Goal: Task Accomplishment & Management: Use online tool/utility

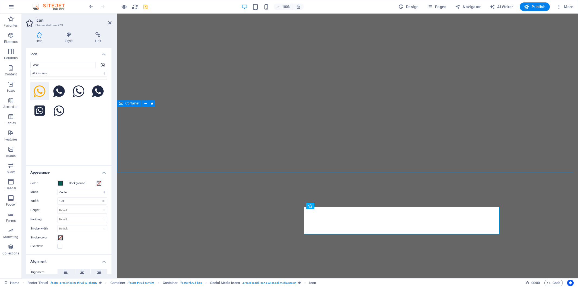
select select "xMidYMid"
select select "px"
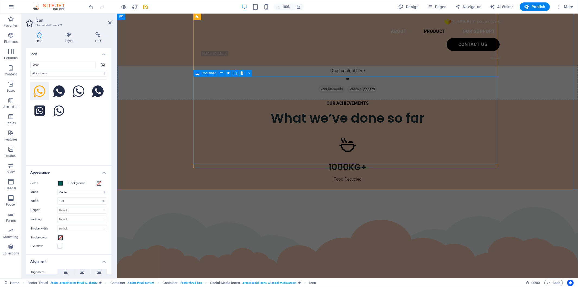
scroll to position [1186, 0]
click at [401, 25] on nav "About Product Our Support" at bounding box center [348, 31] width 304 height 13
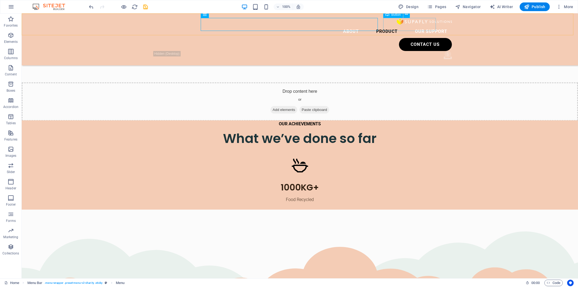
click at [401, 38] on div "Contact us" at bounding box center [303, 44] width 298 height 13
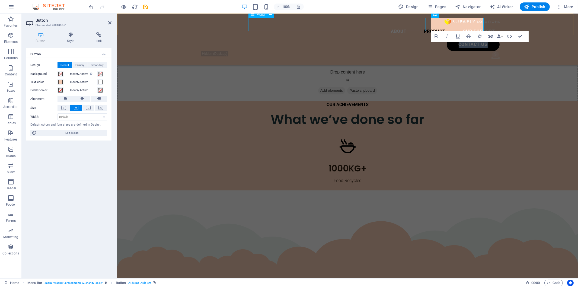
click at [392, 25] on nav "About Product Our Support" at bounding box center [348, 31] width 304 height 13
select select
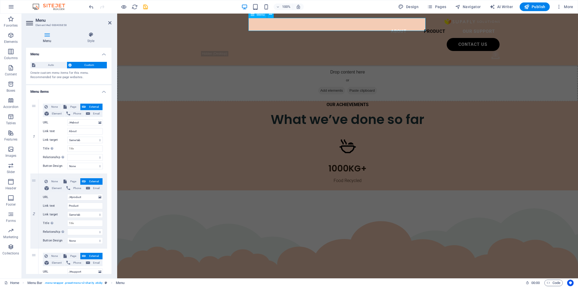
click at [395, 25] on nav "About Product Our Support" at bounding box center [348, 31] width 304 height 13
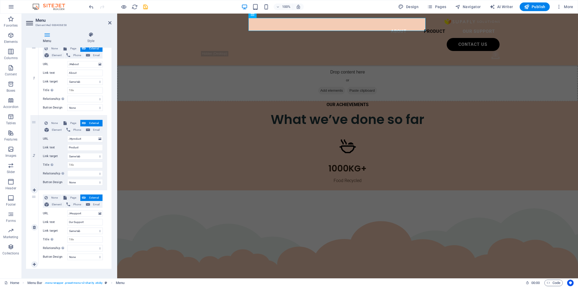
scroll to position [63, 0]
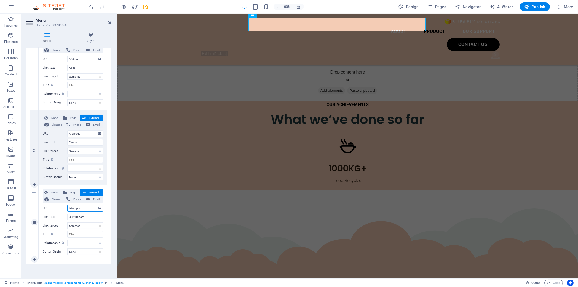
drag, startPoint x: 72, startPoint y: 208, endPoint x: 85, endPoint y: 207, distance: 12.2
click at [85, 207] on input "/#support" at bounding box center [85, 208] width 36 height 7
type input "/#lifecycle"
select select
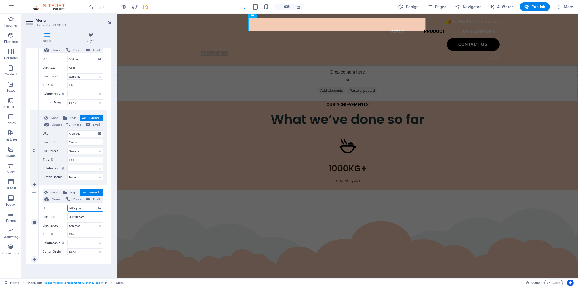
select select
type input "/#lifecycle"
drag, startPoint x: 87, startPoint y: 216, endPoint x: 62, endPoint y: 218, distance: 25.9
click at [62, 218] on div "Link text Our Support" at bounding box center [73, 217] width 60 height 7
type input "LIfe"
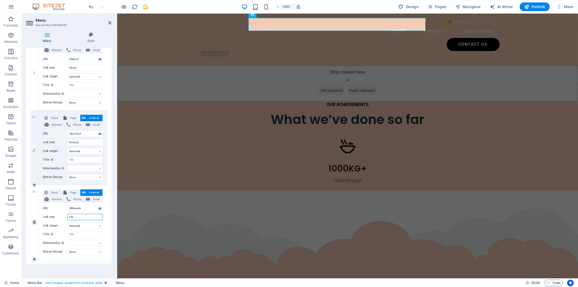
select select
type input "LIf"
select select
type input "Life"
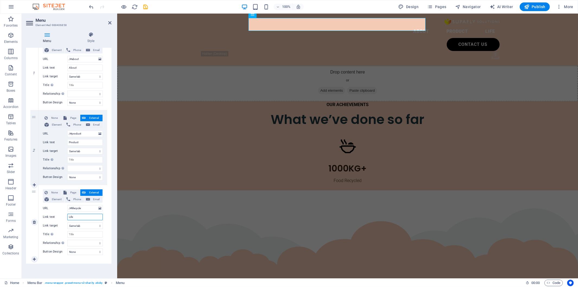
select select
type input "Lifecycle"
select select
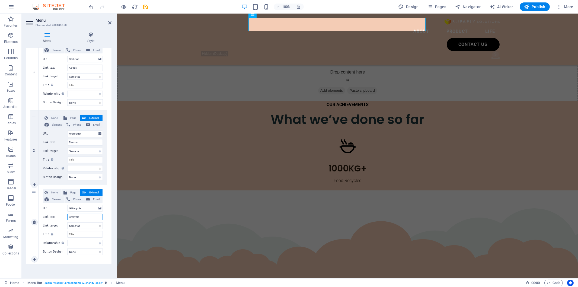
select select
type input "Lifecycle"
click at [86, 258] on div "None Page External Element Phone Email Page Home Legal Notice Privacy Subpage E…" at bounding box center [73, 222] width 69 height 74
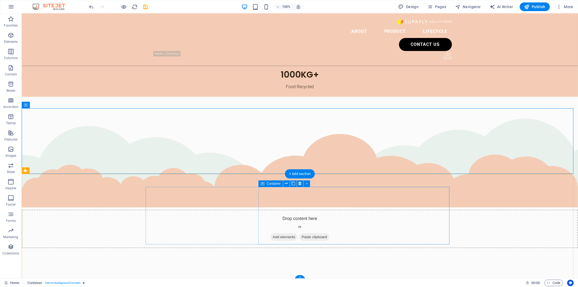
scroll to position [1326, 0]
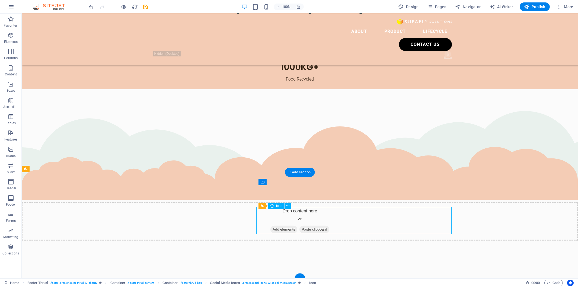
select select "xMidYMid"
select select "px"
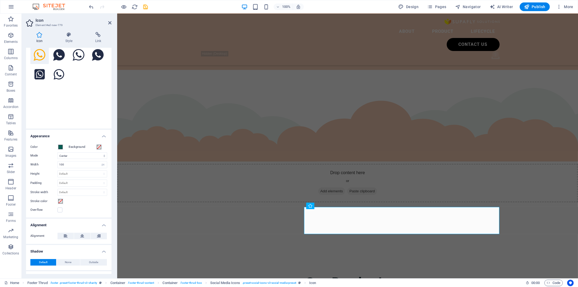
scroll to position [58, 0]
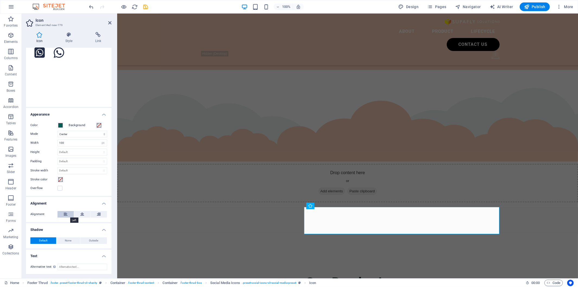
click at [69, 215] on button at bounding box center [66, 214] width 16 height 7
drag, startPoint x: 69, startPoint y: 142, endPoint x: 62, endPoint y: 143, distance: 7.1
click at [63, 142] on input "100" at bounding box center [82, 143] width 49 height 7
type input "1"
click at [64, 131] on select "Scale Left Center Right" at bounding box center [83, 134] width 50 height 7
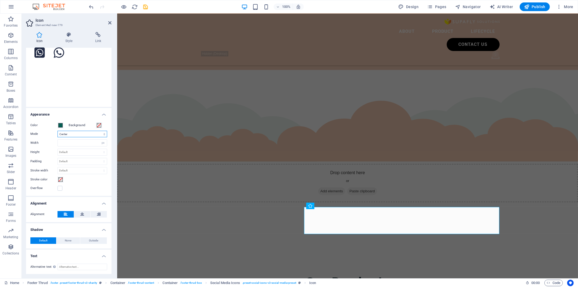
select select "none"
click at [58, 131] on select "Scale Left Center Right" at bounding box center [83, 134] width 50 height 7
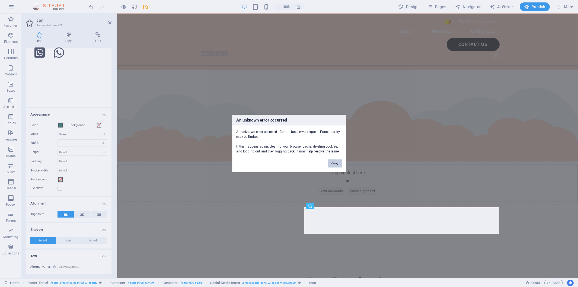
click at [332, 164] on button "Okay" at bounding box center [335, 164] width 14 height 8
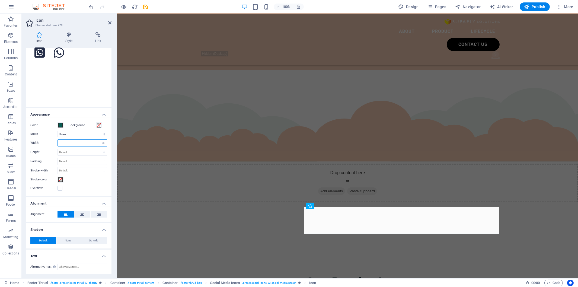
click at [74, 142] on input "number" at bounding box center [82, 143] width 49 height 7
click at [106, 143] on div "Color Background Mode Scale Left Center Right Width Default auto px rem % em vh…" at bounding box center [68, 157] width 85 height 78
click at [104, 142] on select "Default auto px rem % em vh vw" at bounding box center [103, 143] width 8 height 7
click at [99, 140] on select "Default auto px rem % em vh vw" at bounding box center [103, 143] width 8 height 7
select select "DISABLED_OPTION_VALUE"
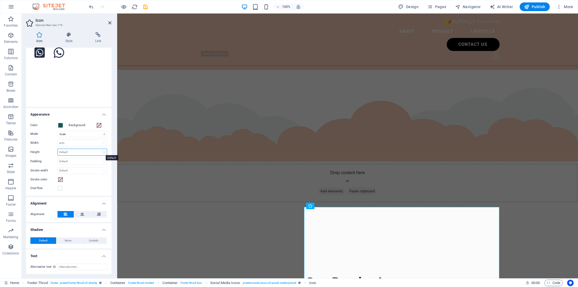
click at [82, 151] on select "Default auto px rem em vh vw" at bounding box center [82, 152] width 49 height 7
click at [58, 149] on select "Default auto px rem em vh vw" at bounding box center [82, 152] width 49 height 7
select select "DISABLED_OPTION_VALUE"
click at [82, 162] on select "Default px rem % em vh vw" at bounding box center [82, 161] width 49 height 7
click at [107, 143] on div "Color Background Mode Scale Left Center Right Width Default auto px rem % em vh…" at bounding box center [68, 157] width 85 height 78
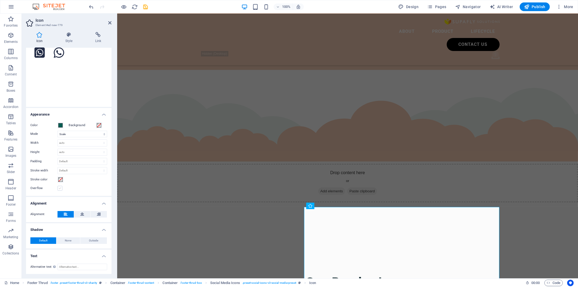
click at [60, 188] on label at bounding box center [60, 188] width 5 height 5
click at [0, 0] on input "Overflow" at bounding box center [0, 0] width 0 height 0
click at [60, 188] on label at bounding box center [60, 188] width 5 height 5
click at [0, 0] on input "Overflow" at bounding box center [0, 0] width 0 height 0
click at [59, 177] on button "Stroke color" at bounding box center [61, 180] width 6 height 6
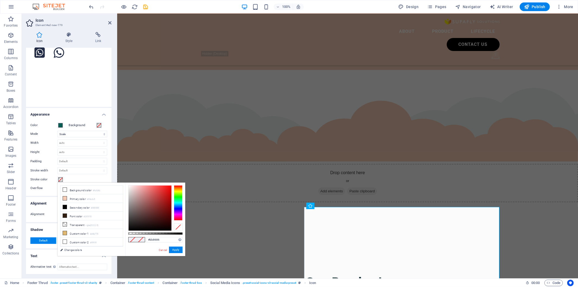
click at [141, 197] on div at bounding box center [150, 208] width 43 height 45
drag, startPoint x: 151, startPoint y: 198, endPoint x: 159, endPoint y: 199, distance: 8.8
click at [159, 199] on div at bounding box center [150, 208] width 43 height 45
click at [173, 250] on button "Apply" at bounding box center [176, 250] width 14 height 7
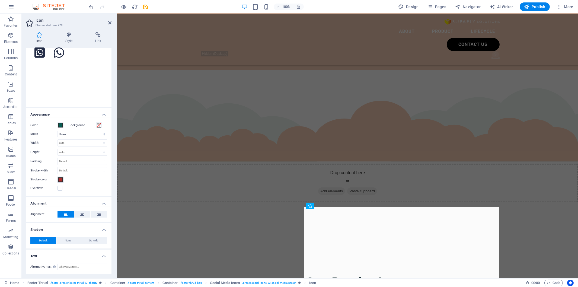
click at [59, 180] on span at bounding box center [60, 179] width 4 height 4
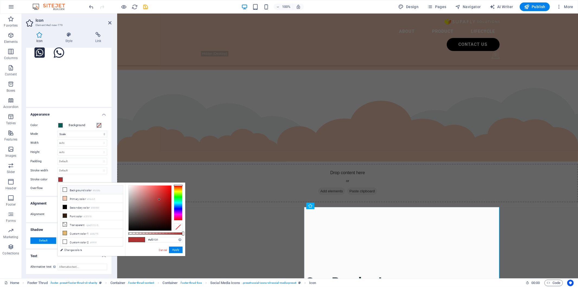
click at [63, 188] on icon at bounding box center [65, 190] width 4 height 4
type input "#fbfbfb"
click at [175, 249] on button "Apply" at bounding box center [176, 250] width 14 height 7
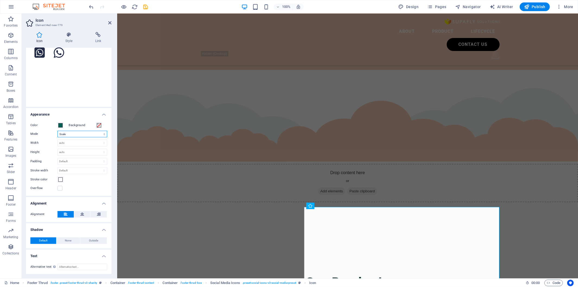
click at [77, 136] on select "Scale Left Center Right" at bounding box center [83, 134] width 50 height 7
click at [84, 115] on h4 "Appearance" at bounding box center [68, 113] width 85 height 10
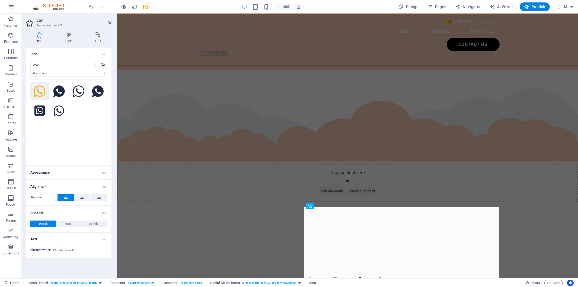
scroll to position [0, 0]
click at [53, 171] on h4 "Appearance" at bounding box center [68, 172] width 85 height 13
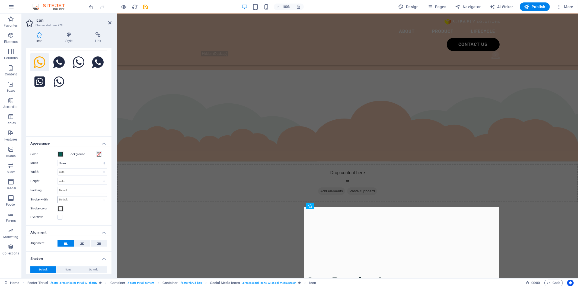
scroll to position [30, 0]
click at [64, 37] on icon at bounding box center [69, 34] width 28 height 5
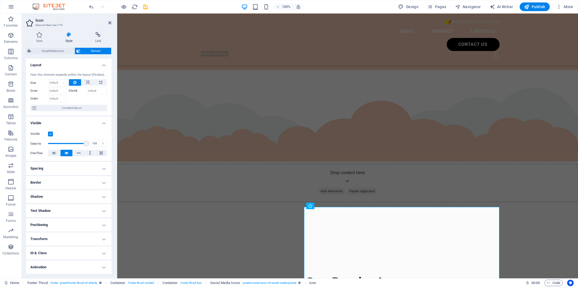
scroll to position [0, 0]
click at [56, 153] on button at bounding box center [54, 153] width 12 height 7
click at [84, 82] on button at bounding box center [87, 83] width 13 height 7
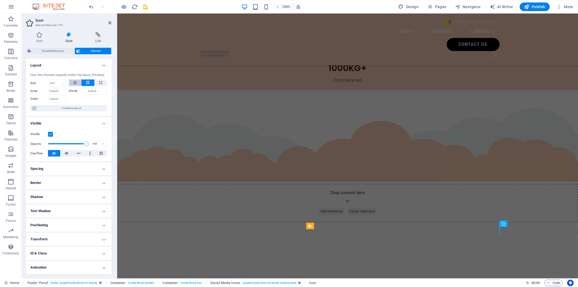
click at [74, 82] on icon at bounding box center [74, 83] width 3 height 7
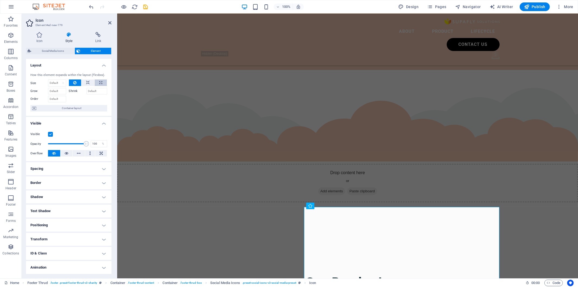
click at [101, 82] on icon at bounding box center [100, 83] width 3 height 7
select select "%"
drag, startPoint x: 57, startPoint y: 82, endPoint x: 34, endPoint y: 82, distance: 23.3
click at [34, 82] on div "Size Default auto px % 1/1 1/2 1/3 1/4 1/5 1/6 1/7 1/8 1/9 1/10" at bounding box center [48, 83] width 36 height 7
type input "20"
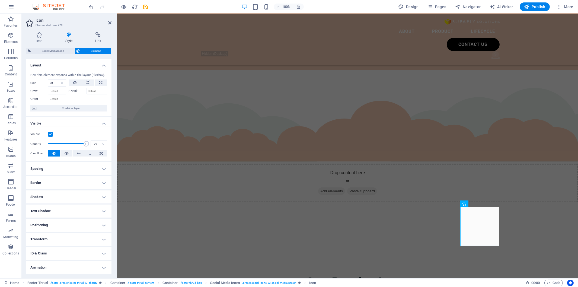
click at [69, 101] on div at bounding box center [88, 98] width 39 height 8
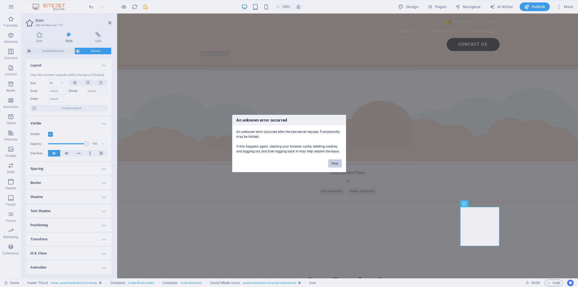
click at [332, 162] on button "Okay" at bounding box center [335, 164] width 14 height 8
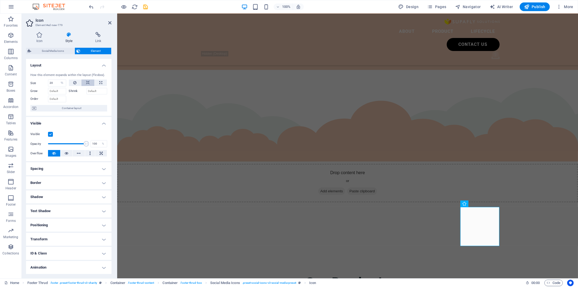
click at [86, 84] on icon at bounding box center [88, 83] width 4 height 7
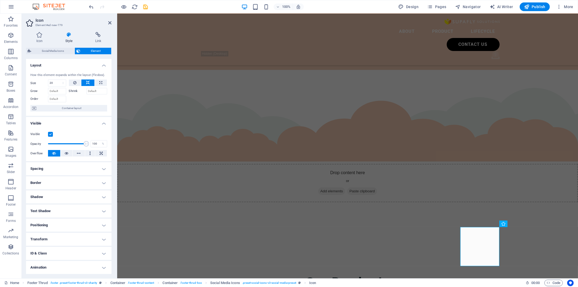
scroll to position [1287, 0]
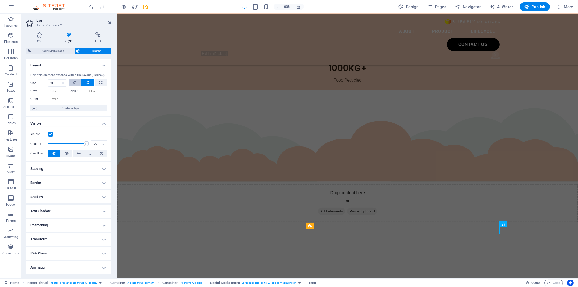
click at [74, 84] on icon at bounding box center [74, 83] width 3 height 7
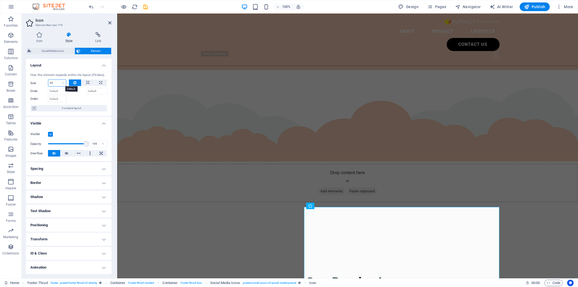
click at [54, 82] on select "Default auto px % 1/1 1/2 1/3 1/4 1/5 1/6 1/7 1/8 1/9 1/10" at bounding box center [57, 83] width 18 height 7
click at [58, 80] on select "Default auto px % 1/1 1/2 1/3 1/4 1/5 1/6 1/7 1/8 1/9 1/10" at bounding box center [57, 83] width 18 height 7
click at [59, 83] on select "Default auto px % 1/1 1/2 1/3 1/4 1/5 1/6 1/7 1/8 1/9 1/10" at bounding box center [62, 83] width 8 height 7
click at [58, 80] on select "Default auto px % 1/1 1/2 1/3 1/4 1/5 1/6 1/7 1/8 1/9 1/10" at bounding box center [62, 83] width 8 height 7
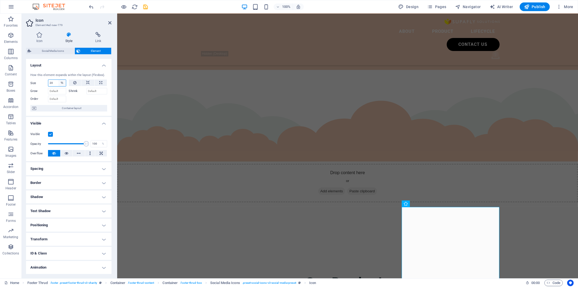
click at [63, 84] on select "Default auto px % 1/1 1/2 1/3 1/4 1/5 1/6 1/7 1/8 1/9 1/10" at bounding box center [62, 83] width 8 height 7
click at [58, 80] on select "Default auto px % 1/1 1/2 1/3 1/4 1/5 1/6 1/7 1/8 1/9 1/10" at bounding box center [62, 83] width 8 height 7
select select "%"
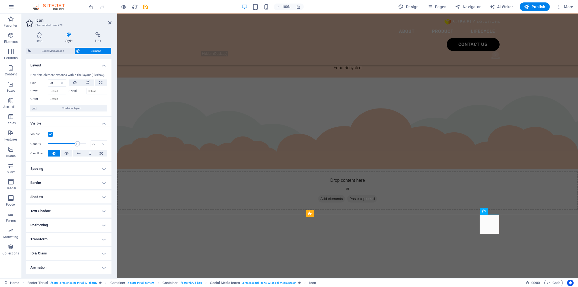
click at [77, 142] on span at bounding box center [67, 144] width 38 height 8
drag, startPoint x: 77, startPoint y: 142, endPoint x: 99, endPoint y: 142, distance: 22.5
click at [99, 142] on div "Opacity 100 %" at bounding box center [68, 144] width 77 height 8
click at [65, 155] on icon at bounding box center [67, 153] width 4 height 7
click at [56, 155] on button at bounding box center [54, 153] width 12 height 7
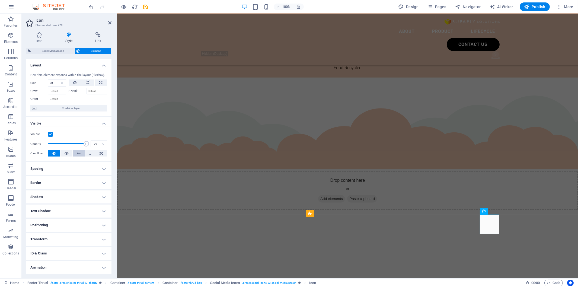
click at [77, 155] on icon at bounding box center [79, 153] width 4 height 7
click at [55, 153] on icon at bounding box center [54, 153] width 4 height 7
click at [79, 165] on h4 "Spacing" at bounding box center [68, 168] width 85 height 13
click at [64, 185] on div "Margin Default auto px % rem vw vh Custom Custom auto px % rem vw vh auto px % …" at bounding box center [68, 184] width 85 height 25
click at [64, 188] on select "Default px rem % vh vw Custom" at bounding box center [64, 189] width 25 height 7
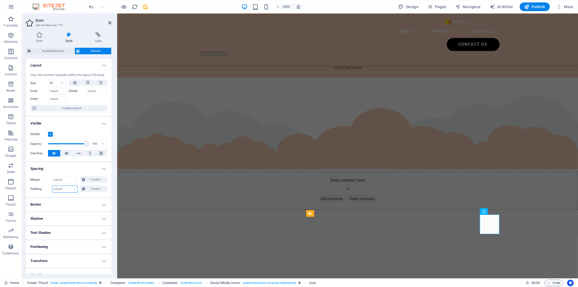
select select "px"
click at [69, 186] on select "Default px rem % vh vw Custom" at bounding box center [64, 189] width 25 height 7
click at [55, 188] on input "number" at bounding box center [64, 189] width 25 height 7
drag, startPoint x: 56, startPoint y: 188, endPoint x: 52, endPoint y: 189, distance: 4.2
click at [52, 189] on input "number" at bounding box center [64, 189] width 25 height 7
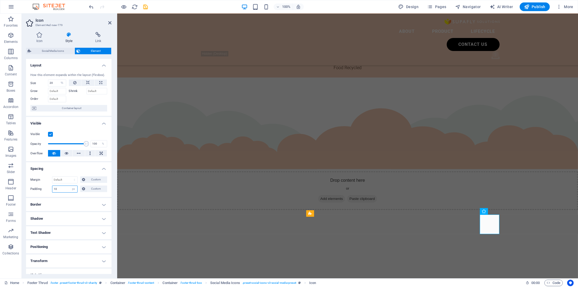
type input "10"
click at [58, 195] on div "Margin Default auto px % rem vw vh Custom Custom auto px % rem vw vh auto px % …" at bounding box center [68, 184] width 85 height 25
click at [65, 180] on select "Default auto px % rem vw vh Custom" at bounding box center [64, 180] width 25 height 7
select select "px"
click at [69, 177] on select "Default auto px % rem vw vh Custom" at bounding box center [64, 180] width 25 height 7
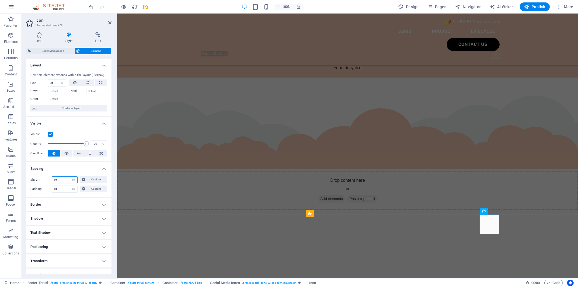
scroll to position [1305, 0]
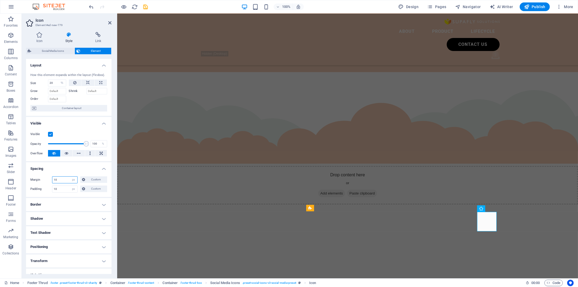
type input "10"
click at [55, 195] on div "Margin 10 Default auto px % rem vw vh Custom Custom auto px % rem vw vh auto px…" at bounding box center [68, 184] width 85 height 25
click at [74, 191] on select "Default px rem % vh vw Custom" at bounding box center [74, 189] width 8 height 7
select select "%"
click at [70, 186] on select "Default px rem % vh vw Custom" at bounding box center [74, 189] width 8 height 7
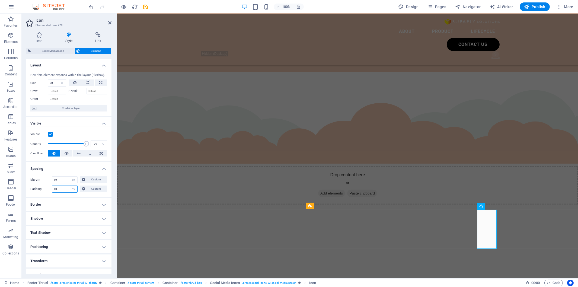
type input "10"
click at [43, 191] on label "Padding" at bounding box center [41, 189] width 22 height 7
click at [71, 179] on select "Default auto px % rem vw vh Custom" at bounding box center [74, 180] width 8 height 7
click at [70, 177] on select "Default auto px % rem vw vh Custom" at bounding box center [74, 180] width 8 height 7
select select "DISABLED_OPTION_VALUE"
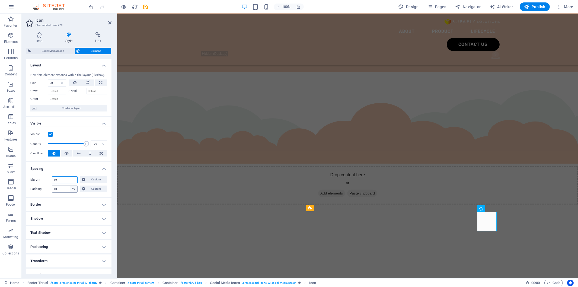
scroll to position [1299, 0]
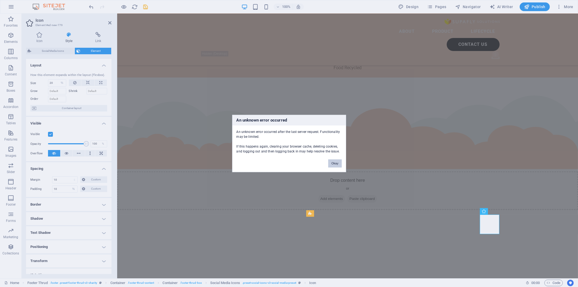
drag, startPoint x: 330, startPoint y: 165, endPoint x: 118, endPoint y: 58, distance: 237.4
click at [330, 165] on button "Okay" at bounding box center [335, 164] width 14 height 8
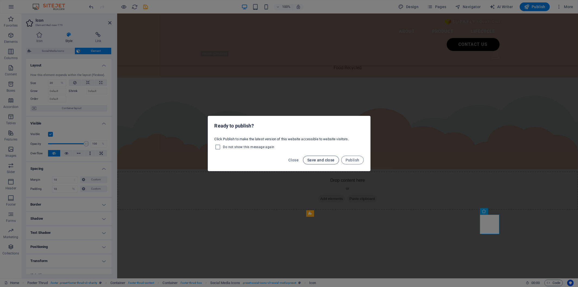
click at [309, 159] on span "Save and close" at bounding box center [320, 160] width 27 height 4
checkbox input "false"
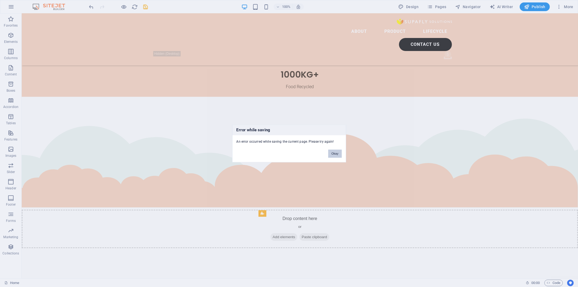
click at [336, 158] on button "Okay" at bounding box center [335, 154] width 14 height 8
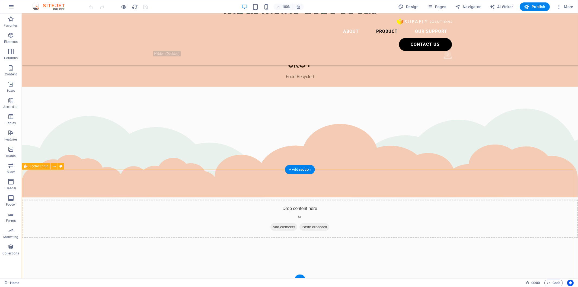
scroll to position [1330, 0]
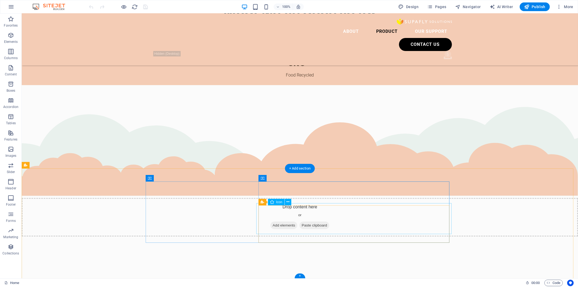
select select "xMidYMid"
select select "px"
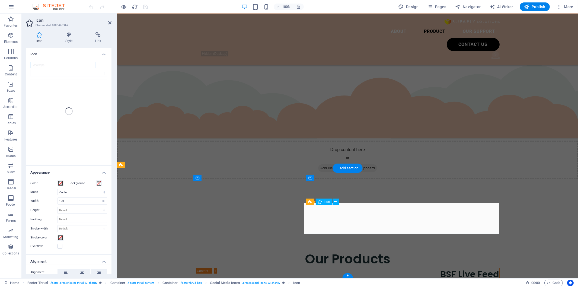
scroll to position [1311, 0]
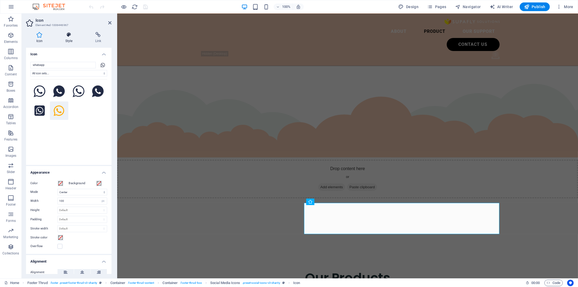
click at [64, 40] on h4 "Style" at bounding box center [70, 37] width 30 height 11
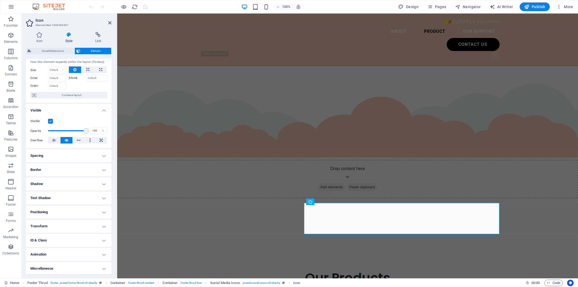
scroll to position [14, 0]
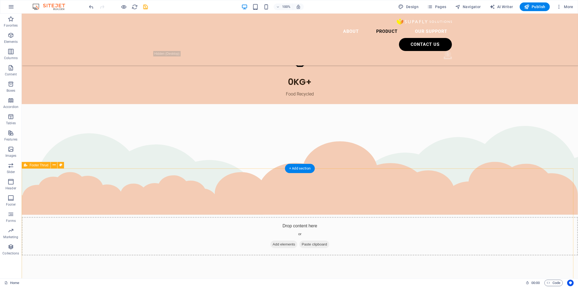
scroll to position [1330, 0]
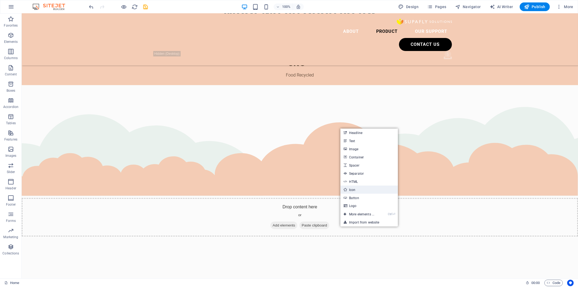
click at [362, 187] on link "Icon" at bounding box center [370, 190] width 58 height 8
select select "xMidYMid"
select select "px"
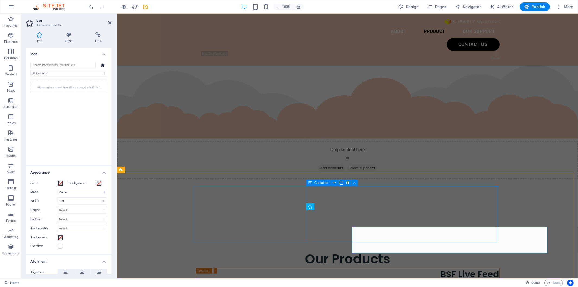
scroll to position [1306, 0]
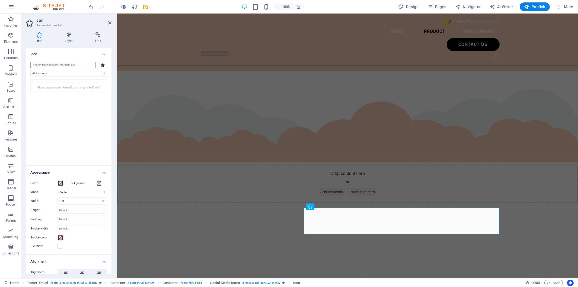
click at [63, 64] on input "search" at bounding box center [62, 65] width 65 height 7
type input "whatsa"
click at [59, 106] on icon at bounding box center [59, 111] width 10 height 12
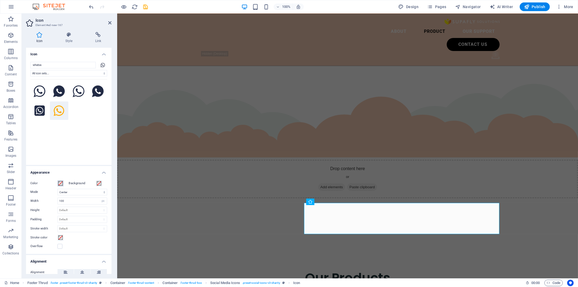
click at [63, 184] on button "Color" at bounding box center [61, 183] width 6 height 6
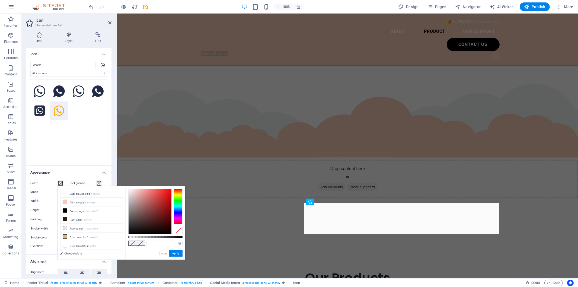
click at [134, 244] on span at bounding box center [133, 243] width 8 height 5
click at [145, 228] on div at bounding box center [150, 211] width 43 height 45
drag, startPoint x: 169, startPoint y: 246, endPoint x: 139, endPoint y: 245, distance: 29.9
click at [139, 245] on div "#221515 Supported formats #0852ed rgb(8, 82, 237) rgba(8, 82, 237, 90%) hsv(221…" at bounding box center [155, 262] width 60 height 152
paste input "075E54"
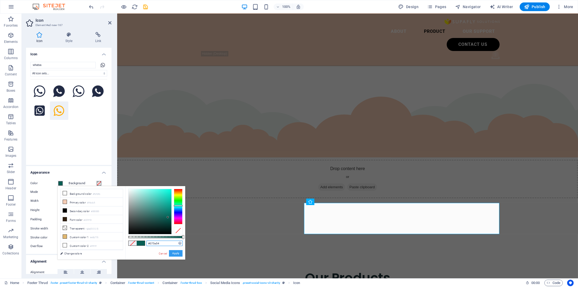
type input "#075e54"
click at [176, 253] on button "Apply" at bounding box center [176, 253] width 14 height 7
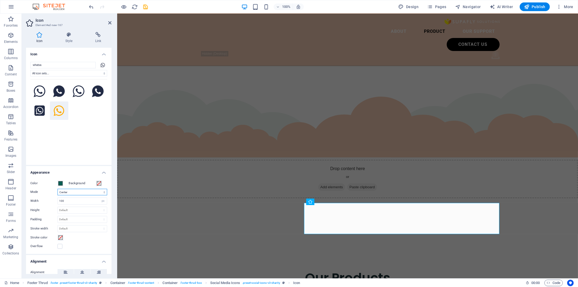
click at [75, 194] on select "Scale Left Center Right" at bounding box center [83, 192] width 50 height 7
click at [58, 189] on select "Scale Left Center Right" at bounding box center [83, 192] width 50 height 7
click at [76, 194] on select "Scale Left Center Right" at bounding box center [83, 192] width 50 height 7
select select "none"
click at [58, 189] on select "Scale Left Center Right" at bounding box center [83, 192] width 50 height 7
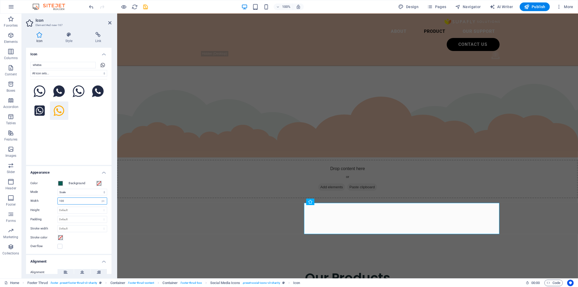
drag, startPoint x: 72, startPoint y: 201, endPoint x: 55, endPoint y: 202, distance: 16.6
click at [55, 202] on div "Width 100 Default auto px rem % em vh vw" at bounding box center [68, 201] width 77 height 7
click at [103, 202] on select "Default auto px rem % em vh vw" at bounding box center [103, 201] width 8 height 7
select select "%"
click at [99, 198] on select "Default auto px rem % em vh vw" at bounding box center [103, 201] width 8 height 7
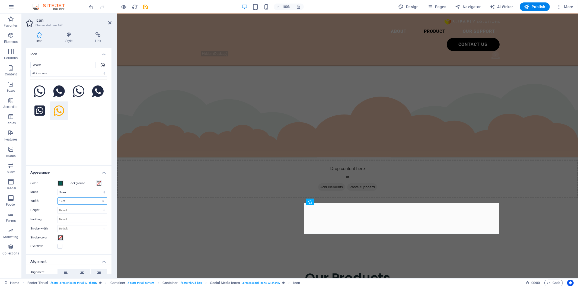
click at [96, 201] on input "13.9" at bounding box center [82, 201] width 49 height 7
drag, startPoint x: 90, startPoint y: 201, endPoint x: 55, endPoint y: 201, distance: 35.3
click at [55, 201] on div "Width 13.9 Default auto px rem % em vh vw" at bounding box center [68, 201] width 77 height 7
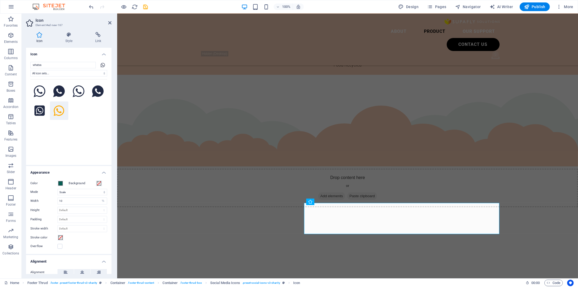
click at [33, 202] on label "Width" at bounding box center [43, 200] width 27 height 3
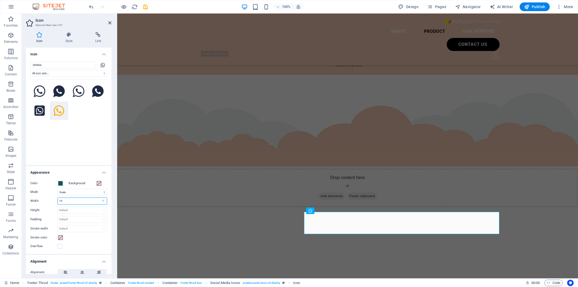
drag, startPoint x: 63, startPoint y: 201, endPoint x: 44, endPoint y: 200, distance: 19.6
click at [44, 200] on div "Width 10 Default auto px rem % em vh vw" at bounding box center [68, 201] width 77 height 7
type input "5"
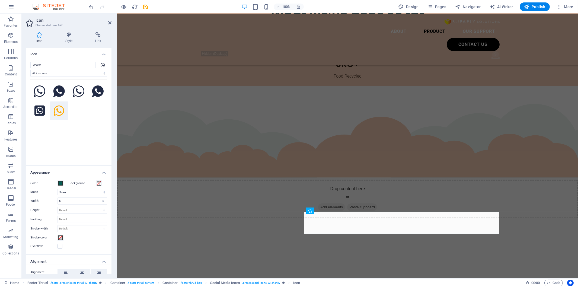
click at [38, 199] on div "Width 5 Default auto px rem % em vh vw" at bounding box center [68, 201] width 77 height 7
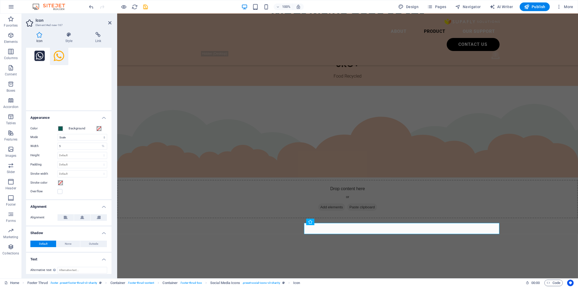
scroll to position [58, 0]
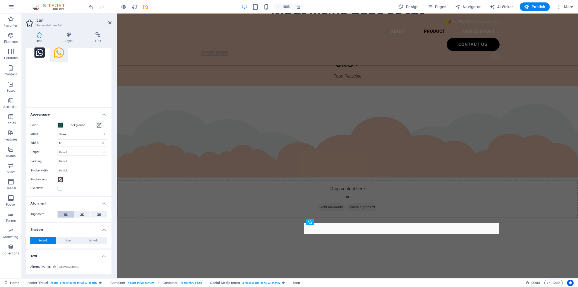
click at [70, 216] on button at bounding box center [66, 214] width 16 height 7
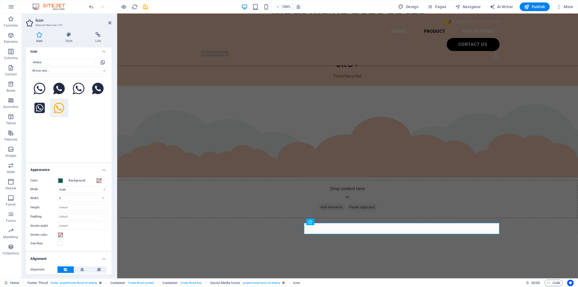
scroll to position [0, 0]
click at [71, 39] on h4 "Style" at bounding box center [70, 37] width 30 height 11
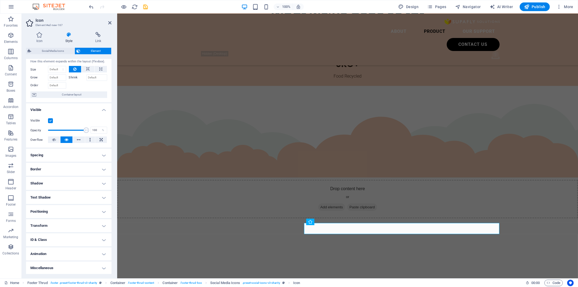
scroll to position [14, 0]
click at [63, 170] on h4 "Border" at bounding box center [68, 169] width 85 height 13
click at [69, 156] on h4 "Spacing" at bounding box center [68, 154] width 85 height 13
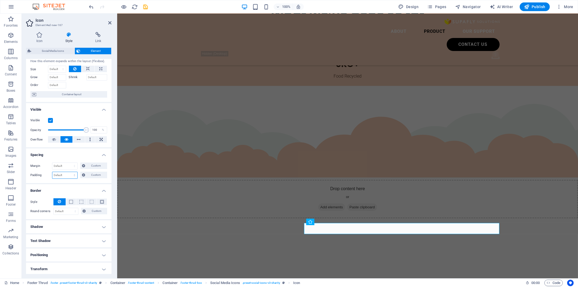
click at [66, 174] on select "Default px rem % vh vw Custom" at bounding box center [64, 175] width 25 height 7
select select "%"
click at [69, 172] on select "Default px rem % vh vw Custom" at bounding box center [64, 175] width 25 height 7
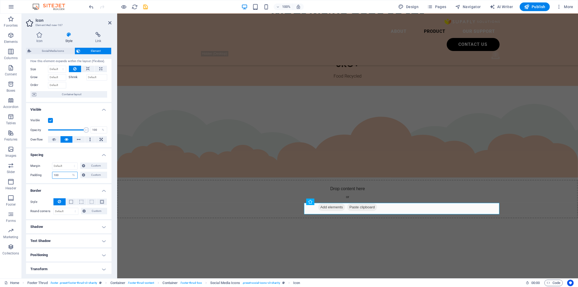
scroll to position [1311, 0]
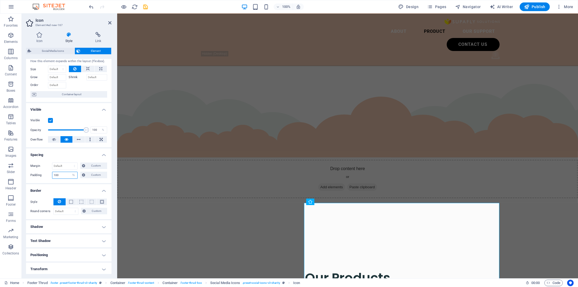
click at [58, 175] on input "100" at bounding box center [64, 175] width 25 height 7
drag, startPoint x: 59, startPoint y: 175, endPoint x: 44, endPoint y: 174, distance: 14.7
click at [44, 174] on div "Padding 100 Default px rem % vh vw Custom Custom" at bounding box center [68, 175] width 77 height 7
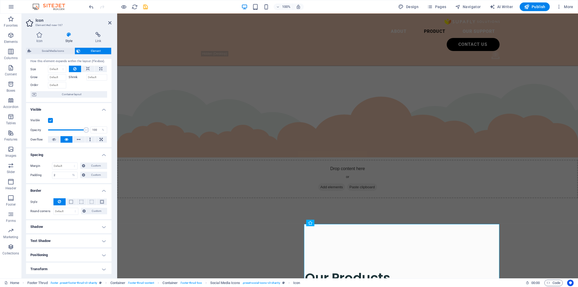
scroll to position [1290, 0]
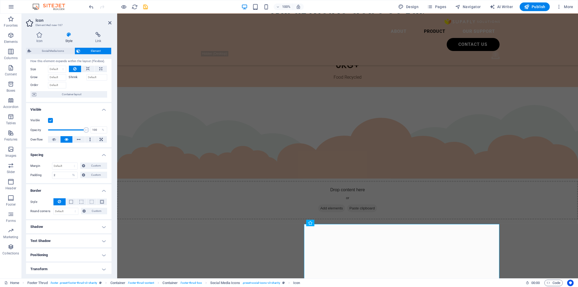
click at [52, 190] on h4 "Border" at bounding box center [68, 189] width 85 height 10
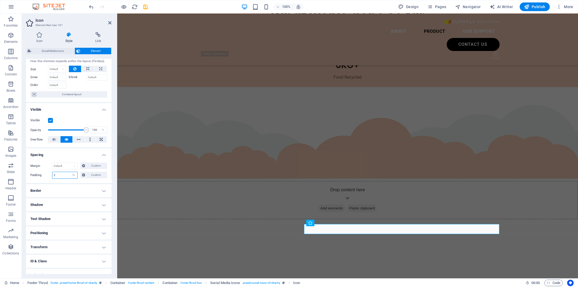
drag, startPoint x: 59, startPoint y: 176, endPoint x: 46, endPoint y: 175, distance: 12.8
click at [46, 175] on div "Padding 2 Default px rem % vh vw Custom Custom" at bounding box center [68, 175] width 77 height 7
click at [60, 186] on h4 "Border" at bounding box center [68, 190] width 85 height 13
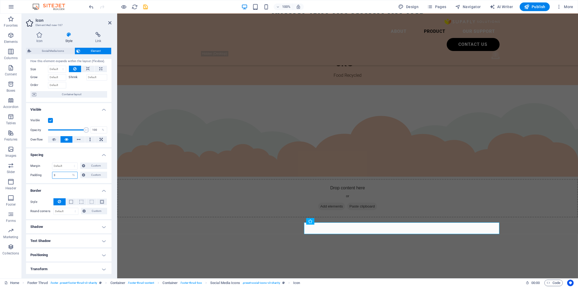
drag, startPoint x: 58, startPoint y: 176, endPoint x: 45, endPoint y: 177, distance: 13.1
click at [45, 177] on div "Padding 3 Default px rem % vh vw Custom Custom" at bounding box center [68, 175] width 77 height 7
type input "1"
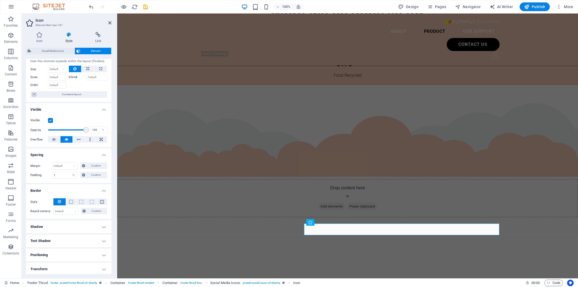
scroll to position [1290, 0]
click at [57, 180] on div "Margin Default auto px % rem vw vh Custom Custom auto px % rem vw vh auto px % …" at bounding box center [68, 170] width 85 height 25
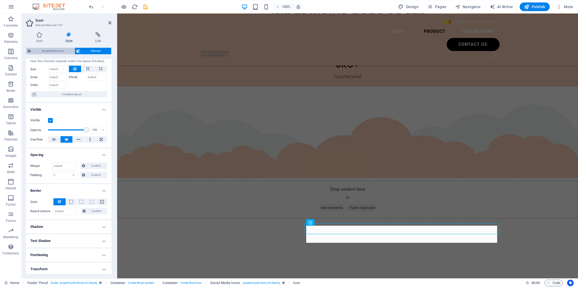
click at [59, 52] on span "Social Media Icons" at bounding box center [53, 51] width 40 height 7
select select "rem"
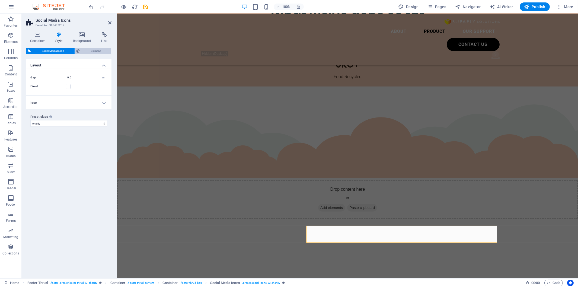
click at [88, 50] on span "Element" at bounding box center [96, 51] width 28 height 7
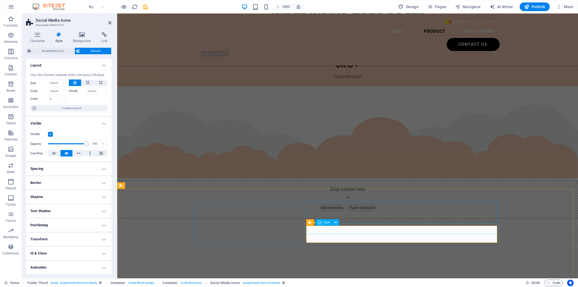
click at [335, 221] on icon at bounding box center [335, 223] width 3 height 6
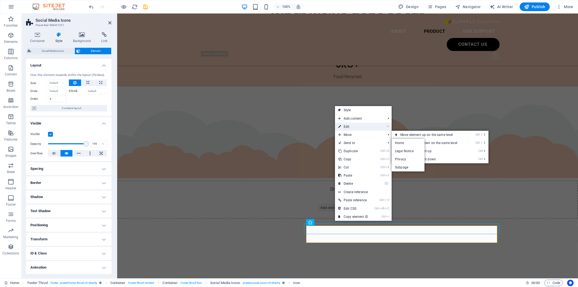
click at [354, 129] on link "⏎ Edit" at bounding box center [353, 127] width 36 height 8
select select "%"
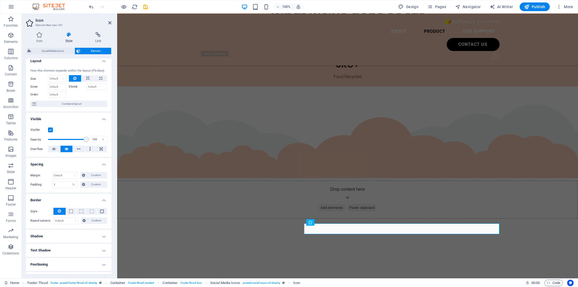
scroll to position [0, 0]
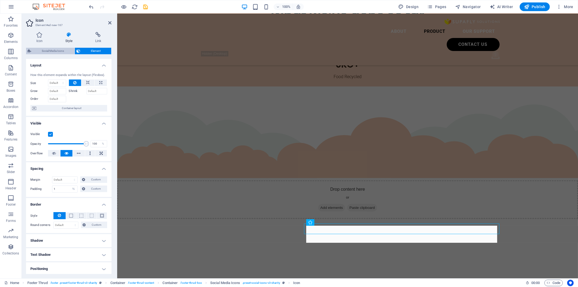
click at [62, 52] on span "Social Media Icons" at bounding box center [53, 51] width 40 height 7
select select "rem"
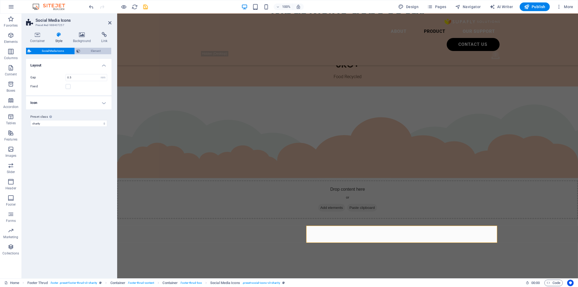
click at [87, 53] on span "Element" at bounding box center [96, 51] width 28 height 7
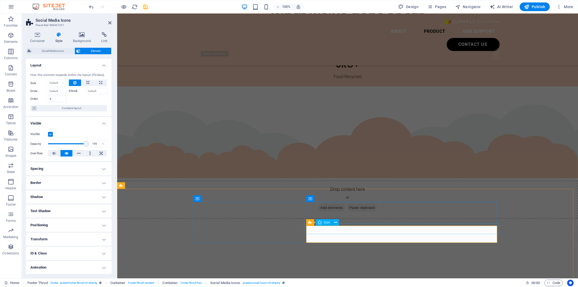
click at [335, 222] on icon at bounding box center [335, 223] width 3 height 6
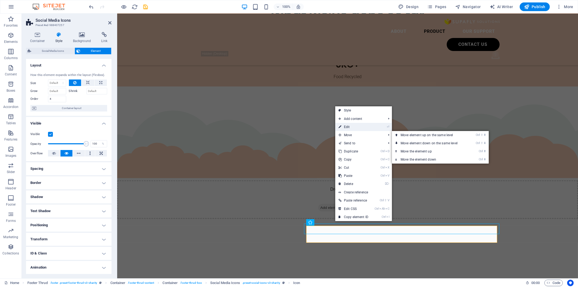
click at [344, 128] on link "⏎ Edit" at bounding box center [353, 127] width 36 height 8
select select "%"
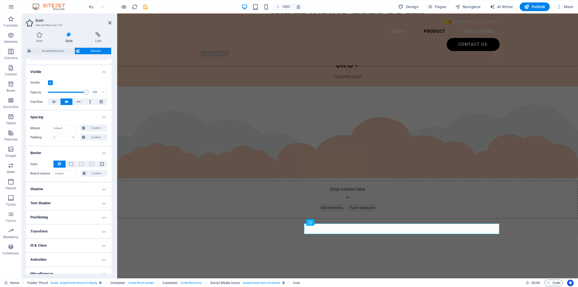
scroll to position [57, 0]
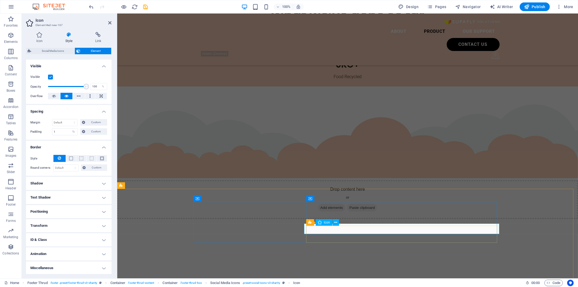
click at [80, 184] on h4 "Shadow" at bounding box center [68, 183] width 85 height 13
click at [71, 206] on h4 "Text Shadow" at bounding box center [68, 209] width 85 height 13
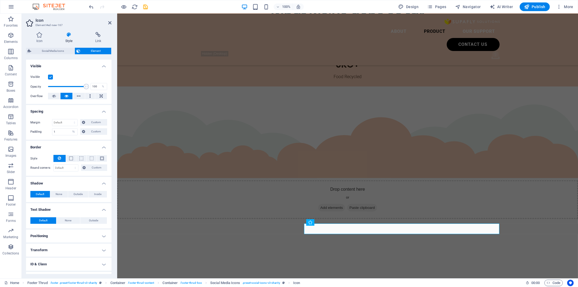
drag, startPoint x: 67, startPoint y: 227, endPoint x: 66, endPoint y: 233, distance: 5.5
click at [67, 229] on ul "Layout How this element expands within the layout (Flexbox). Size Default auto …" at bounding box center [68, 151] width 85 height 298
click at [65, 236] on h4 "Positioning" at bounding box center [68, 236] width 85 height 13
click at [64, 264] on h4 "Transform" at bounding box center [68, 269] width 85 height 13
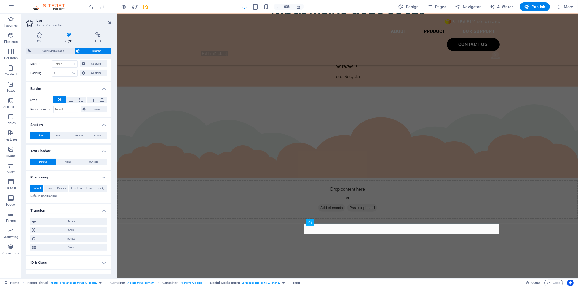
scroll to position [139, 0]
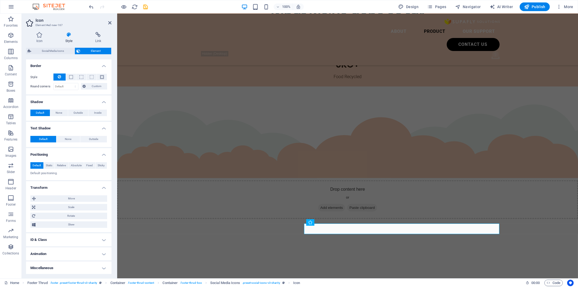
click at [62, 242] on h4 "ID & Class" at bounding box center [68, 239] width 85 height 13
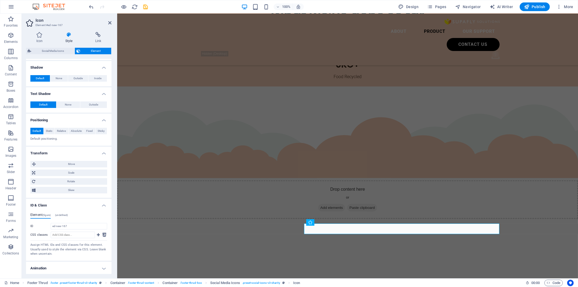
scroll to position [187, 0]
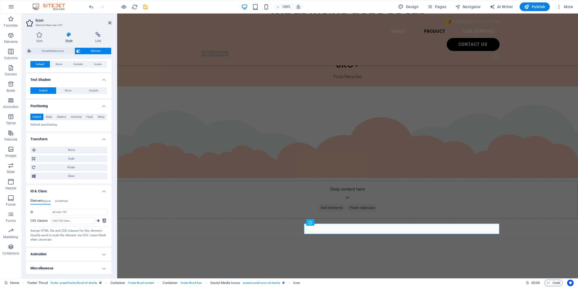
click at [65, 251] on h4 "Animation" at bounding box center [68, 254] width 85 height 13
click at [58, 204] on h4 "(undefined)" at bounding box center [61, 202] width 13 height 6
click at [35, 199] on h4 "Element (figure)" at bounding box center [40, 202] width 20 height 6
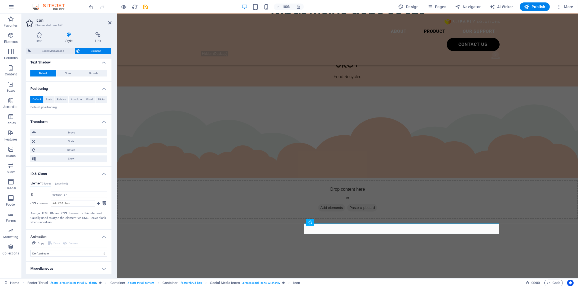
scroll to position [205, 0]
click at [61, 264] on h4 "Miscellaneous" at bounding box center [68, 268] width 85 height 13
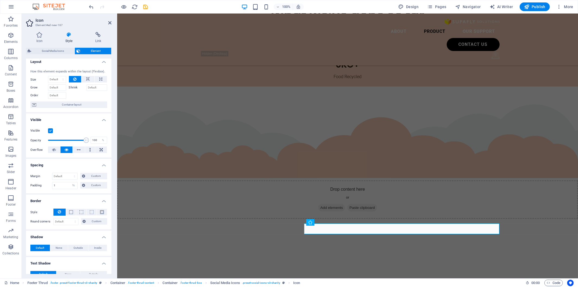
scroll to position [0, 0]
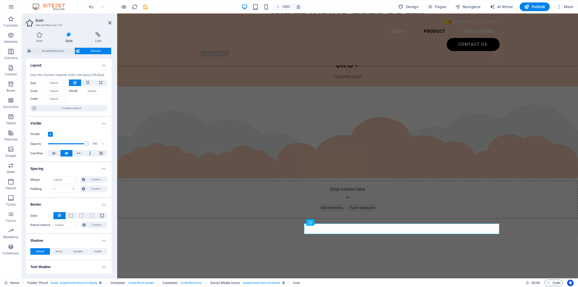
click at [67, 37] on icon at bounding box center [69, 34] width 28 height 5
click at [38, 38] on h4 "Icon" at bounding box center [40, 37] width 29 height 11
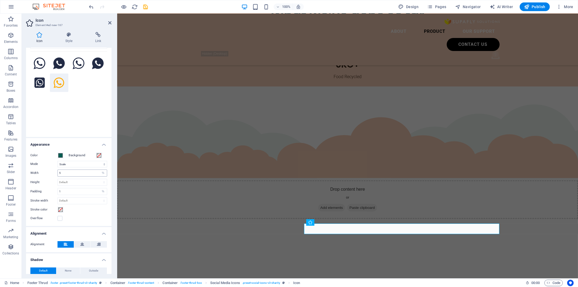
scroll to position [30, 0]
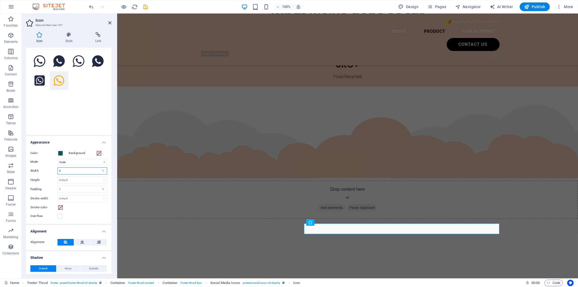
drag, startPoint x: 76, startPoint y: 170, endPoint x: 49, endPoint y: 167, distance: 27.3
click at [49, 167] on div "Width 5 Default auto px rem % em vh vw" at bounding box center [68, 170] width 77 height 7
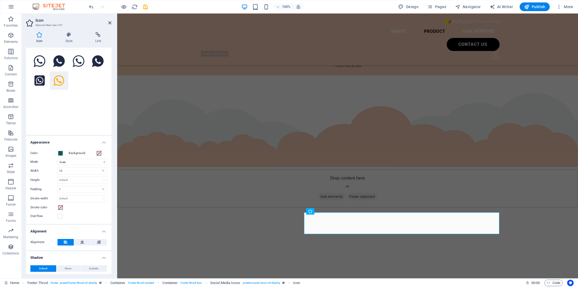
click at [85, 211] on div "Color Background Mode Scale Left Center Right Width 10 Default auto px rem % em…" at bounding box center [68, 185] width 85 height 78
drag, startPoint x: 70, startPoint y: 170, endPoint x: 53, endPoint y: 174, distance: 17.8
click at [53, 174] on div "Width 10 Default auto px rem % em vh vw" at bounding box center [68, 170] width 77 height 7
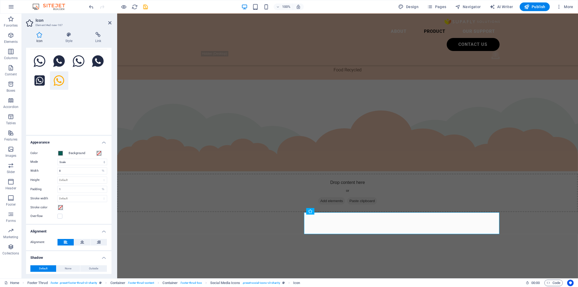
click at [74, 215] on div "Overflow" at bounding box center [68, 216] width 77 height 7
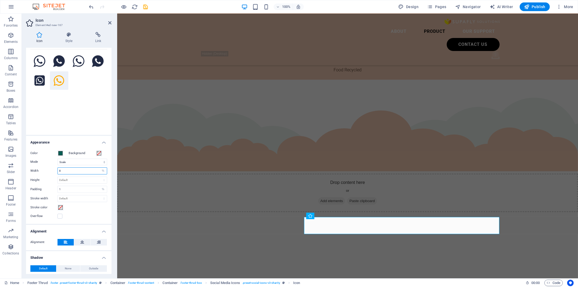
drag, startPoint x: 71, startPoint y: 170, endPoint x: 44, endPoint y: 168, distance: 27.7
click at [44, 168] on div "Width 8 Default auto px rem % em vh vw" at bounding box center [68, 170] width 77 height 7
type input "7"
click at [72, 215] on div "Overflow" at bounding box center [68, 216] width 77 height 7
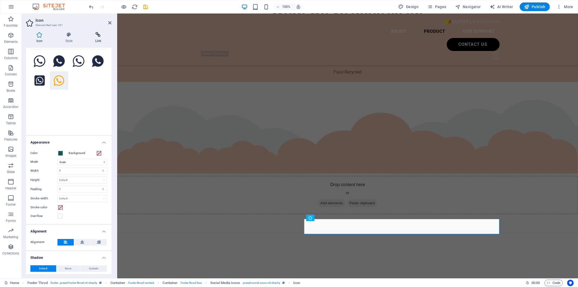
click at [96, 36] on icon at bounding box center [98, 34] width 27 height 5
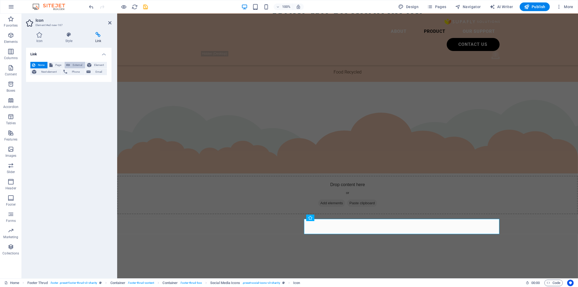
click at [80, 67] on span "External" at bounding box center [78, 65] width 12 height 7
select select "blank"
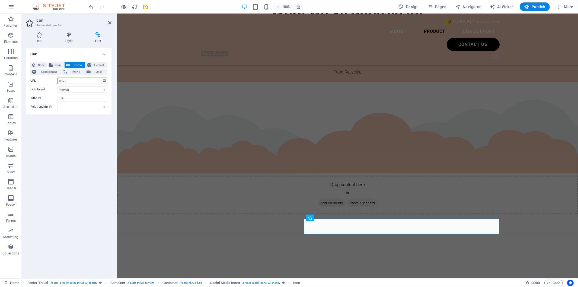
click at [75, 81] on input "URL" at bounding box center [83, 81] width 50 height 7
click at [82, 82] on input "URL" at bounding box center [83, 81] width 50 height 7
paste input "https://wa.me/6738172088"
type input "https://wa.me/6738172088"
click at [79, 90] on select "New tab Same tab Overlay" at bounding box center [83, 89] width 50 height 7
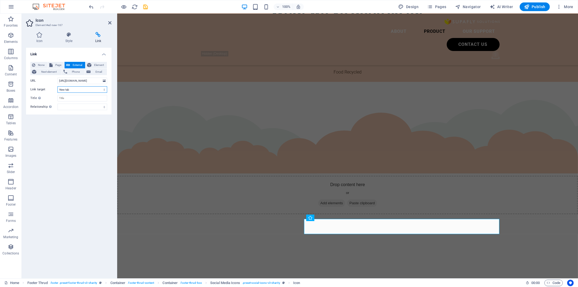
select select "overlay"
click at [58, 86] on select "New tab Same tab Overlay" at bounding box center [83, 89] width 50 height 7
click at [80, 99] on input "Title Additional link description, should not be the same as the link text. The…" at bounding box center [83, 98] width 50 height 7
type input "S"
type input "Whatsapp to Supafly Solutions"
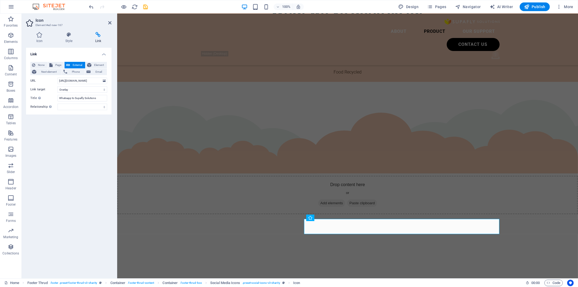
click at [143, 7] on icon "save" at bounding box center [146, 7] width 6 height 6
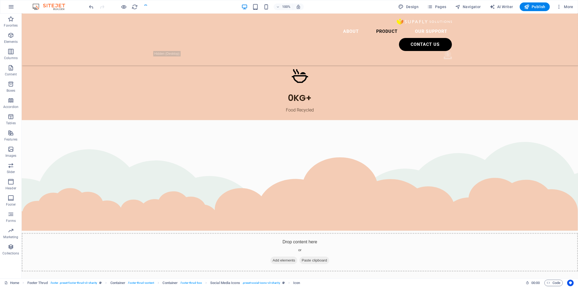
checkbox input "false"
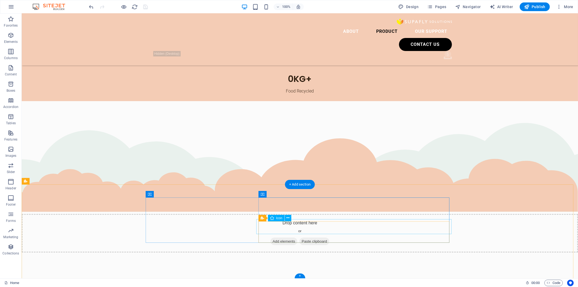
select select "overlay"
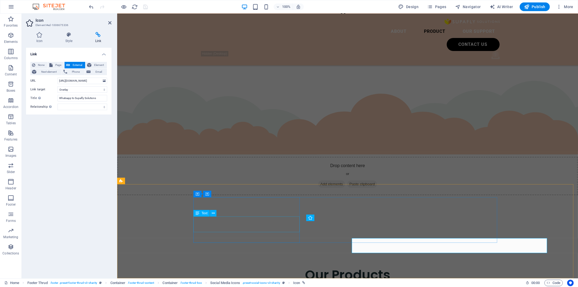
scroll to position [1295, 0]
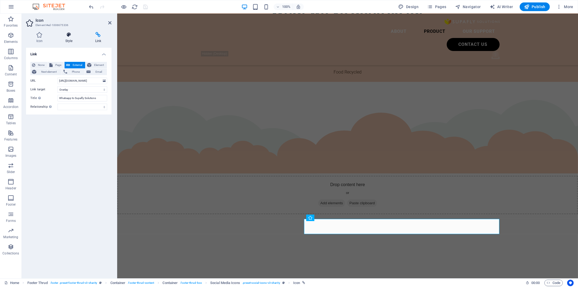
click at [66, 37] on icon at bounding box center [69, 34] width 28 height 5
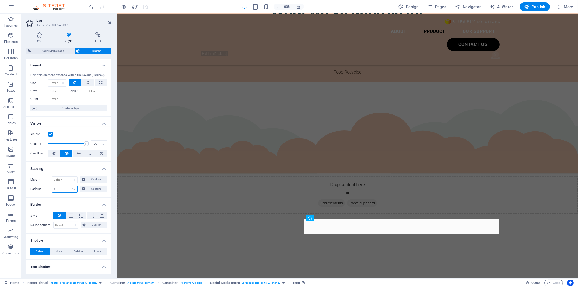
drag, startPoint x: 61, startPoint y: 188, endPoint x: 52, endPoint y: 188, distance: 8.1
click at [52, 188] on input "1" at bounding box center [64, 189] width 25 height 7
click at [64, 200] on h4 "Border" at bounding box center [68, 203] width 85 height 10
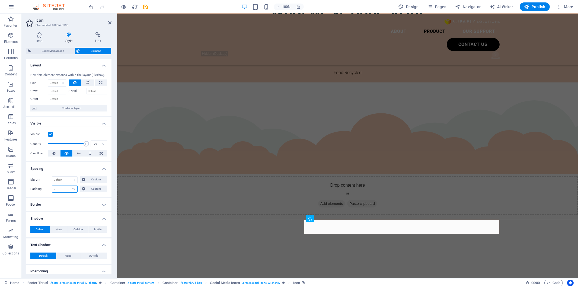
drag, startPoint x: 61, startPoint y: 189, endPoint x: 51, endPoint y: 189, distance: 10.1
click at [51, 189] on div "Padding 2 Default px rem % vh vw Custom Custom" at bounding box center [68, 189] width 77 height 7
type input "1.5"
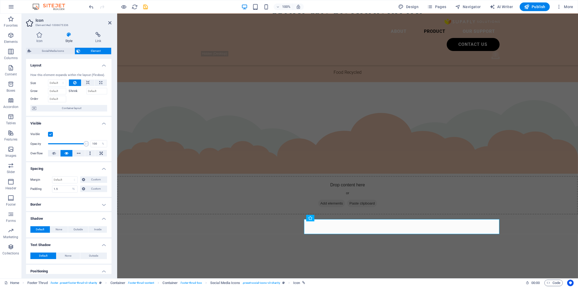
click at [78, 209] on h4 "Border" at bounding box center [68, 204] width 85 height 13
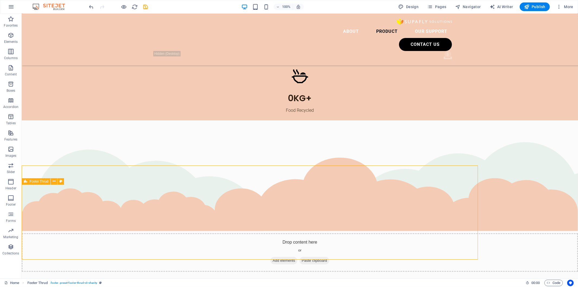
scroll to position [1314, 0]
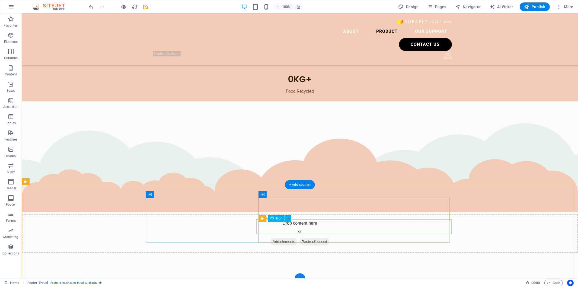
select select "%"
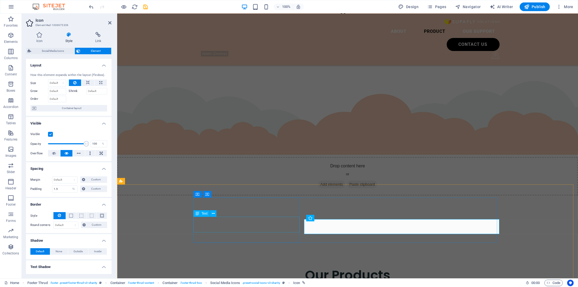
scroll to position [1295, 0]
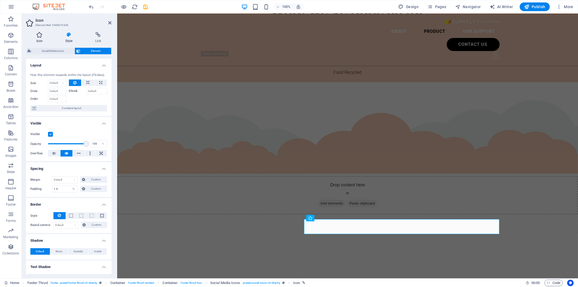
click at [46, 42] on h4 "Icon" at bounding box center [40, 37] width 29 height 11
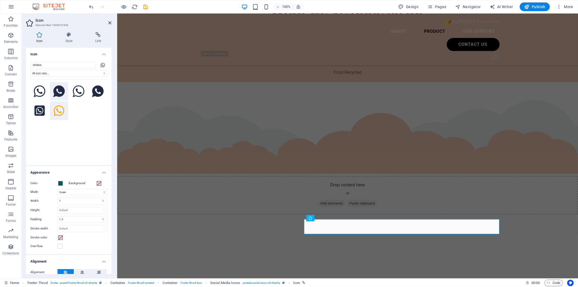
click at [59, 90] on icon at bounding box center [59, 91] width 12 height 12
click at [76, 93] on icon at bounding box center [79, 91] width 12 height 12
click at [97, 93] on icon at bounding box center [98, 91] width 12 height 12
click at [64, 93] on icon at bounding box center [59, 91] width 12 height 12
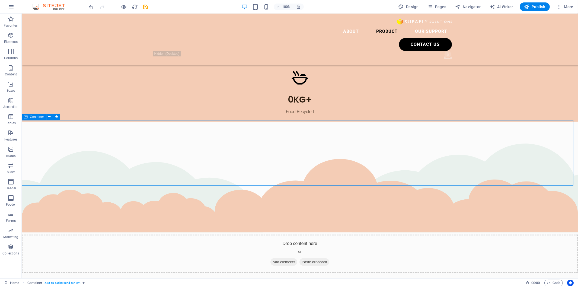
scroll to position [1313, 0]
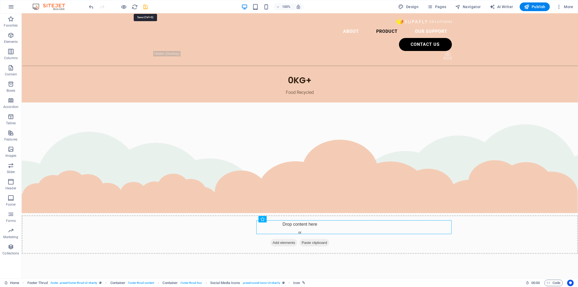
click at [145, 8] on icon "save" at bounding box center [146, 7] width 6 height 6
checkbox input "false"
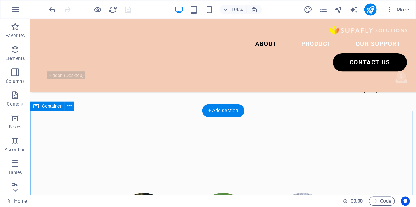
scroll to position [637, 0]
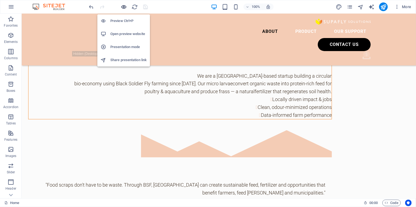
click at [124, 6] on icon "button" at bounding box center [124, 7] width 6 height 6
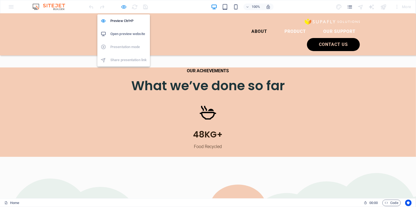
scroll to position [426, 0]
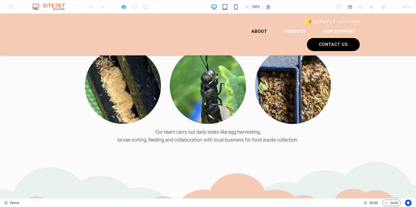
click at [189, 145] on icon at bounding box center [208, 186] width 416 height 83
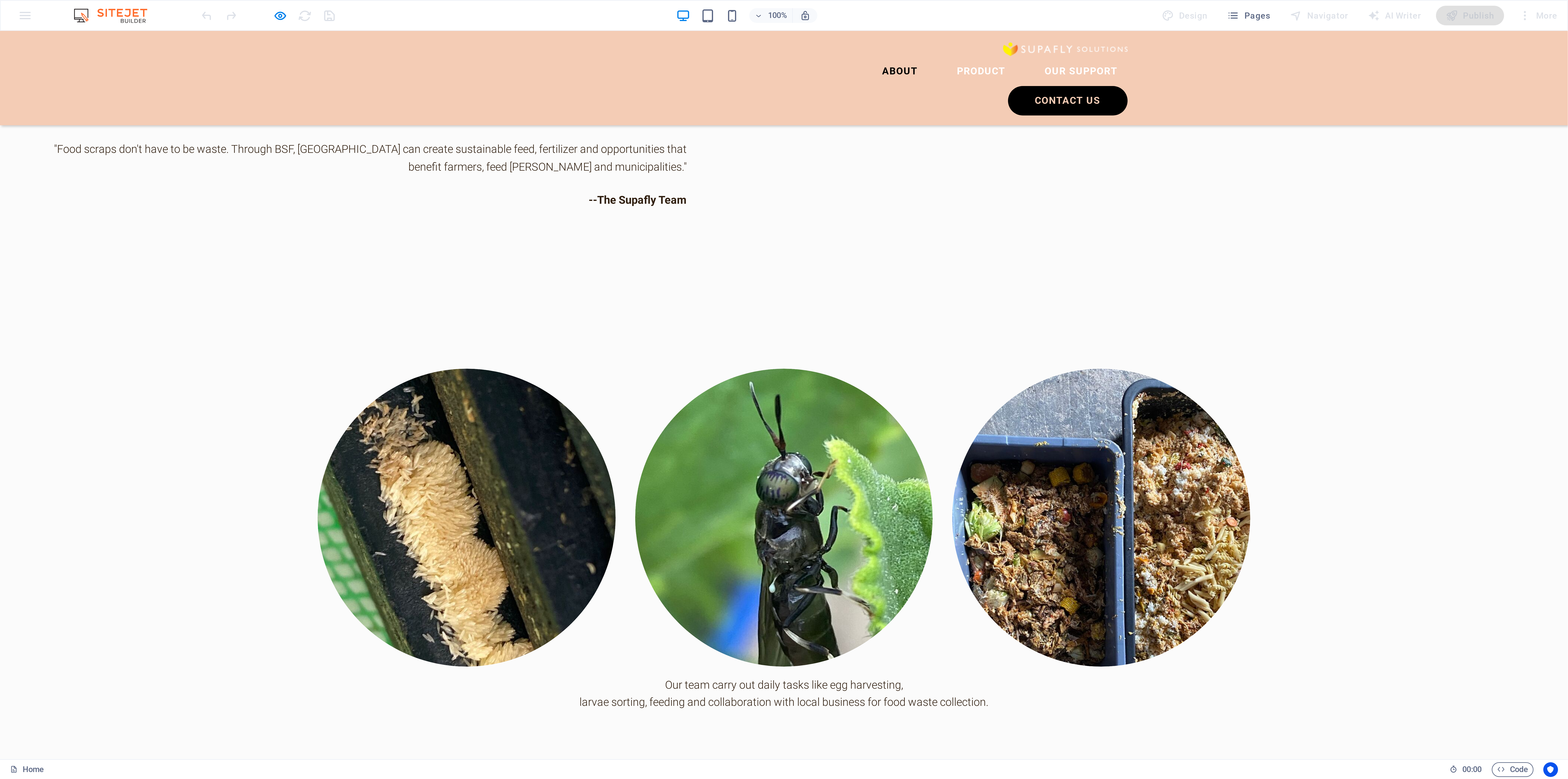
scroll to position [338, 0]
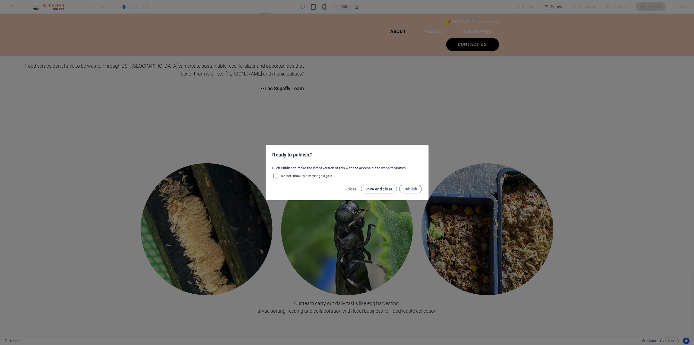
click at [374, 186] on button "Save and close" at bounding box center [379, 189] width 36 height 9
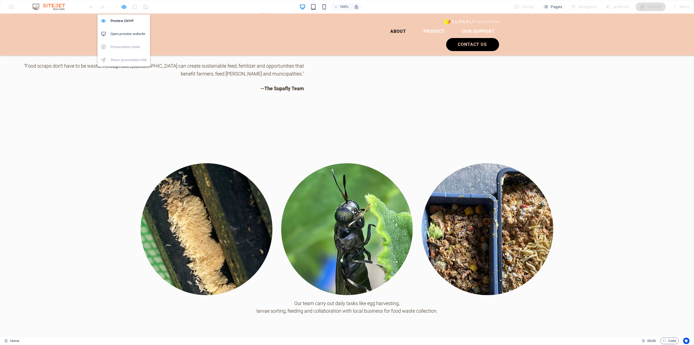
click at [122, 47] on ul "Preview Ctrl+P Open preview website Presentation mode Share presentation link" at bounding box center [123, 40] width 53 height 52
click at [121, 60] on ul "Preview Ctrl+P Open preview website Presentation mode Share presentation link" at bounding box center [123, 40] width 53 height 52
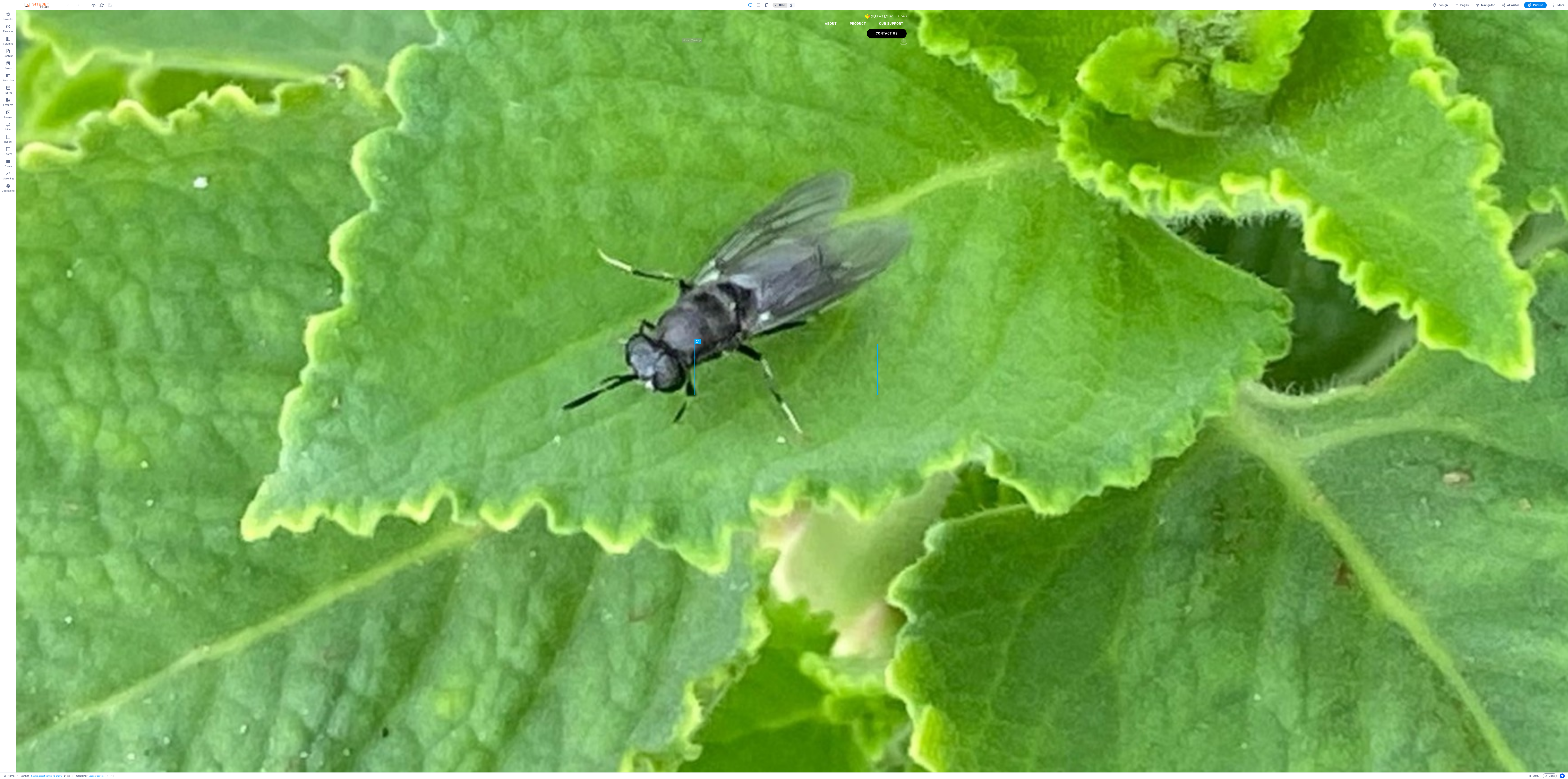
click at [786, 7] on button "100%" at bounding box center [779, 5] width 14 height 5
drag, startPoint x: 1005, startPoint y: 191, endPoint x: 981, endPoint y: 178, distance: 27.3
click at [1005, 191] on div at bounding box center [784, 390] width 1568 height 779
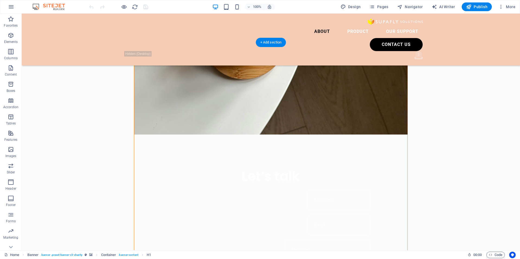
scroll to position [434, 0]
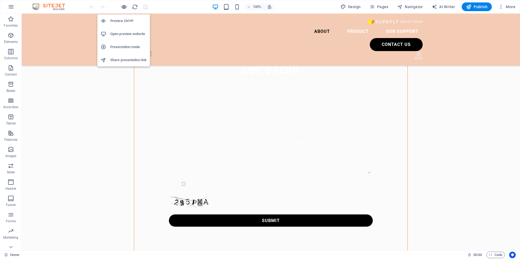
click at [126, 7] on icon "button" at bounding box center [124, 7] width 6 height 6
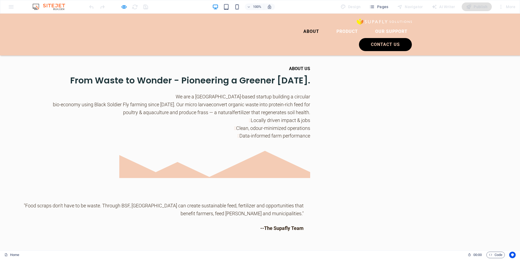
click at [154, 7] on div "100% Design Pages Navigator AI Writer Publish More" at bounding box center [303, 6] width 430 height 9
click at [89, 42] on div "ABOUT US From Waste to Wonder - Pioneering a Greener Tomorrow. We are a Brunei-…" at bounding box center [260, 164] width 520 height 275
click at [149, 44] on div "ABOUT US From Waste to Wonder - Pioneering a Greener Tomorrow. We are a Brunei-…" at bounding box center [260, 164] width 520 height 275
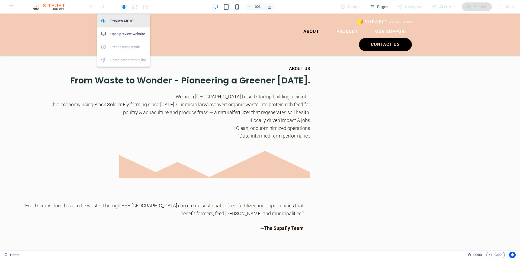
click at [121, 21] on h6 "Preview Ctrl+P" at bounding box center [128, 21] width 36 height 7
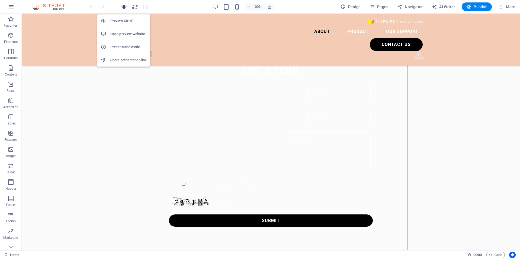
click at [123, 9] on icon "button" at bounding box center [124, 7] width 6 height 6
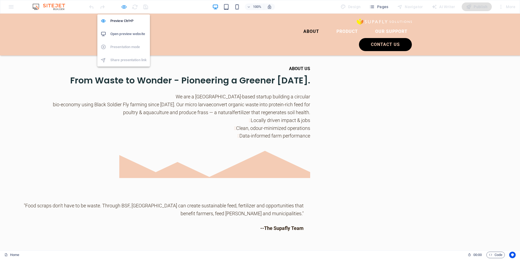
click at [123, 9] on icon "button" at bounding box center [124, 7] width 6 height 6
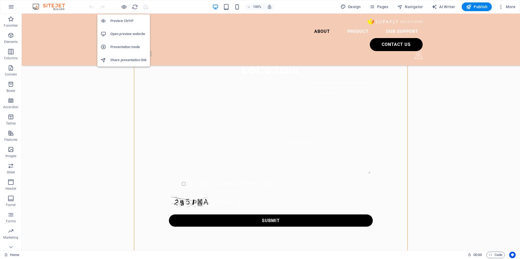
click at [119, 47] on h6 "Presentation mode" at bounding box center [128, 47] width 36 height 7
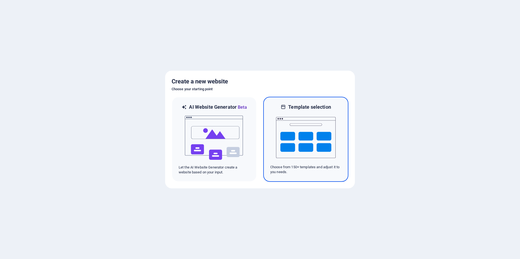
click at [300, 129] on img at bounding box center [306, 137] width 60 height 54
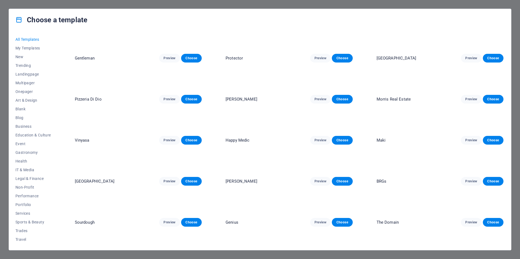
scroll to position [950, 0]
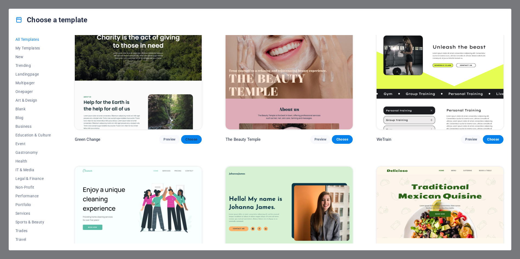
click at [190, 137] on span "Choose" at bounding box center [192, 139] width 12 height 4
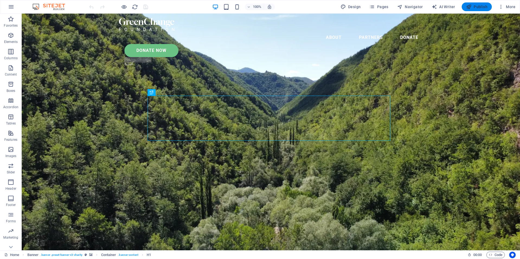
click at [477, 6] on span "Publish" at bounding box center [476, 6] width 21 height 5
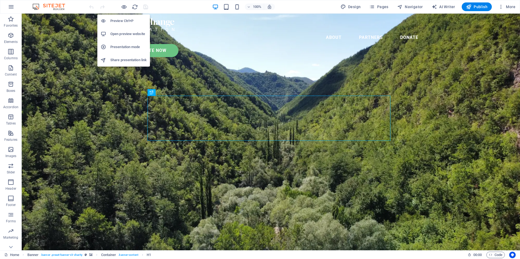
click at [123, 46] on h6 "Presentation mode" at bounding box center [128, 47] width 36 height 7
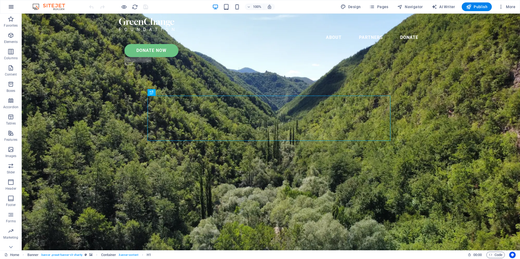
click at [11, 9] on icon "button" at bounding box center [11, 7] width 7 height 7
click at [15, 11] on button "button" at bounding box center [11, 6] width 13 height 13
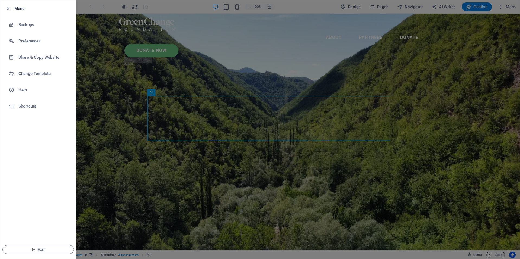
click at [83, 9] on div at bounding box center [260, 129] width 520 height 259
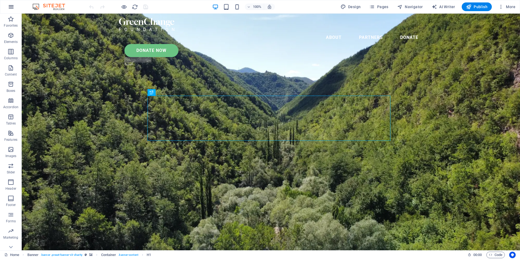
click at [9, 10] on button "button" at bounding box center [11, 6] width 13 height 13
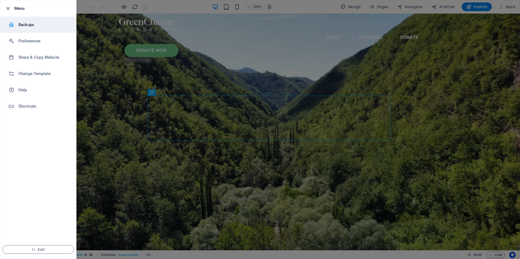
click at [15, 25] on div at bounding box center [14, 24] width 10 height 5
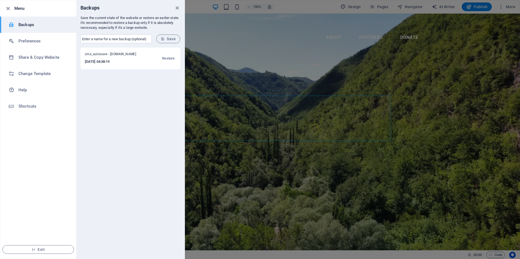
click at [179, 10] on icon "close" at bounding box center [177, 8] width 6 height 6
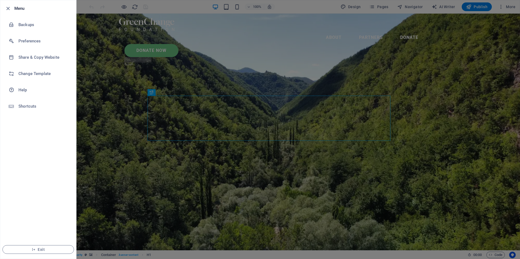
click at [107, 65] on div at bounding box center [260, 129] width 520 height 259
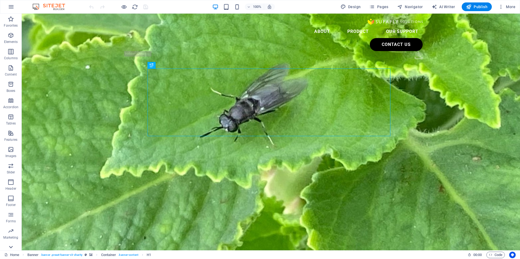
click at [11, 247] on icon at bounding box center [11, 247] width 4 height 2
click at [9, 8] on icon "button" at bounding box center [11, 7] width 7 height 7
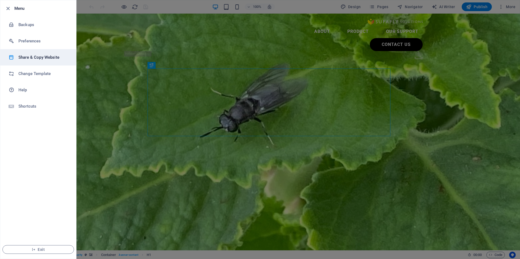
click at [33, 58] on h6 "Share & Copy Website" at bounding box center [43, 57] width 50 height 7
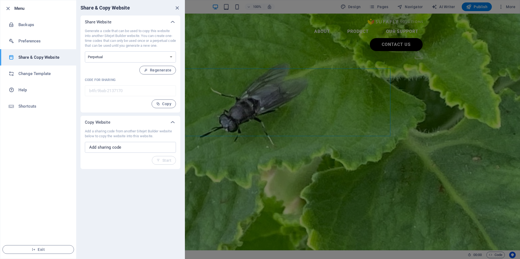
click at [203, 9] on div at bounding box center [260, 129] width 520 height 259
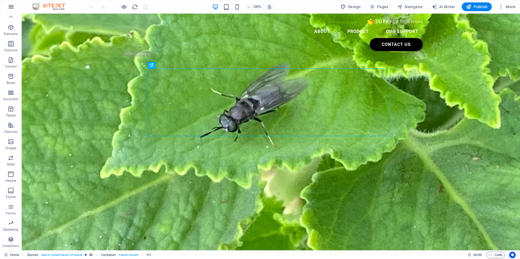
click at [12, 9] on icon "button" at bounding box center [11, 7] width 7 height 7
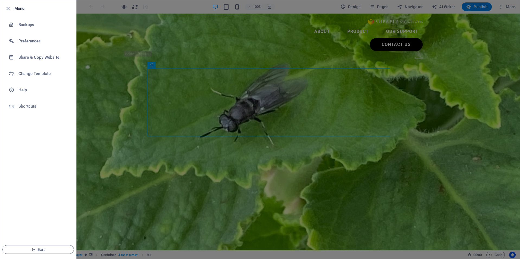
click at [4, 7] on li "Menu" at bounding box center [38, 8] width 76 height 16
click at [8, 8] on icon "button" at bounding box center [8, 8] width 6 height 6
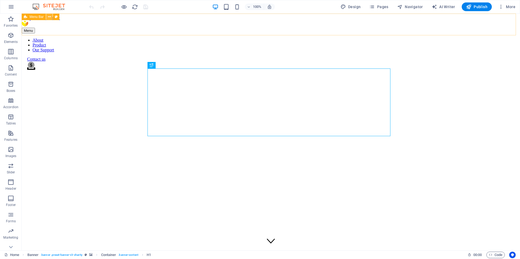
click at [49, 17] on icon at bounding box center [49, 17] width 3 height 6
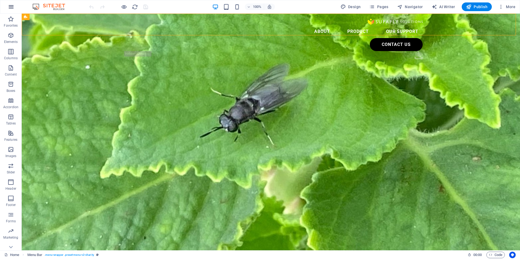
click at [13, 7] on icon "button" at bounding box center [11, 7] width 7 height 7
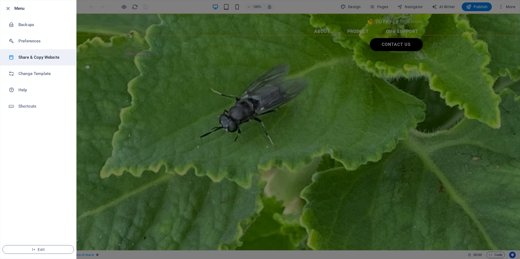
click at [34, 59] on h6 "Share & Copy Website" at bounding box center [43, 57] width 50 height 7
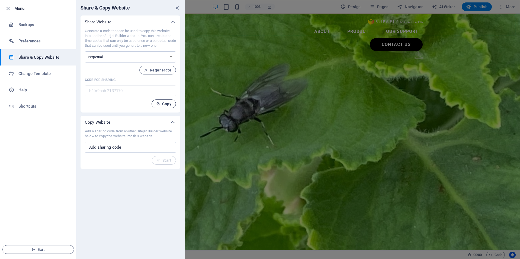
click at [166, 106] on span "Copy" at bounding box center [163, 103] width 15 height 4
click at [175, 8] on icon "close" at bounding box center [177, 8] width 6 height 6
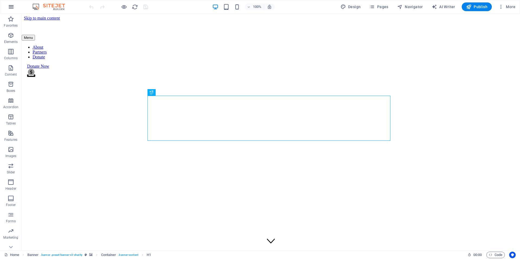
click at [15, 7] on button "button" at bounding box center [11, 6] width 13 height 13
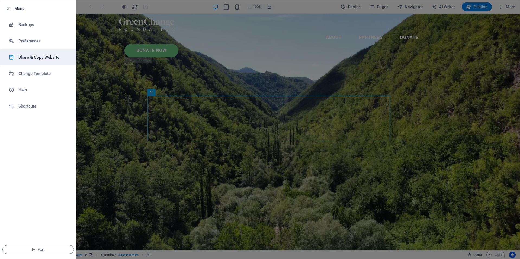
click at [33, 61] on li "Share & Copy Website" at bounding box center [38, 57] width 76 height 16
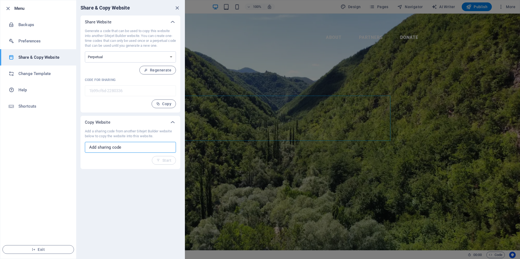
click at [129, 150] on input "text" at bounding box center [130, 147] width 91 height 11
paste input "b4fc9bab-2137170"
type input "b4fc9bab-2137170"
click at [167, 161] on span "Start" at bounding box center [164, 160] width 15 height 4
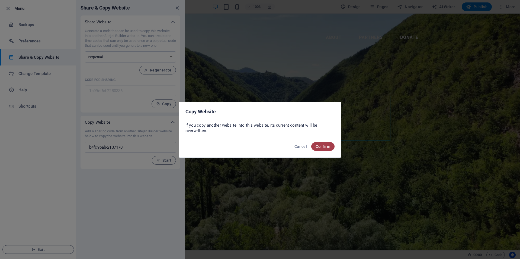
click at [330, 145] on span "Confirm" at bounding box center [323, 146] width 15 height 4
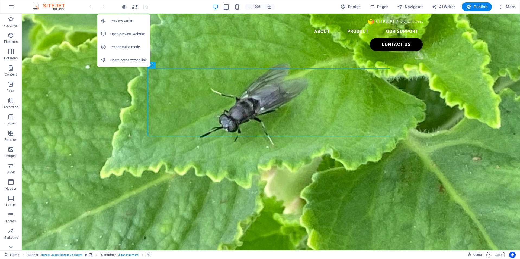
click at [120, 46] on h6 "Presentation mode" at bounding box center [128, 47] width 36 height 7
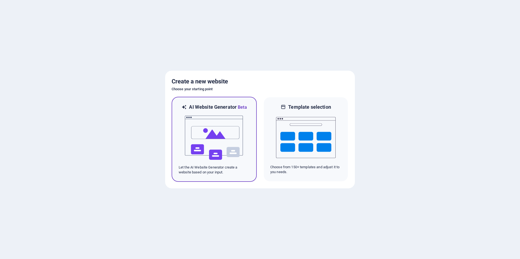
click at [250, 144] on div "AI Website Generator Beta Let the AI Website Generator create a website based o…" at bounding box center [214, 139] width 85 height 85
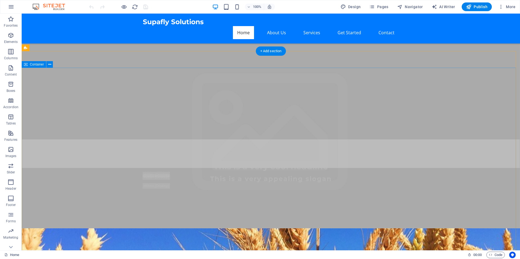
scroll to position [217, 0]
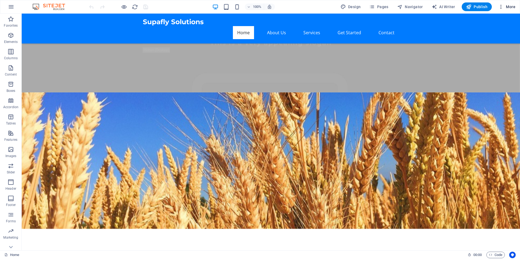
click at [509, 5] on span "More" at bounding box center [507, 6] width 17 height 5
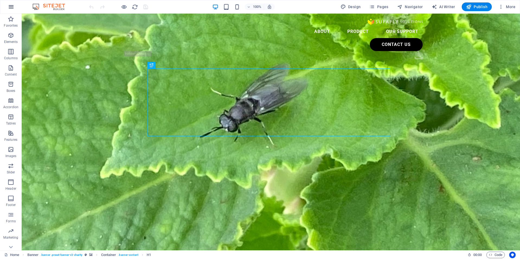
click at [11, 8] on icon "button" at bounding box center [11, 7] width 7 height 7
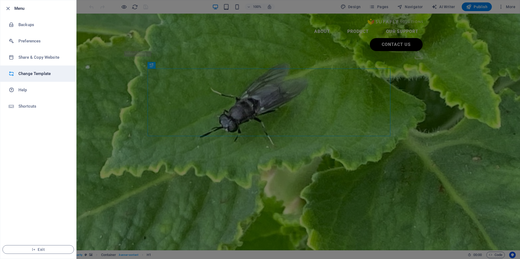
click at [38, 73] on h6 "Change Template" at bounding box center [43, 73] width 50 height 7
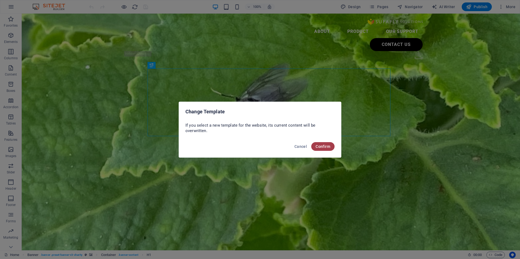
click at [321, 147] on span "Confirm" at bounding box center [323, 146] width 15 height 4
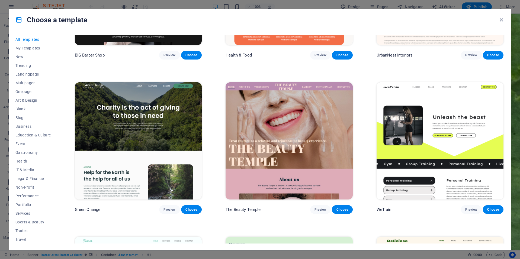
scroll to position [868, 0]
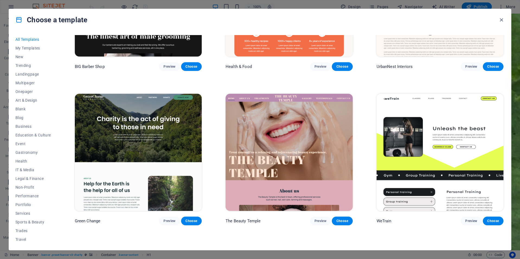
click at [133, 165] on img at bounding box center [138, 152] width 127 height 117
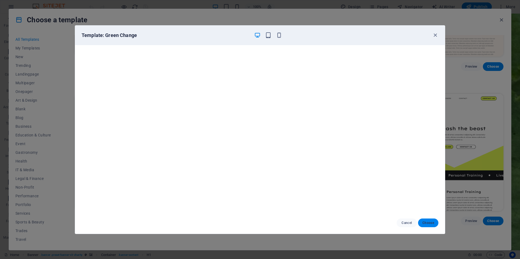
click at [430, 222] on span "Choose" at bounding box center [429, 222] width 12 height 4
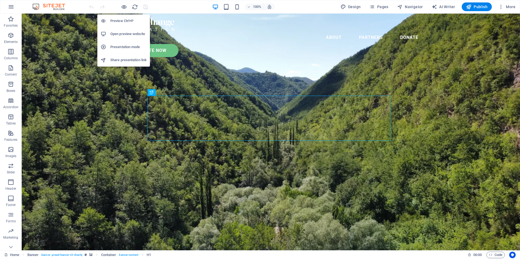
click at [131, 47] on h6 "Presentation mode" at bounding box center [128, 47] width 36 height 7
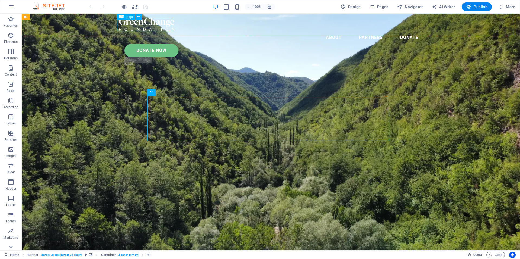
click at [158, 20] on div at bounding box center [271, 24] width 304 height 13
click at [141, 16] on button at bounding box center [138, 17] width 7 height 7
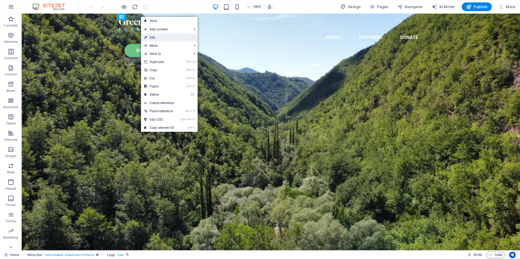
click at [151, 37] on link "⏎ Edit" at bounding box center [159, 37] width 36 height 8
select select "px"
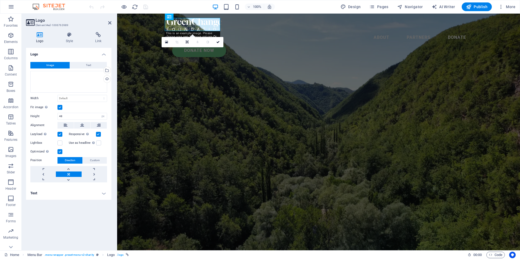
click at [45, 38] on h4 "Logo" at bounding box center [41, 37] width 30 height 11
click at [107, 69] on div "Select files from the file manager, stock photos, or upload file(s)" at bounding box center [107, 71] width 8 height 8
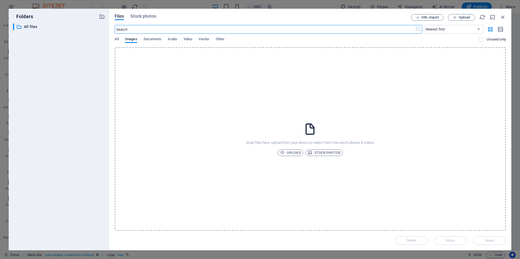
click at [285, 148] on div "Drop files here, upload from your device or select from free stock photos & vid…" at bounding box center [311, 138] width 392 height 183
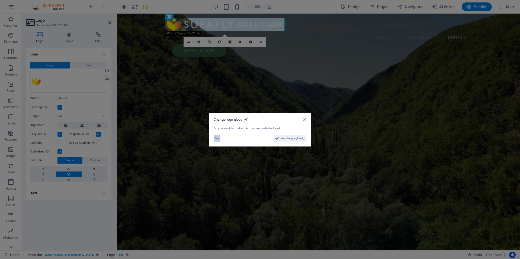
click at [214, 136] on button "No" at bounding box center [217, 138] width 7 height 7
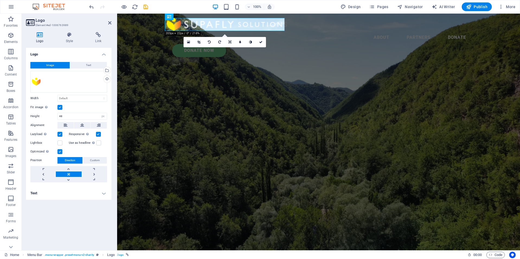
click at [59, 108] on label at bounding box center [60, 107] width 5 height 5
click at [0, 0] on input "Fit image Automatically fit image to a fixed width and height" at bounding box center [0, 0] width 0 height 0
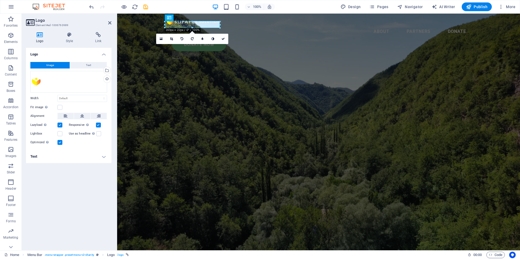
click at [60, 160] on h4 "Text" at bounding box center [68, 156] width 85 height 13
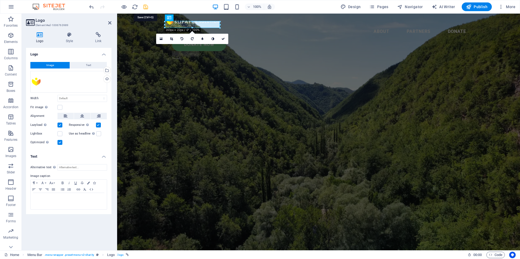
click at [145, 7] on icon "save" at bounding box center [146, 7] width 6 height 6
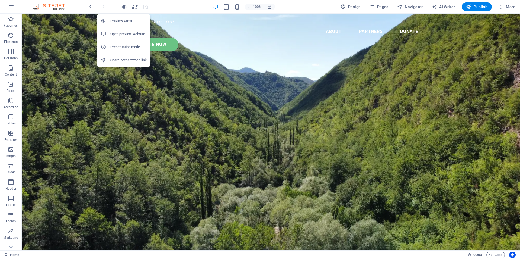
click at [117, 46] on h6 "Presentation mode" at bounding box center [128, 47] width 36 height 7
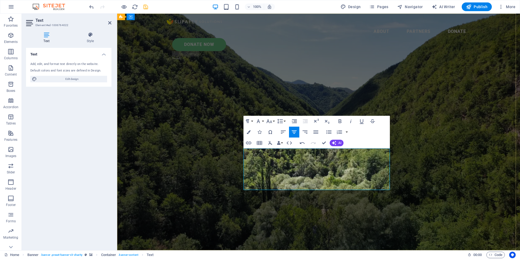
drag, startPoint x: 257, startPoint y: 151, endPoint x: 349, endPoint y: 184, distance: 97.2
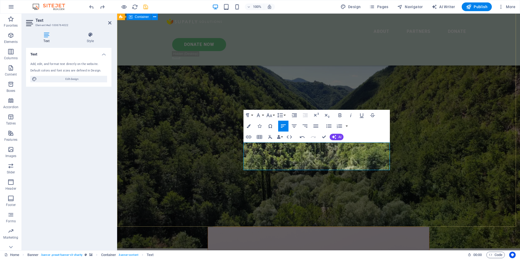
scroll to position [584, 1]
drag, startPoint x: 287, startPoint y: 163, endPoint x: 239, endPoint y: 140, distance: 53.4
click at [258, 116] on icon "button" at bounding box center [258, 115] width 7 height 7
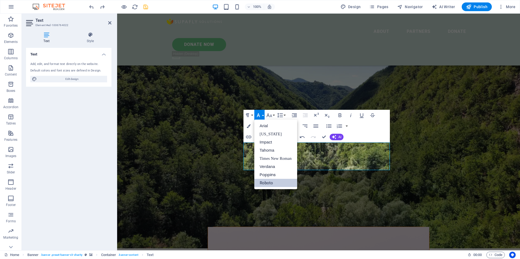
scroll to position [0, 0]
click at [367, 131] on div "Paragraph Format Normal Heading 1 Heading 2 Heading 3 Heading 4 Heading 5 Headi…" at bounding box center [317, 126] width 147 height 33
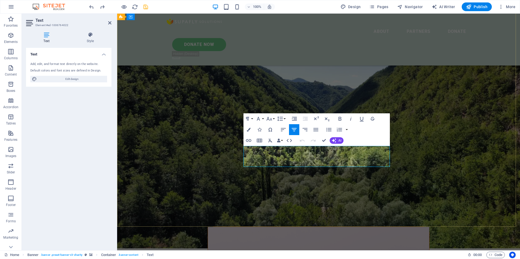
drag, startPoint x: 282, startPoint y: 156, endPoint x: 305, endPoint y: 158, distance: 22.3
drag, startPoint x: 258, startPoint y: 150, endPoint x: 388, endPoint y: 169, distance: 131.4
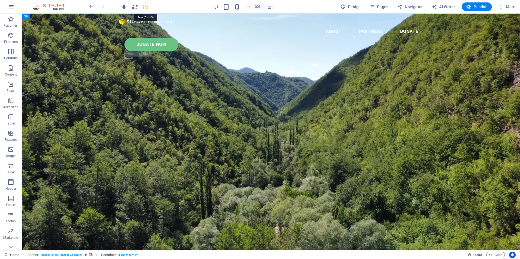
click at [148, 7] on icon "save" at bounding box center [146, 7] width 6 height 6
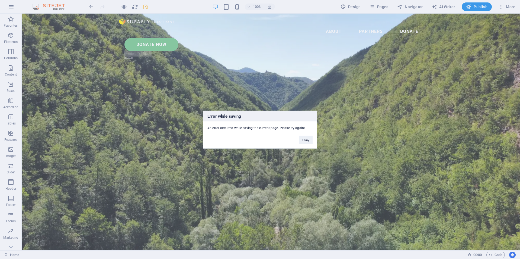
click at [314, 144] on div "Okay" at bounding box center [306, 137] width 22 height 14
click at [309, 142] on button "Okay" at bounding box center [306, 139] width 14 height 8
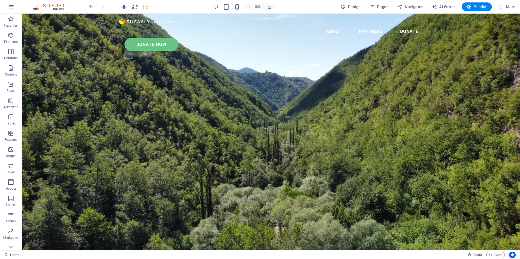
click at [145, 10] on div at bounding box center [118, 6] width 61 height 9
click at [146, 9] on icon "save" at bounding box center [146, 7] width 6 height 6
checkbox input "false"
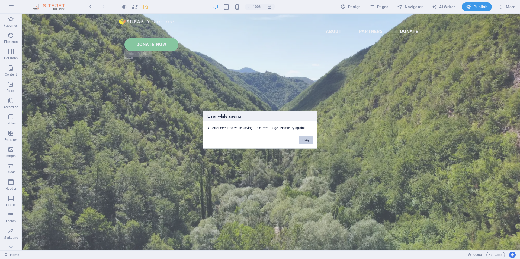
drag, startPoint x: 300, startPoint y: 141, endPoint x: 154, endPoint y: 11, distance: 195.5
click at [300, 141] on button "Okay" at bounding box center [306, 139] width 14 height 8
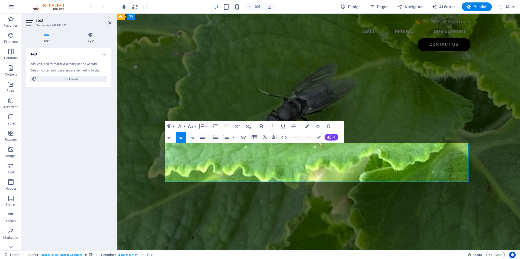
copy span "Supafly Solutions leverages the Black Soldier Fly (BSF) to upcycle food and agr…"
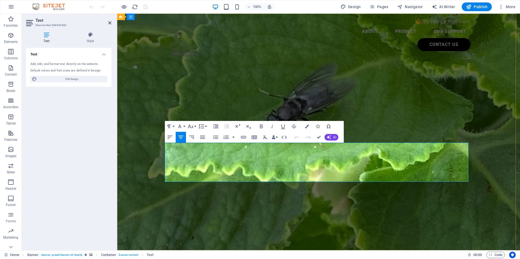
drag, startPoint x: 197, startPoint y: 147, endPoint x: 363, endPoint y: 177, distance: 168.1
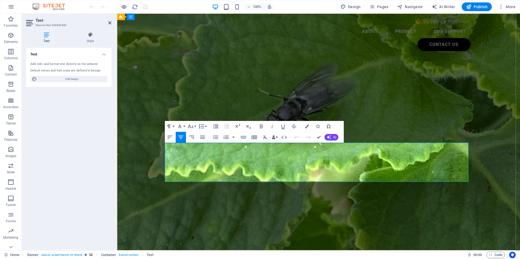
drag, startPoint x: 202, startPoint y: 150, endPoint x: 358, endPoint y: 171, distance: 157.8
copy span "Supafly Solutions leverages the Black Soldier Fly (BSF) to upcycle food and agr…"
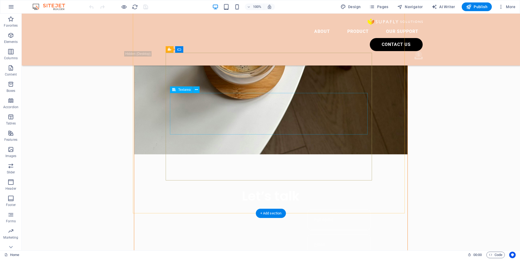
scroll to position [326, 0]
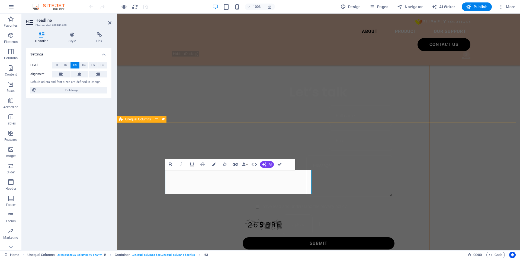
scroll to position [434, 0]
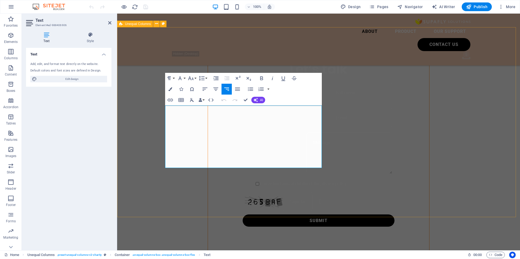
drag, startPoint x: 221, startPoint y: 111, endPoint x: 324, endPoint y: 161, distance: 114.6
copy div "We are a Brunei-based startup building a circular bio-economy using Black Soldi…"
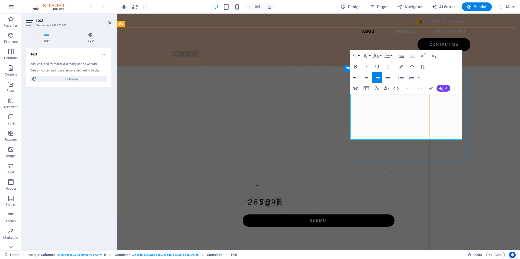
drag, startPoint x: 355, startPoint y: 96, endPoint x: 465, endPoint y: 140, distance: 118.4
copy div ""Food scraps don't have to be waste. Through BSF, Brunei can create sustainable…"
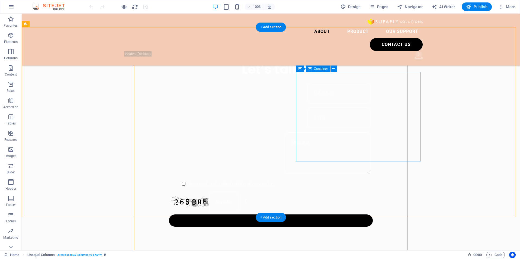
select select "pyramids"
select select "px"
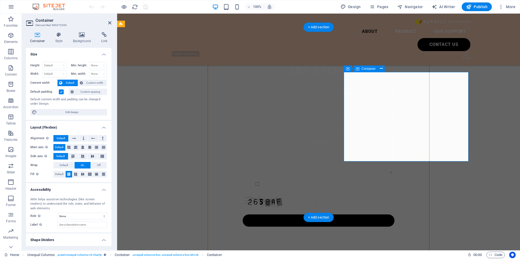
click at [61, 37] on h4 "Style" at bounding box center [60, 37] width 18 height 11
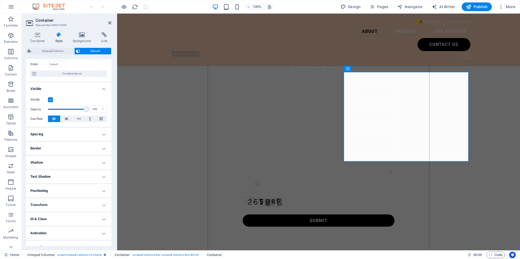
scroll to position [43, 0]
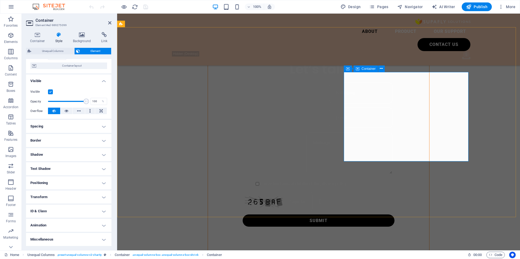
click at [385, 68] on button at bounding box center [382, 68] width 7 height 7
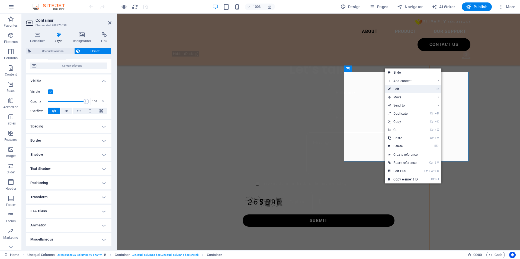
click at [393, 87] on link "⏎ Edit" at bounding box center [403, 89] width 36 height 8
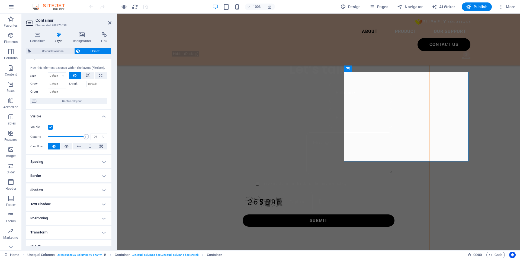
scroll to position [0, 0]
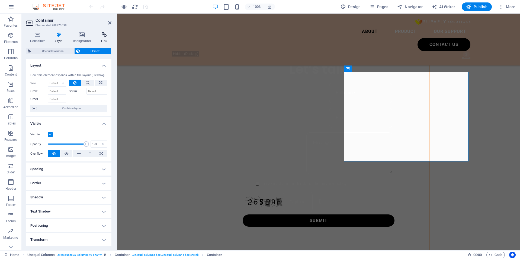
click at [104, 36] on icon at bounding box center [104, 34] width 14 height 5
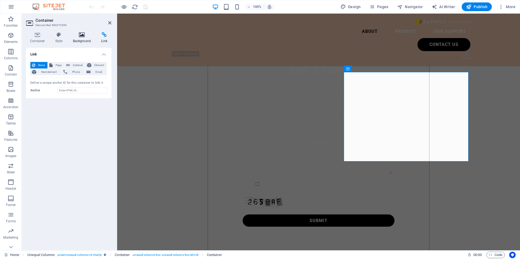
click at [84, 37] on h4 "Background" at bounding box center [83, 37] width 28 height 11
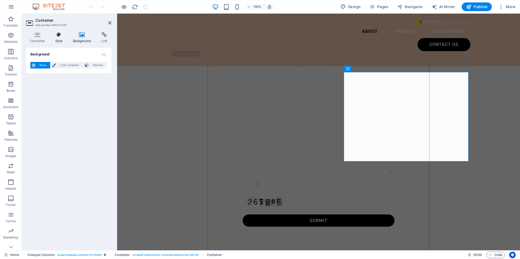
click at [57, 37] on icon at bounding box center [58, 34] width 15 height 5
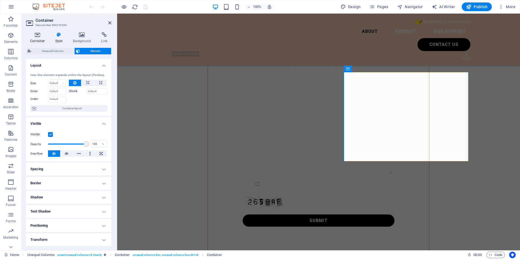
click at [29, 37] on icon at bounding box center [37, 34] width 23 height 5
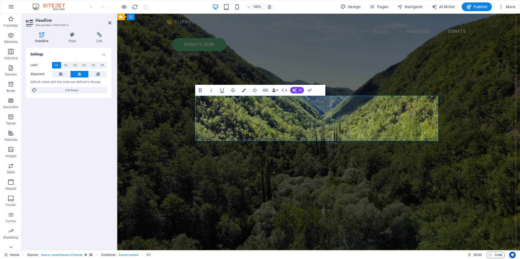
drag, startPoint x: 217, startPoint y: 108, endPoint x: 413, endPoint y: 136, distance: 197.9
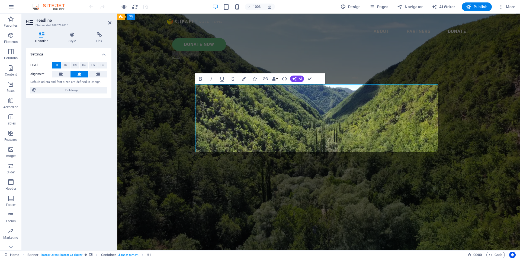
drag, startPoint x: 225, startPoint y: 98, endPoint x: 204, endPoint y: 95, distance: 21.1
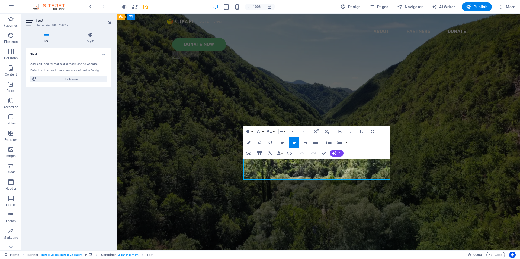
drag, startPoint x: 260, startPoint y: 163, endPoint x: 377, endPoint y: 183, distance: 118.1
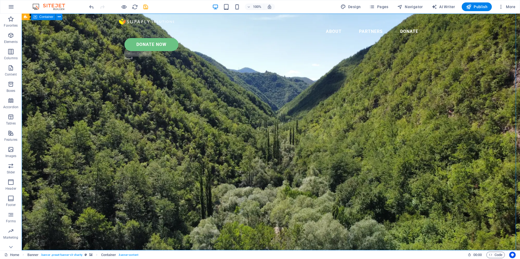
click at [146, 10] on div at bounding box center [118, 6] width 61 height 9
click at [146, 9] on icon "save" at bounding box center [146, 7] width 6 height 6
checkbox input "false"
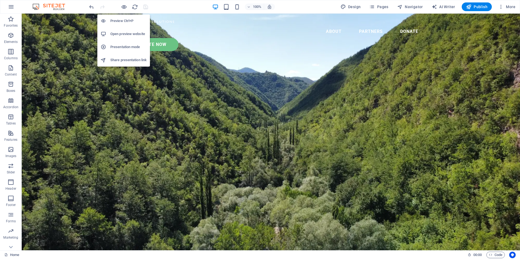
click at [125, 47] on h6 "Presentation mode" at bounding box center [128, 47] width 36 height 7
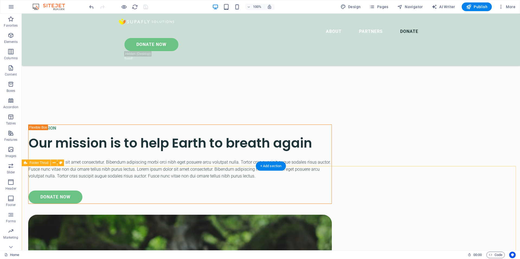
scroll to position [1826, 0]
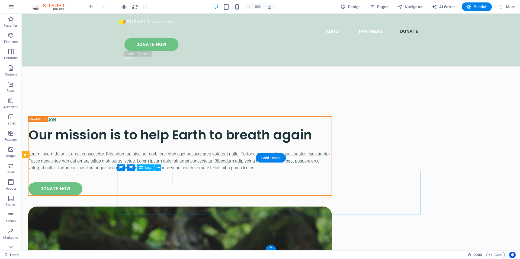
click at [157, 169] on icon at bounding box center [158, 168] width 3 height 6
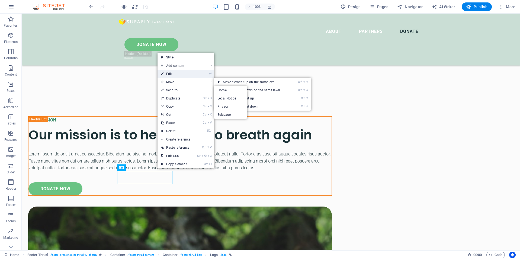
click at [172, 74] on link "⏎ Edit" at bounding box center [176, 74] width 36 height 8
select select "px"
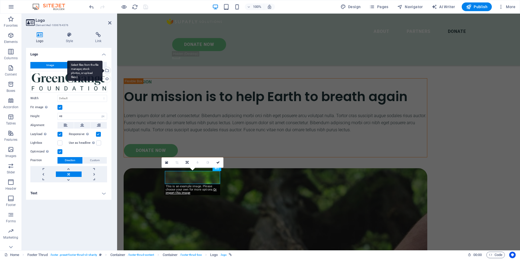
click at [103, 70] on div "Select files from the file manager, stock photos, or upload file(s)" at bounding box center [84, 71] width 35 height 20
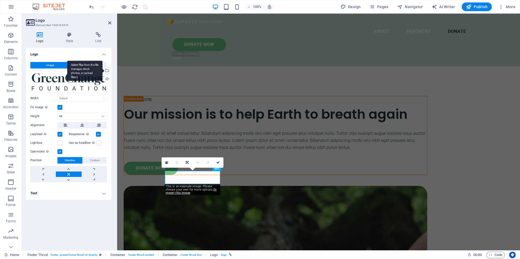
scroll to position [1841, 0]
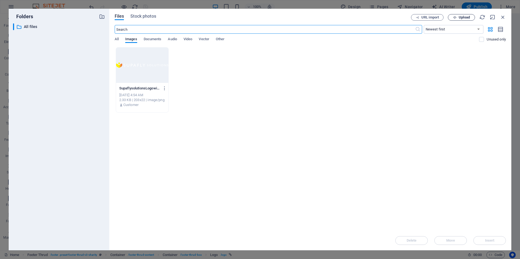
click at [455, 15] on button "Upload" at bounding box center [461, 17] width 27 height 7
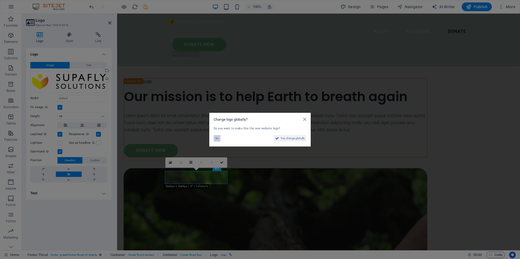
click at [214, 137] on button "No" at bounding box center [217, 138] width 7 height 7
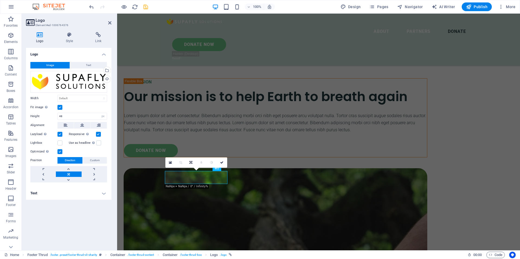
click at [58, 107] on label at bounding box center [60, 107] width 5 height 5
click at [0, 0] on input "Fit image Automatically fit image to a fixed width and height" at bounding box center [0, 0] width 0 height 0
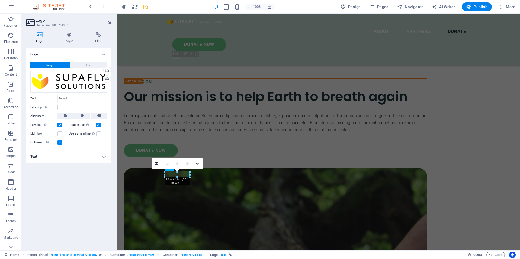
click at [61, 108] on label at bounding box center [60, 107] width 5 height 5
click at [0, 0] on input "Fit image Automatically fit image to a fixed width and height" at bounding box center [0, 0] width 0 height 0
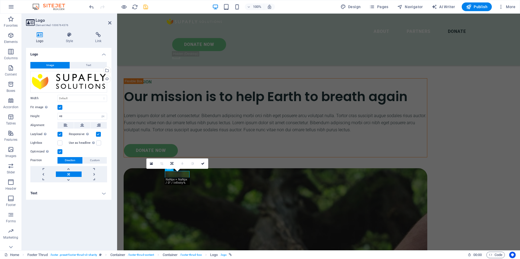
click at [61, 108] on label at bounding box center [60, 107] width 5 height 5
click at [0, 0] on input "Fit image Automatically fit image to a fixed width and height" at bounding box center [0, 0] width 0 height 0
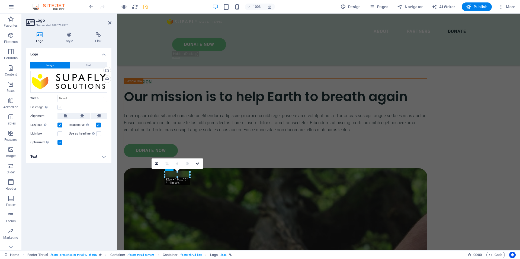
click at [61, 108] on label at bounding box center [60, 107] width 5 height 5
click at [0, 0] on input "Fit image Automatically fit image to a fixed width and height" at bounding box center [0, 0] width 0 height 0
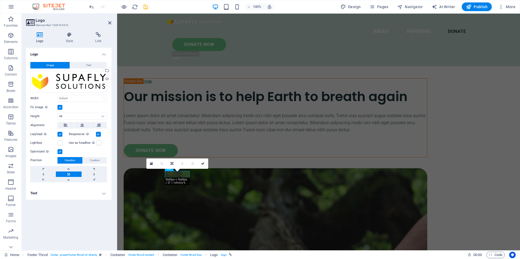
click at [69, 226] on div "Logo Image Text Drag files here, click to choose files or select files from Fil…" at bounding box center [68, 147] width 85 height 198
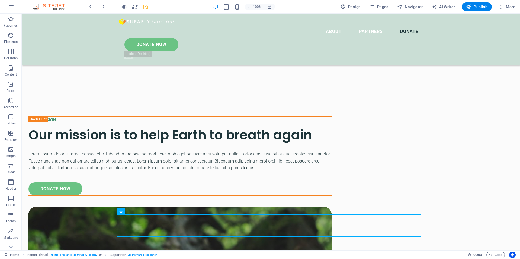
click at [93, 11] on div at bounding box center [118, 6] width 61 height 9
click at [91, 7] on icon "undo" at bounding box center [91, 7] width 6 height 6
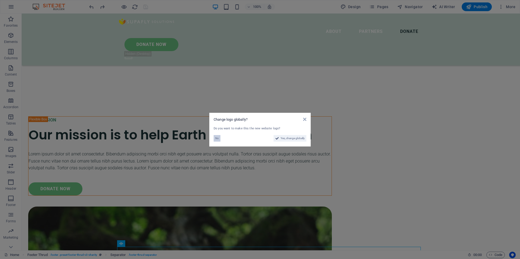
click at [217, 139] on span "No" at bounding box center [217, 138] width 4 height 7
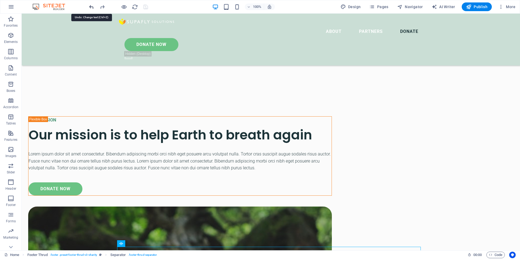
click at [91, 6] on icon "undo" at bounding box center [91, 7] width 6 height 6
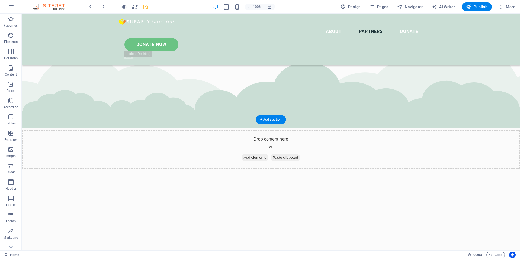
scroll to position [1858, 0]
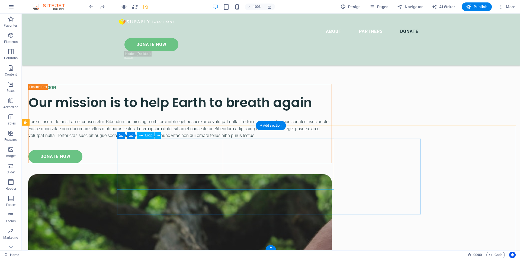
select select "px"
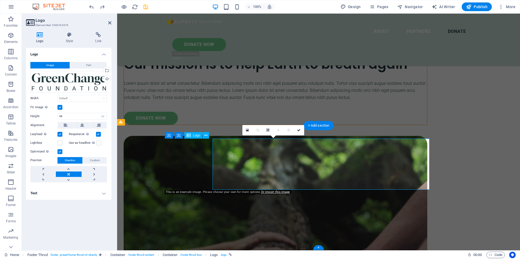
select select "DISABLED_OPTION_VALUE"
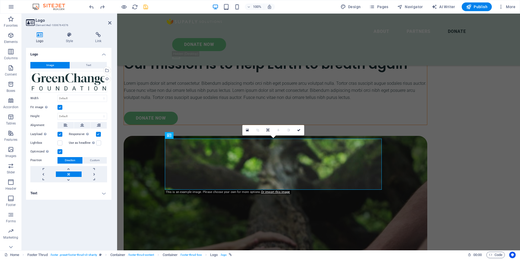
click at [62, 107] on label at bounding box center [60, 107] width 5 height 5
click at [0, 0] on input "Fit image Automatically fit image to a fixed width and height" at bounding box center [0, 0] width 0 height 0
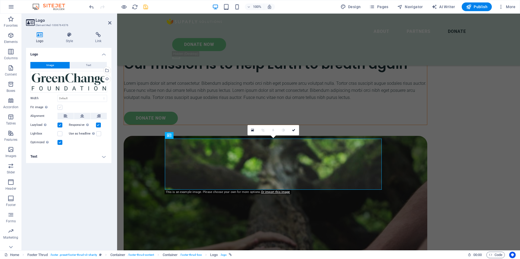
click at [62, 107] on label at bounding box center [60, 107] width 5 height 5
click at [0, 0] on input "Fit image Automatically fit image to a fixed width and height" at bounding box center [0, 0] width 0 height 0
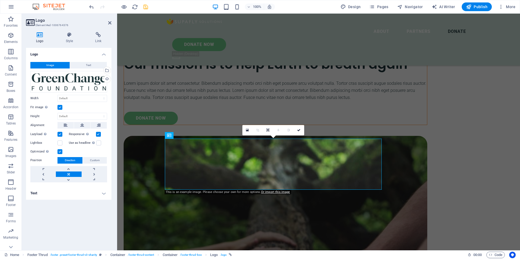
click at [60, 107] on label at bounding box center [60, 107] width 5 height 5
click at [0, 0] on input "Fit image Automatically fit image to a fixed width and height" at bounding box center [0, 0] width 0 height 0
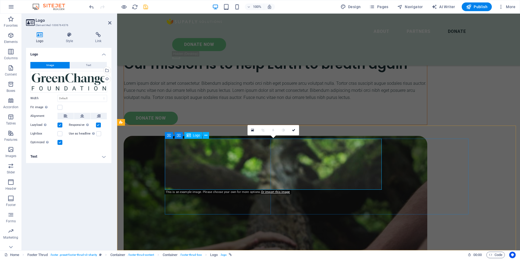
click at [90, 5] on icon "undo" at bounding box center [91, 7] width 6 height 6
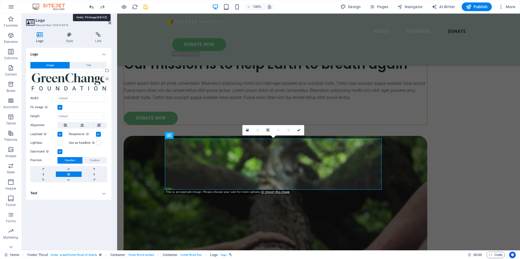
click at [90, 5] on icon "undo" at bounding box center [91, 7] width 6 height 6
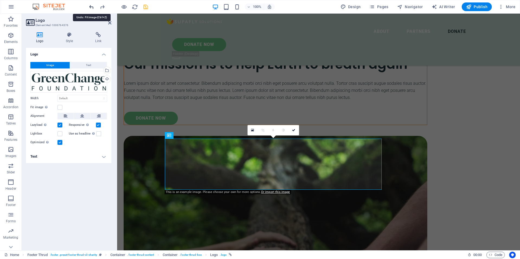
click at [90, 5] on icon "undo" at bounding box center [91, 7] width 6 height 6
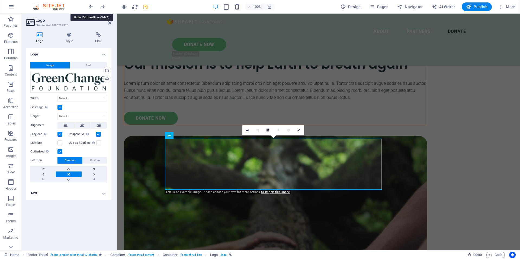
click at [90, 5] on icon "undo" at bounding box center [91, 7] width 6 height 6
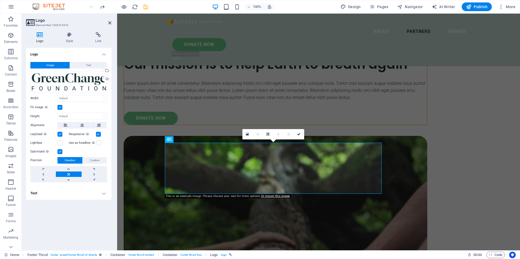
click at [90, 5] on div at bounding box center [118, 6] width 61 height 9
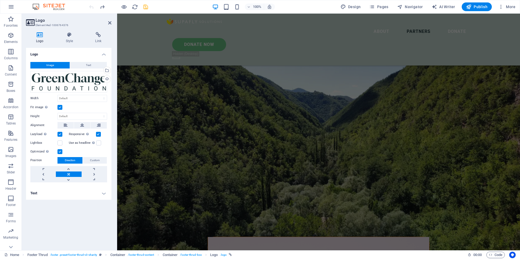
scroll to position [0, 0]
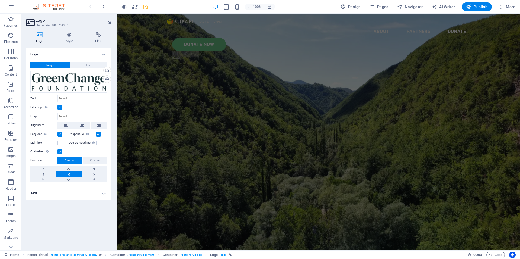
click at [90, 5] on div at bounding box center [118, 6] width 61 height 9
click at [100, 8] on icon "redo" at bounding box center [102, 7] width 6 height 6
click at [100, 7] on icon "redo" at bounding box center [102, 7] width 6 height 6
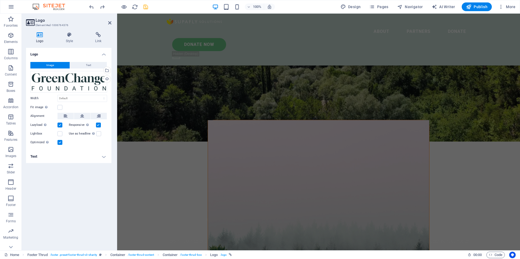
scroll to position [136, 0]
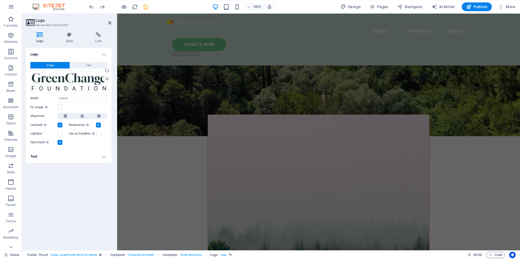
click at [273, 136] on div "Turning Organic Waste into High-Value Protein - in Brunei Lorem ipsum dolor sit…" at bounding box center [318, 202] width 403 height 132
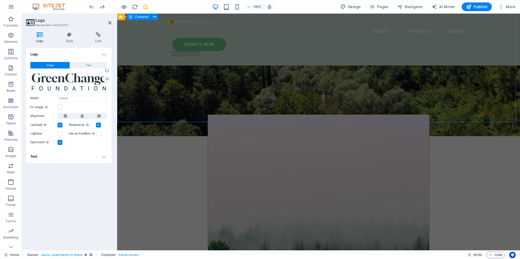
scroll to position [54, 0]
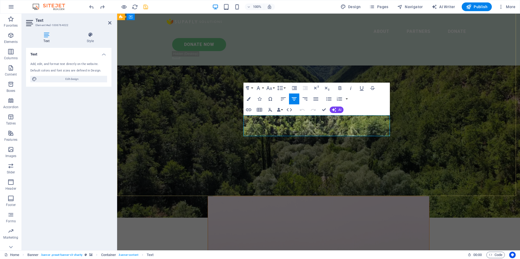
drag, startPoint x: 254, startPoint y: 119, endPoint x: 394, endPoint y: 132, distance: 140.9
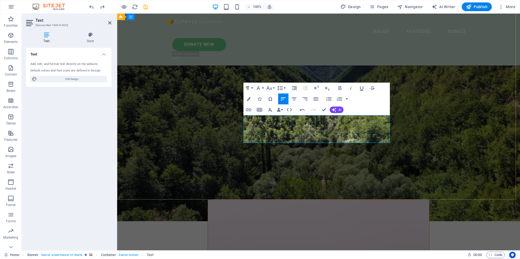
scroll to position [61, 0]
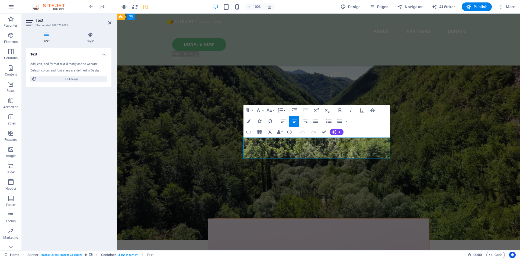
drag, startPoint x: 262, startPoint y: 140, endPoint x: 386, endPoint y: 153, distance: 125.3
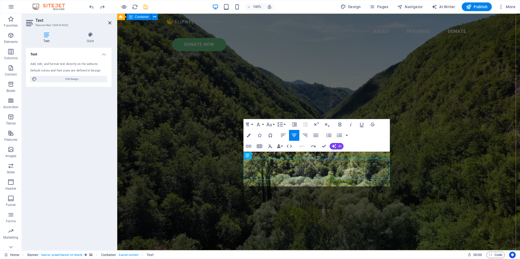
scroll to position [584, 1]
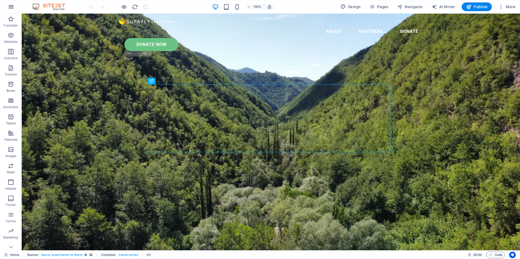
click at [11, 6] on icon "button" at bounding box center [11, 7] width 7 height 7
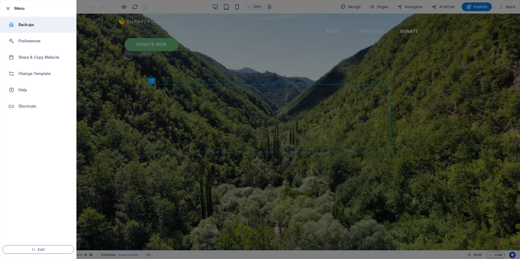
click at [27, 27] on h6 "Backups" at bounding box center [43, 24] width 50 height 7
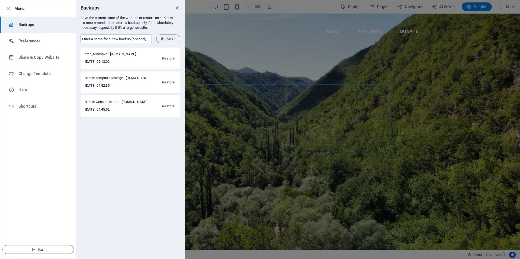
click at [138, 40] on input "text" at bounding box center [116, 38] width 71 height 9
type input "TextChange"
click at [161, 37] on icon "submit" at bounding box center [163, 39] width 4 height 4
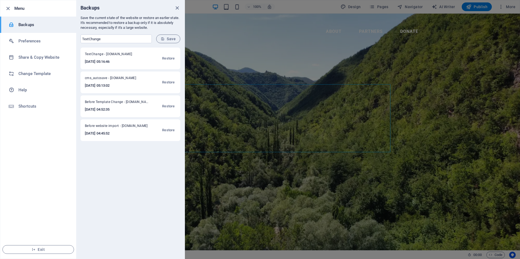
click at [233, 54] on div at bounding box center [260, 129] width 520 height 259
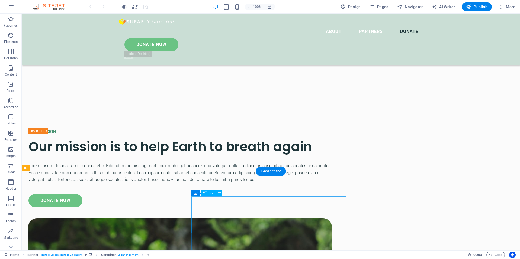
scroll to position [1826, 0]
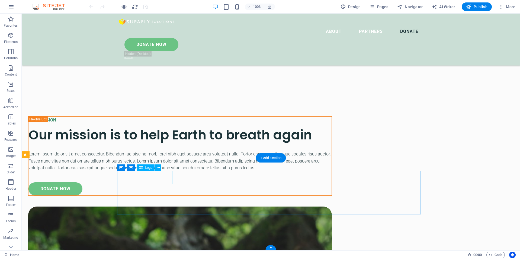
click at [159, 165] on icon at bounding box center [158, 168] width 3 height 6
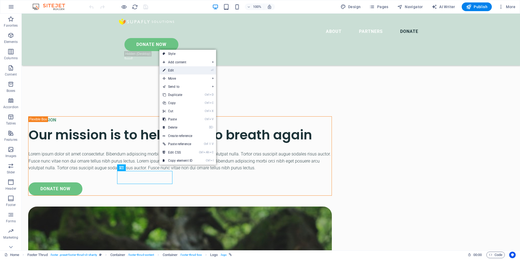
click at [171, 71] on link "⏎ Edit" at bounding box center [178, 70] width 36 height 8
select select "px"
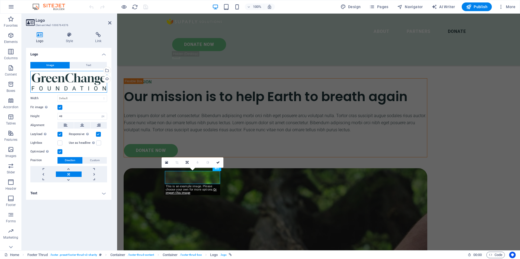
click at [77, 87] on div "Drag files here, click to choose files or select files from Files or our free s…" at bounding box center [68, 82] width 77 height 22
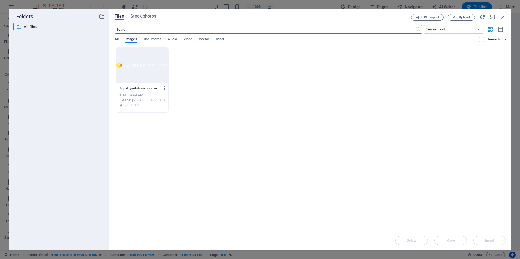
scroll to position [1841, 0]
click at [466, 15] on button "Upload" at bounding box center [461, 17] width 27 height 7
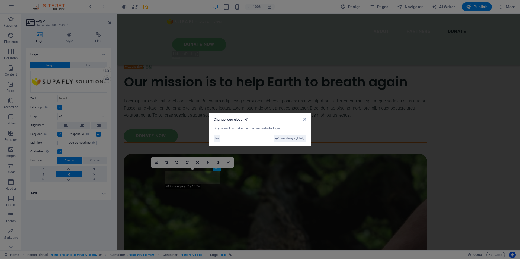
scroll to position [1826, 0]
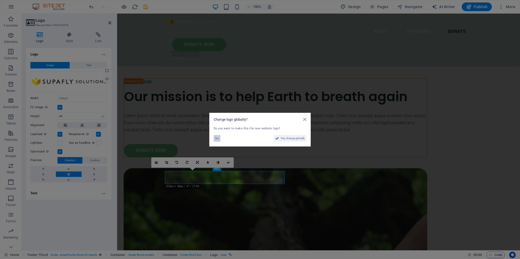
click at [215, 140] on button "No" at bounding box center [217, 138] width 7 height 7
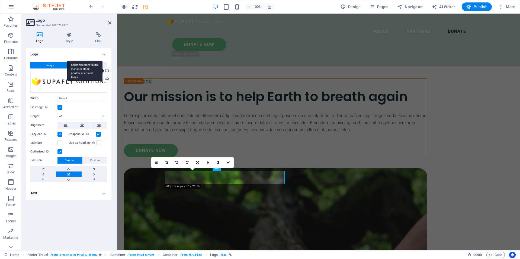
click at [103, 69] on div "Select files from the file manager, stock photos, or upload file(s)" at bounding box center [84, 71] width 35 height 20
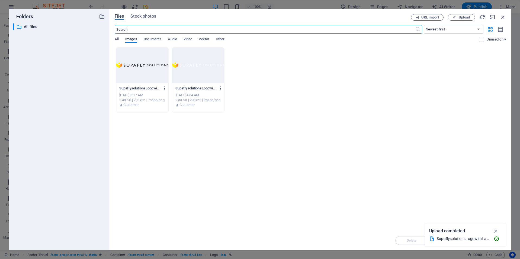
scroll to position [1841, 0]
click at [471, 19] on span "Upload" at bounding box center [462, 18] width 22 height 4
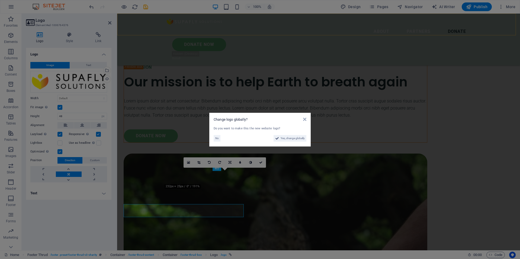
scroll to position [1826, 0]
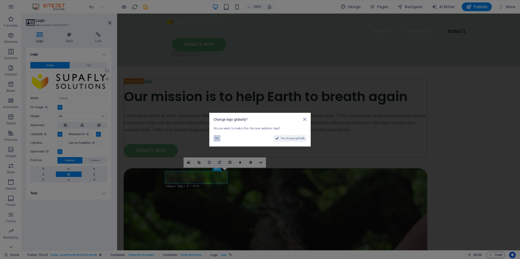
click at [218, 136] on span "No" at bounding box center [217, 138] width 4 height 7
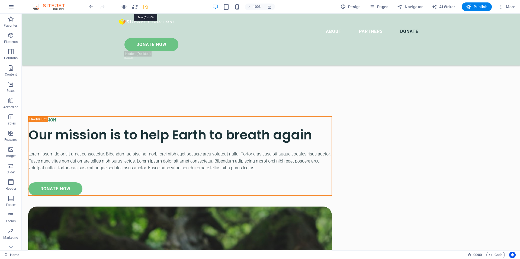
click at [145, 9] on icon "save" at bounding box center [146, 7] width 6 height 6
checkbox input "false"
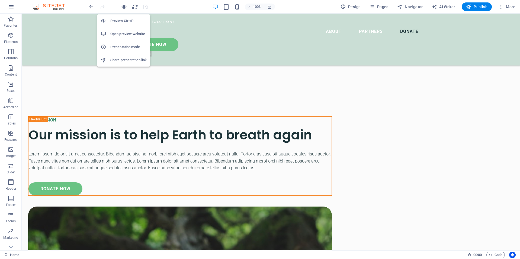
click at [123, 46] on h6 "Presentation mode" at bounding box center [128, 47] width 36 height 7
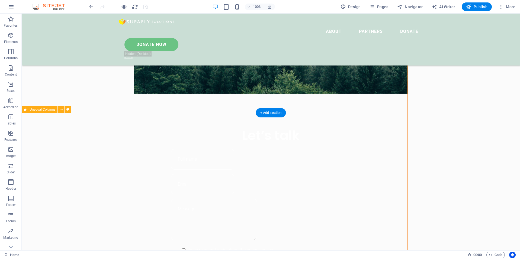
scroll to position [388, 0]
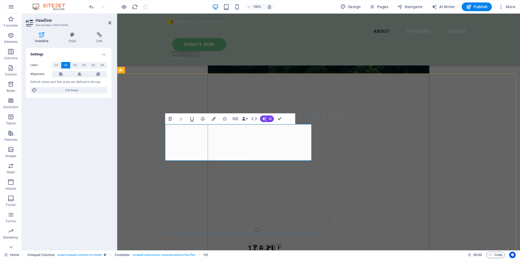
drag, startPoint x: 177, startPoint y: 134, endPoint x: 293, endPoint y: 157, distance: 118.3
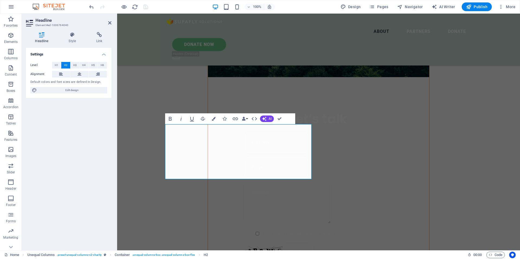
scroll to position [37, 1]
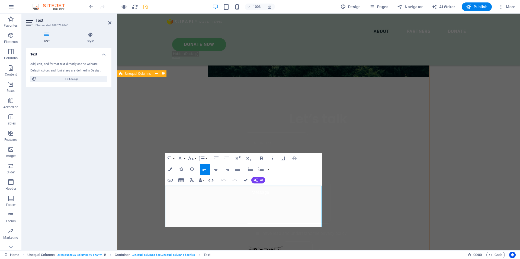
drag, startPoint x: 215, startPoint y: 223, endPoint x: 161, endPoint y: 191, distance: 62.5
drag, startPoint x: 172, startPoint y: 188, endPoint x: 225, endPoint y: 230, distance: 67.8
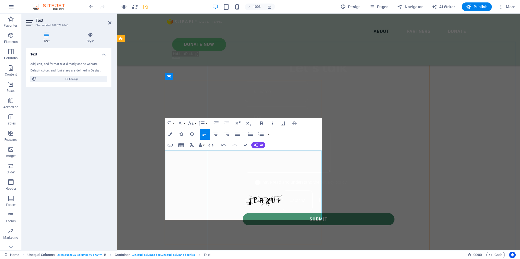
scroll to position [439, 0]
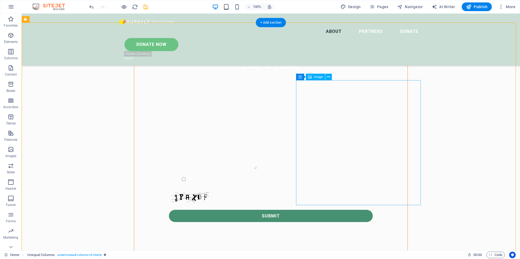
click at [329, 77] on icon at bounding box center [328, 77] width 3 height 6
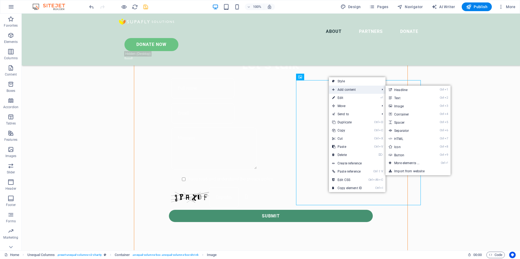
click at [341, 88] on span "Add content" at bounding box center [353, 89] width 49 height 8
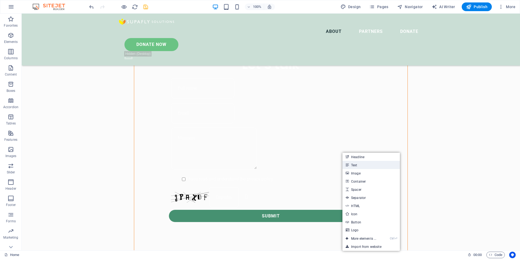
click at [355, 163] on link "Text" at bounding box center [372, 165] width 58 height 8
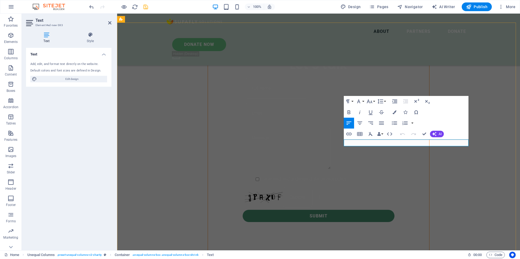
drag, startPoint x: 384, startPoint y: 142, endPoint x: 374, endPoint y: 142, distance: 9.5
drag, startPoint x: 383, startPoint y: 144, endPoint x: 348, endPoint y: 142, distance: 35.3
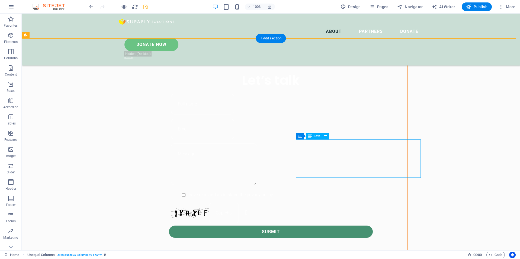
click at [326, 135] on icon at bounding box center [325, 136] width 3 height 6
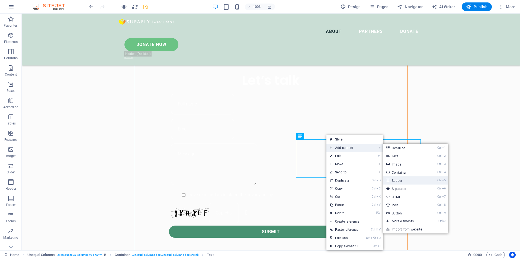
click at [410, 182] on link "Ctrl 5 Spacer" at bounding box center [405, 180] width 45 height 8
select select "px"
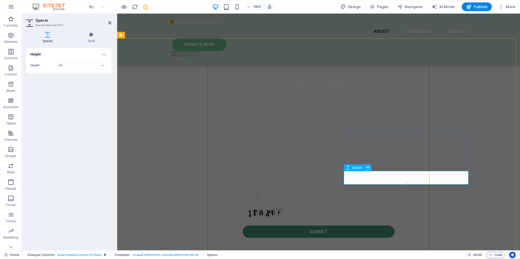
click at [368, 167] on icon at bounding box center [368, 167] width 3 height 6
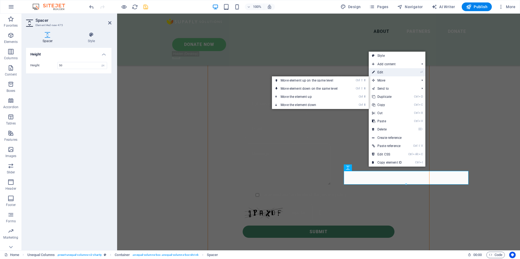
click at [395, 75] on link "⏎ Edit" at bounding box center [387, 72] width 36 height 8
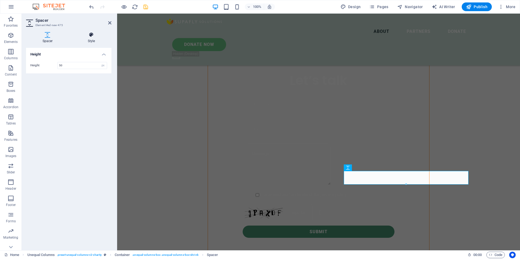
click at [94, 40] on h4 "Style" at bounding box center [91, 37] width 40 height 11
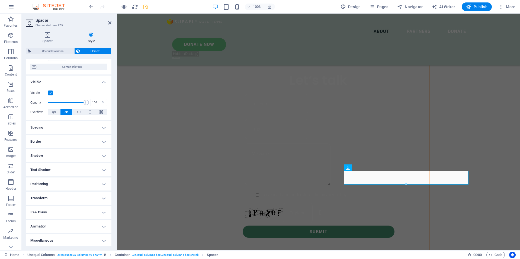
scroll to position [43, 0]
click at [87, 125] on h4 "Spacing" at bounding box center [68, 126] width 85 height 13
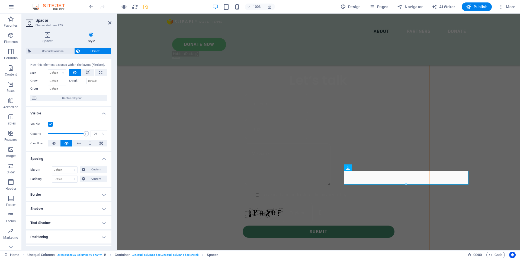
scroll to position [0, 0]
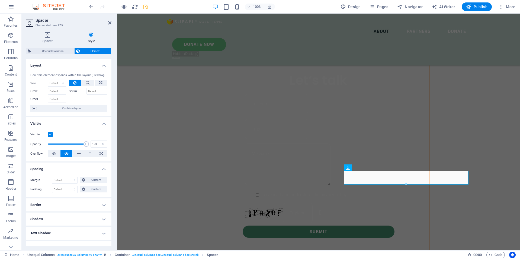
click at [69, 206] on h4 "Border" at bounding box center [68, 204] width 85 height 13
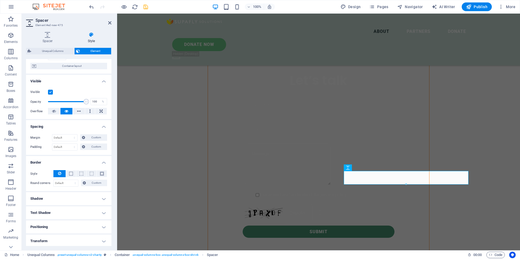
scroll to position [81, 0]
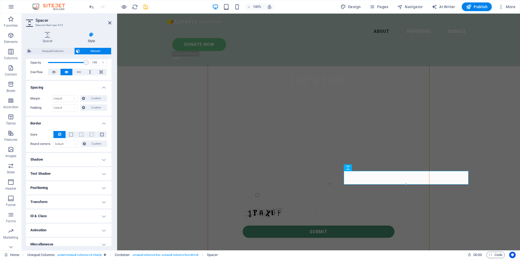
click at [73, 161] on h4 "Shadow" at bounding box center [68, 159] width 85 height 13
click at [69, 143] on select "Default px rem % vh vw Custom" at bounding box center [66, 144] width 24 height 7
click at [42, 152] on ul "Layout How this element expands within the layout (Flexbox). Size Default auto …" at bounding box center [68, 119] width 85 height 285
click at [67, 182] on h4 "Text Shadow" at bounding box center [68, 185] width 85 height 13
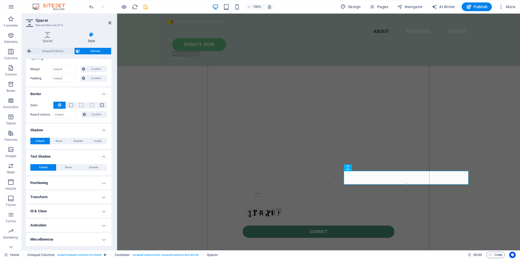
click at [68, 185] on h4 "Positioning" at bounding box center [68, 182] width 85 height 13
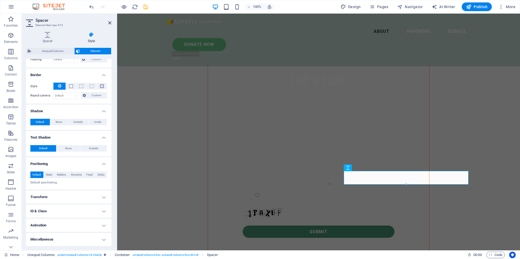
click at [65, 193] on h4 "Transform" at bounding box center [68, 196] width 85 height 13
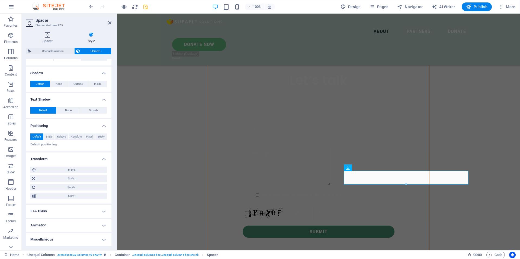
click at [60, 211] on h4 "ID & Class" at bounding box center [68, 210] width 85 height 13
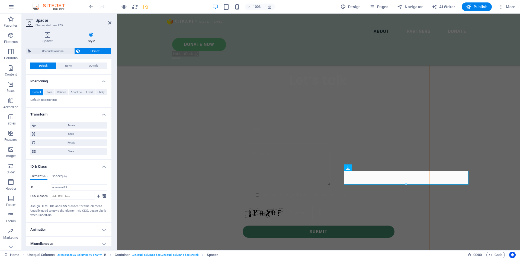
scroll to position [217, 0]
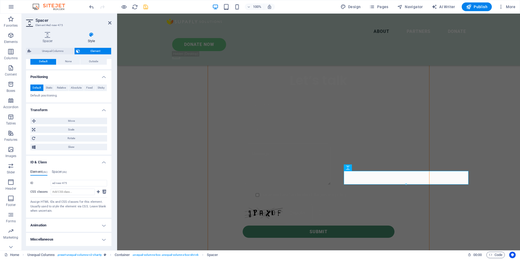
click at [64, 225] on h4 "Animation" at bounding box center [68, 224] width 85 height 13
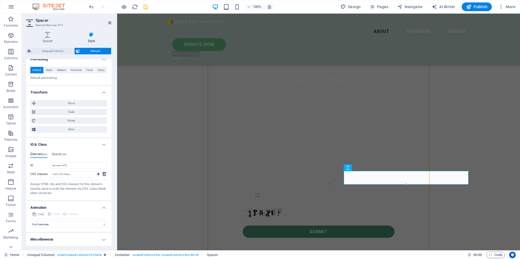
click at [66, 240] on h4 "Miscellaneous" at bounding box center [68, 239] width 85 height 13
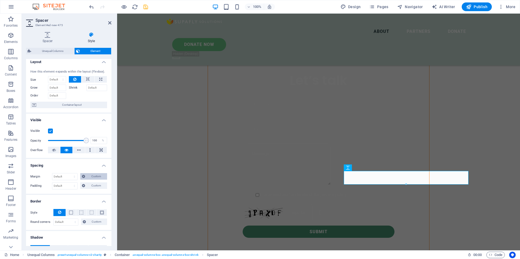
scroll to position [0, 0]
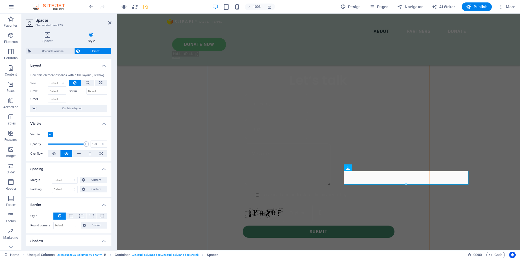
click at [89, 38] on h4 "Style" at bounding box center [91, 37] width 40 height 11
click at [93, 33] on icon at bounding box center [91, 34] width 40 height 5
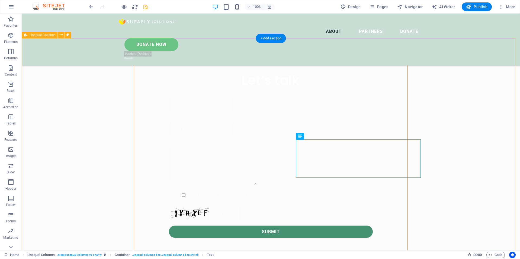
click at [306, 135] on span "Container" at bounding box center [311, 135] width 14 height 3
click at [323, 136] on icon at bounding box center [324, 136] width 3 height 6
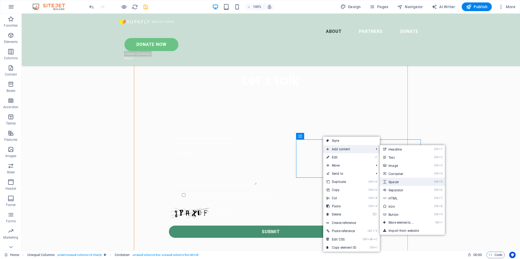
click at [409, 184] on link "Ctrl 5 Spacer" at bounding box center [402, 181] width 45 height 8
select select "px"
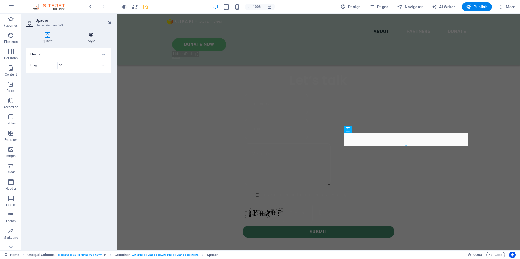
click at [84, 35] on icon at bounding box center [91, 34] width 40 height 5
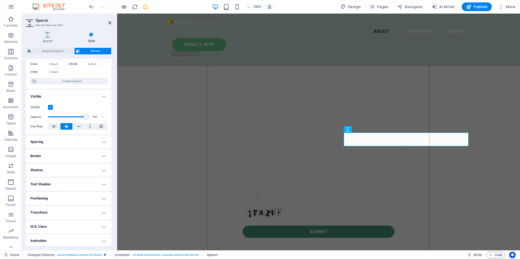
click at [85, 141] on h4 "Spacing" at bounding box center [68, 141] width 85 height 13
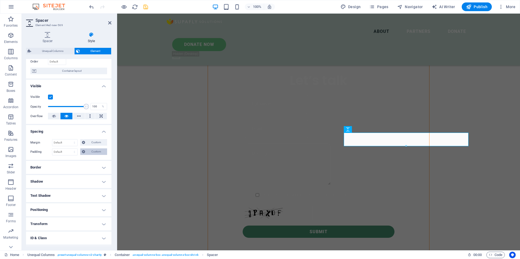
scroll to position [64, 0]
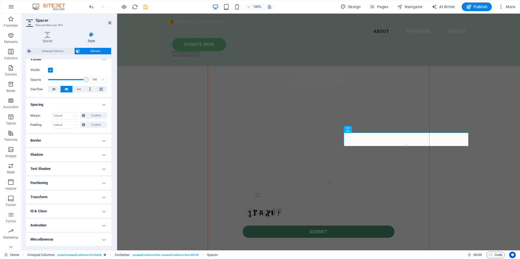
click at [78, 144] on h4 "Border" at bounding box center [68, 140] width 85 height 13
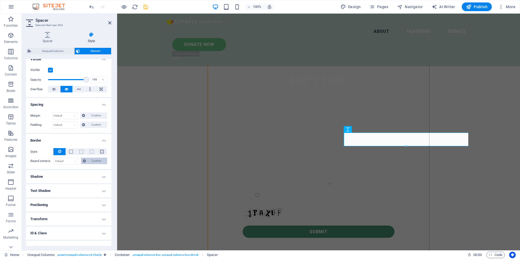
click at [90, 162] on span "Custom" at bounding box center [97, 160] width 18 height 7
click at [85, 177] on h4 "Shadow" at bounding box center [68, 176] width 85 height 13
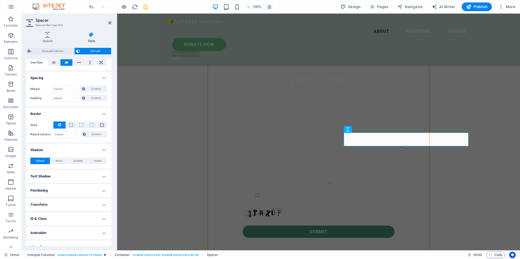
scroll to position [99, 0]
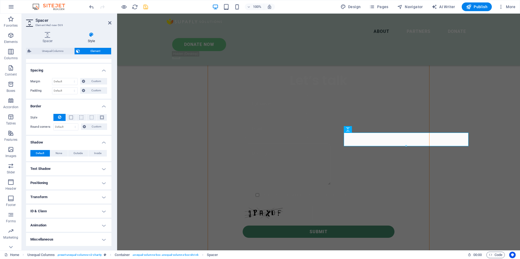
click at [86, 161] on div "Default None Outside Inside Color X offset 0 px rem vh vw Y offset 0 px rem vh …" at bounding box center [68, 152] width 85 height 15
click at [86, 167] on h4 "Text Shadow" at bounding box center [68, 168] width 85 height 13
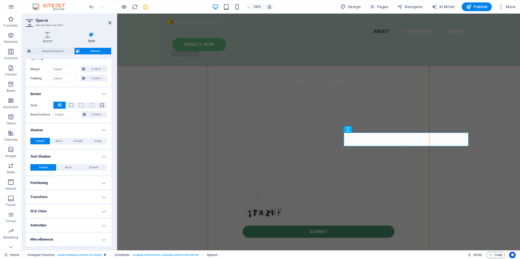
click at [76, 181] on h4 "Positioning" at bounding box center [68, 182] width 85 height 13
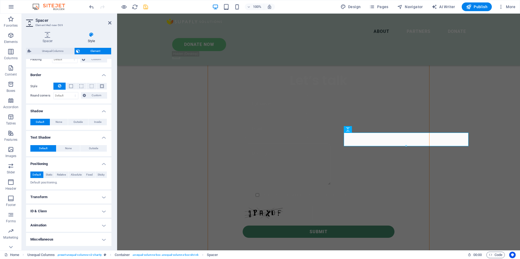
click at [73, 195] on h4 "Transform" at bounding box center [68, 196] width 85 height 13
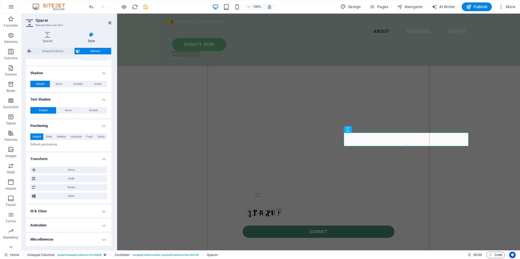
click at [72, 212] on h4 "ID & Class" at bounding box center [68, 210] width 85 height 13
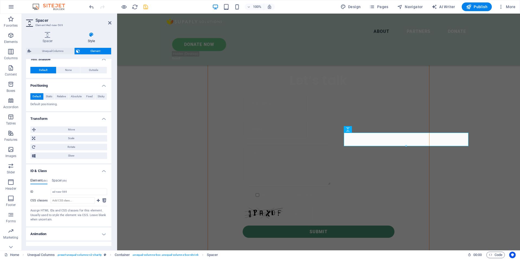
scroll to position [217, 0]
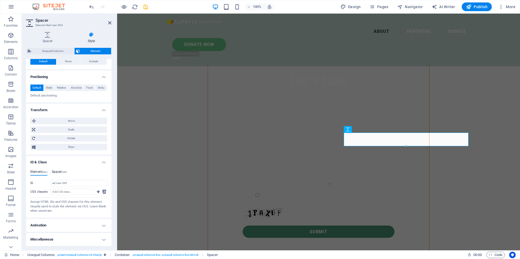
click at [58, 174] on h4 "Spacer (div)" at bounding box center [59, 173] width 15 height 6
click at [38, 171] on h4 "Element (div)" at bounding box center [38, 173] width 17 height 6
click at [71, 224] on h4 "Animation" at bounding box center [68, 224] width 85 height 13
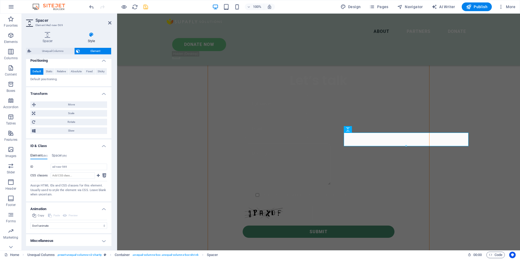
scroll to position [234, 0]
click at [70, 234] on h4 "Miscellaneous" at bounding box center [68, 239] width 85 height 13
click at [70, 237] on h4 "Miscellaneous" at bounding box center [68, 238] width 85 height 10
click at [379, 128] on icon at bounding box center [377, 129] width 3 height 6
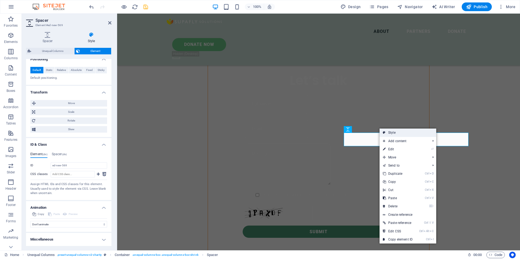
click at [400, 134] on link "Style" at bounding box center [408, 132] width 57 height 8
select select "%"
select select "rem"
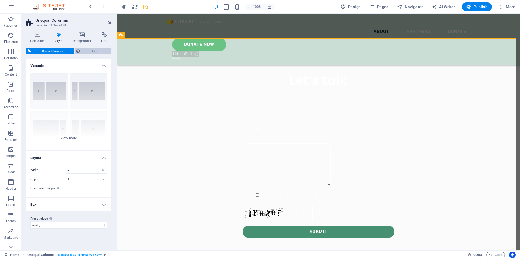
click at [87, 49] on span "Element" at bounding box center [96, 51] width 28 height 7
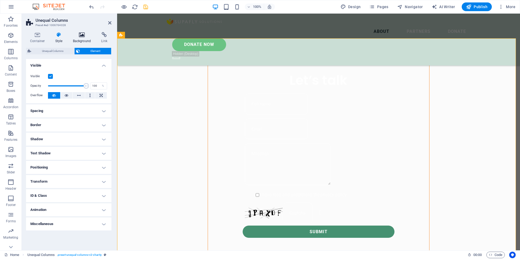
click at [85, 39] on h4 "Background" at bounding box center [83, 37] width 28 height 11
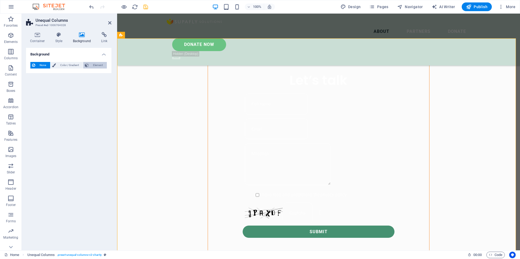
click at [93, 64] on span "Element" at bounding box center [97, 65] width 15 height 7
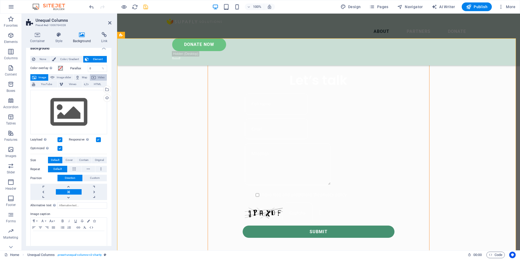
scroll to position [0, 0]
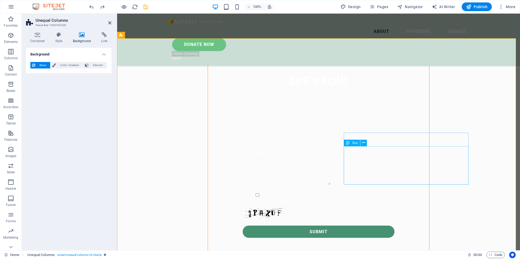
click at [377, 128] on icon at bounding box center [377, 129] width 3 height 6
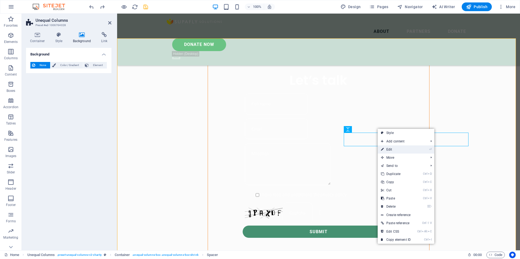
click at [386, 147] on link "⏎ Edit" at bounding box center [396, 149] width 36 height 8
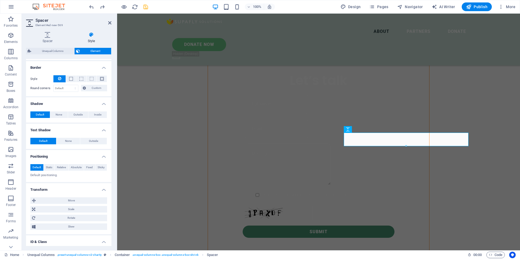
scroll to position [234, 0]
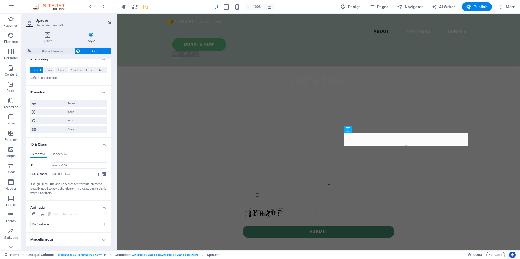
click at [88, 37] on icon at bounding box center [91, 34] width 40 height 5
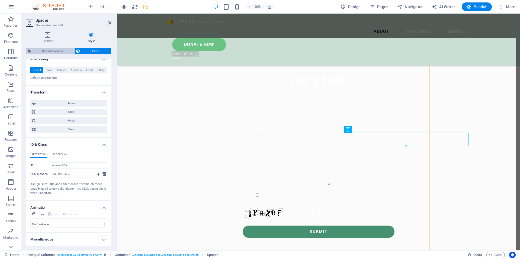
click at [64, 50] on span "Unequal Columns" at bounding box center [53, 51] width 40 height 7
select select "%"
select select "rem"
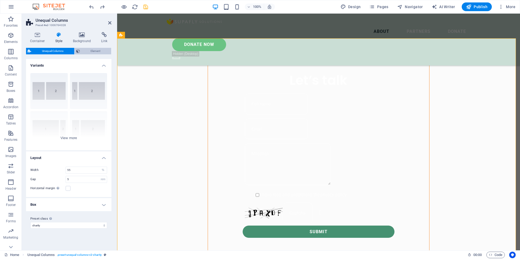
click at [95, 52] on span "Element" at bounding box center [96, 51] width 28 height 7
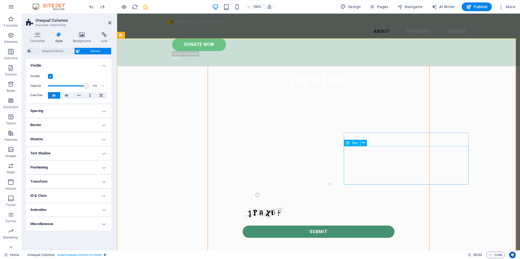
click at [364, 144] on icon at bounding box center [363, 143] width 3 height 6
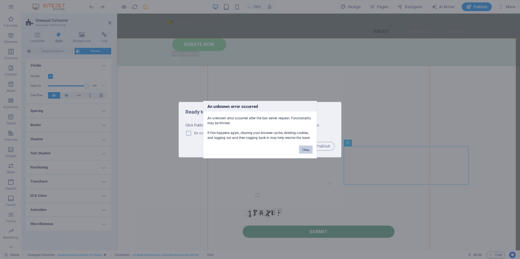
click at [308, 150] on button "Okay" at bounding box center [306, 149] width 14 height 8
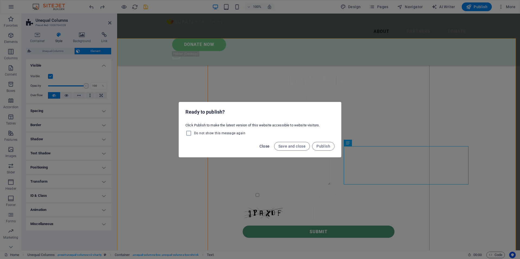
click at [265, 145] on span "Close" at bounding box center [265, 146] width 10 height 4
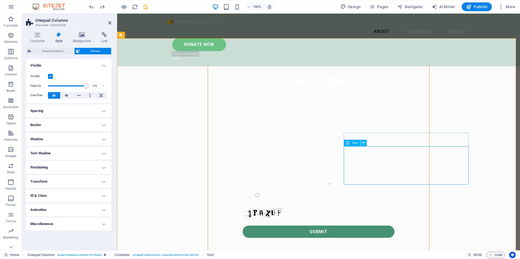
click at [363, 141] on icon at bounding box center [363, 143] width 3 height 6
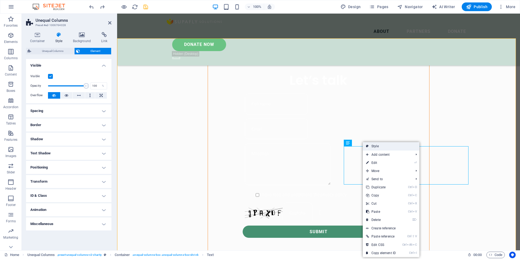
click at [391, 146] on link "Style" at bounding box center [391, 146] width 57 height 8
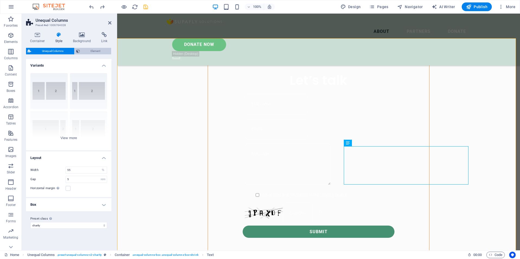
click at [90, 51] on span "Element" at bounding box center [96, 51] width 28 height 7
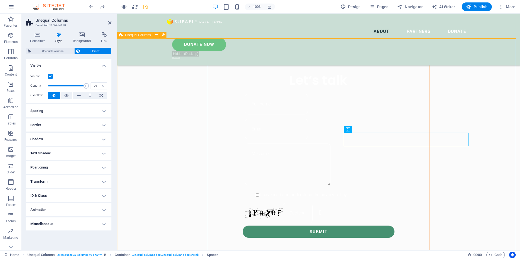
click at [370, 128] on button at bounding box center [372, 129] width 7 height 7
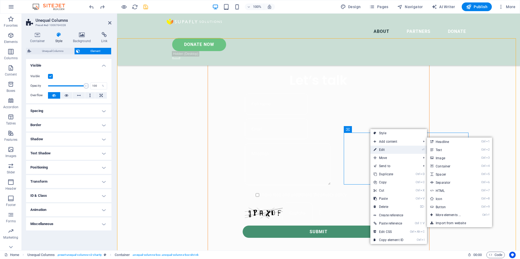
click at [383, 147] on link "⏎ Edit" at bounding box center [389, 149] width 36 height 8
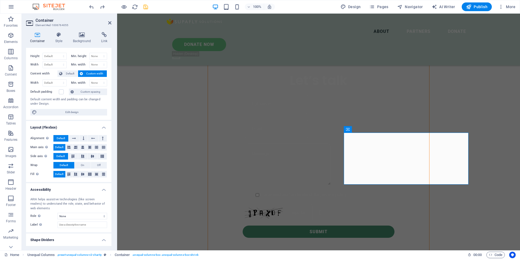
scroll to position [22, 0]
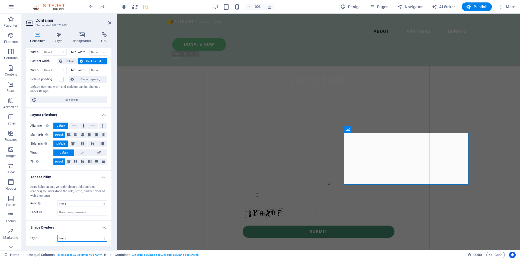
click at [87, 240] on select "None Triangle Square Diagonal Polygon 1 Polygon 2 Zigzag Multiple Zigzags Waves…" at bounding box center [83, 238] width 50 height 7
select select "diagonal"
click at [58, 235] on select "None Triangle Square Diagonal Polygon 1 Polygon 2 Zigzag Multiple Zigzags Waves…" at bounding box center [83, 238] width 50 height 7
click at [72, 205] on select "None Alert Article Banner Comment Complementary Dialog Footer Header Marquee Pr…" at bounding box center [83, 203] width 50 height 7
click at [66, 237] on select "None Triangle Square Diagonal Polygon 1 Polygon 2 Zigzag Multiple Zigzags Waves…" at bounding box center [83, 238] width 50 height 7
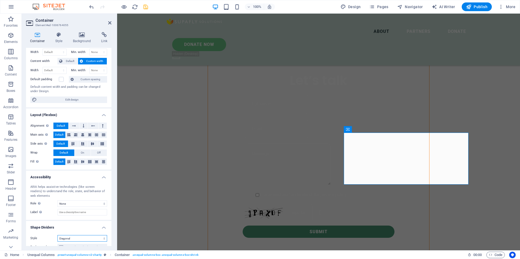
click at [58, 235] on select "None Triangle Square Diagonal Polygon 1 Polygon 2 Zigzag Multiple Zigzags Waves…" at bounding box center [83, 238] width 50 height 7
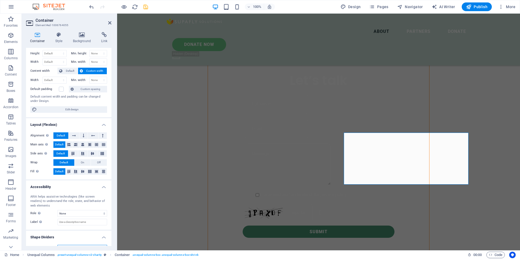
scroll to position [0, 0]
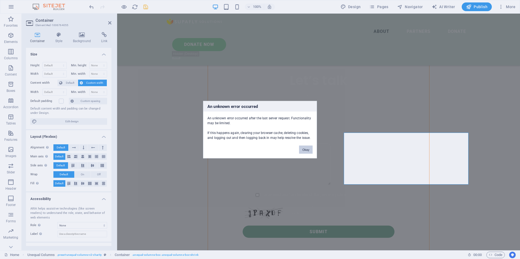
click at [305, 149] on button "Okay" at bounding box center [306, 149] width 14 height 8
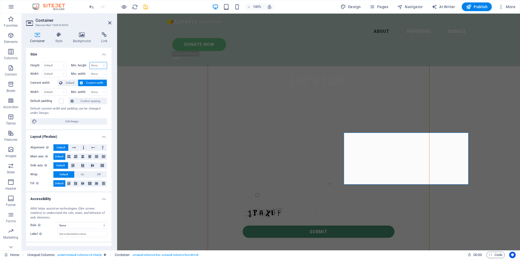
click at [97, 64] on select "None px rem % vh vw" at bounding box center [98, 65] width 17 height 7
select select "%"
click at [98, 62] on select "None px rem % vh vw" at bounding box center [98, 65] width 17 height 7
type input "100"
click at [94, 117] on div "Height Default px rem % vh vw Min. height 100 None px rem % vh vw Width Default…" at bounding box center [68, 93] width 85 height 71
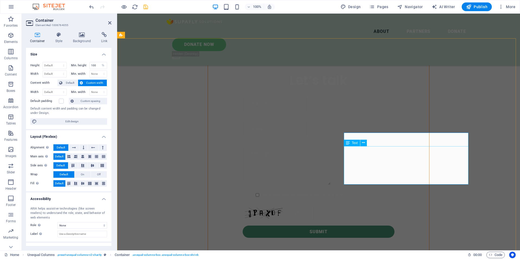
click at [371, 132] on div "Spacer" at bounding box center [364, 129] width 21 height 7
click at [377, 128] on icon at bounding box center [377, 129] width 3 height 6
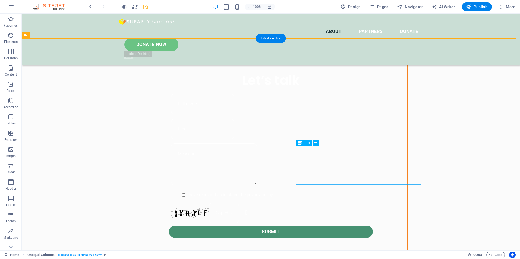
click at [316, 142] on icon at bounding box center [315, 143] width 3 height 6
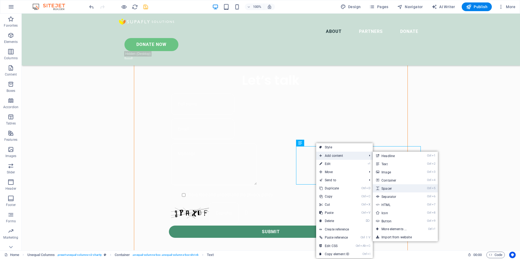
click at [394, 189] on link "Ctrl 5 Spacer" at bounding box center [395, 188] width 45 height 8
select select "px"
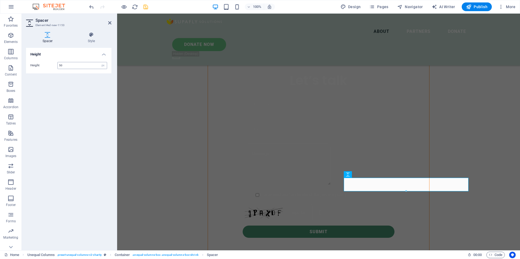
click at [70, 66] on input "50" at bounding box center [82, 65] width 49 height 7
drag, startPoint x: 72, startPoint y: 65, endPoint x: 41, endPoint y: 64, distance: 31.0
click at [41, 64] on div "Height 50 px rem vh vw" at bounding box center [68, 65] width 77 height 7
type input "100"
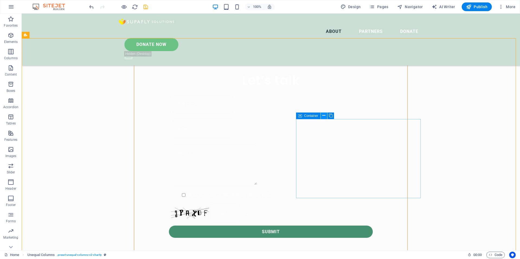
click at [322, 115] on button at bounding box center [324, 115] width 7 height 7
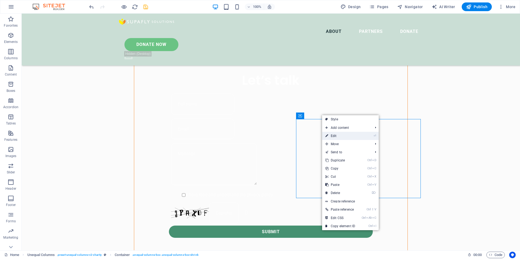
click at [333, 137] on link "⏎ Edit" at bounding box center [340, 136] width 36 height 8
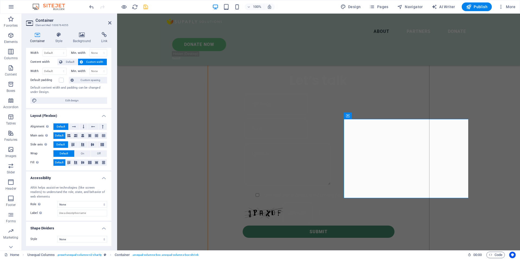
scroll to position [22, 0]
click at [71, 239] on select "None Triangle Square Diagonal Polygon 1 Polygon 2 Zigzag Multiple Zigzags Waves…" at bounding box center [83, 238] width 50 height 7
click at [58, 235] on select "None Triangle Square Diagonal Polygon 1 Polygon 2 Zigzag Multiple Zigzags Waves…" at bounding box center [83, 238] width 50 height 7
click at [74, 237] on select "None Triangle Square Diagonal Polygon 1 Polygon 2 Zigzag Multiple Zigzags Waves…" at bounding box center [83, 238] width 50 height 7
click at [58, 235] on select "None Triangle Square Diagonal Polygon 1 Polygon 2 Zigzag Multiple Zigzags Waves…" at bounding box center [83, 238] width 50 height 7
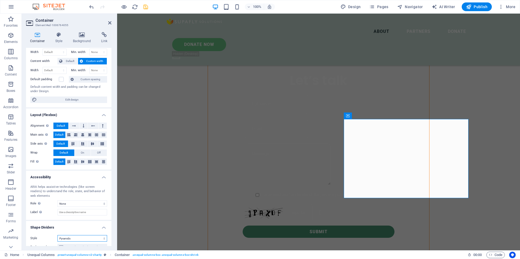
click at [84, 240] on select "None Triangle Square Diagonal Polygon 1 Polygon 2 Zigzag Multiple Zigzags Waves…" at bounding box center [83, 238] width 50 height 7
click at [58, 235] on select "None Triangle Square Diagonal Polygon 1 Polygon 2 Zigzag Multiple Zigzags Waves…" at bounding box center [83, 238] width 50 height 7
click at [79, 237] on select "None Triangle Square Diagonal Polygon 1 Polygon 2 Zigzag Multiple Zigzags Waves…" at bounding box center [83, 238] width 50 height 7
click at [58, 235] on select "None Triangle Square Diagonal Polygon 1 Polygon 2 Zigzag Multiple Zigzags Waves…" at bounding box center [83, 238] width 50 height 7
click at [80, 236] on select "None Triangle Square Diagonal Polygon 1 Polygon 2 Zigzag Multiple Zigzags Waves…" at bounding box center [83, 238] width 50 height 7
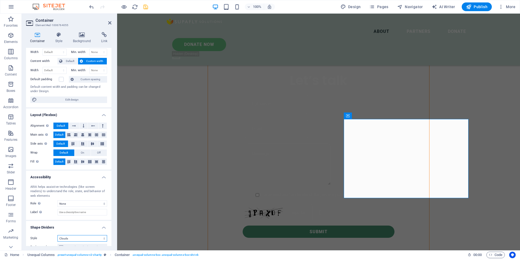
click at [58, 235] on select "None Triangle Square Diagonal Polygon 1 Polygon 2 Zigzag Multiple Zigzags Waves…" at bounding box center [83, 238] width 50 height 7
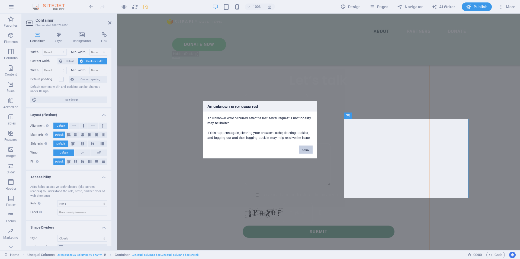
click at [306, 152] on button "Okay" at bounding box center [306, 149] width 14 height 8
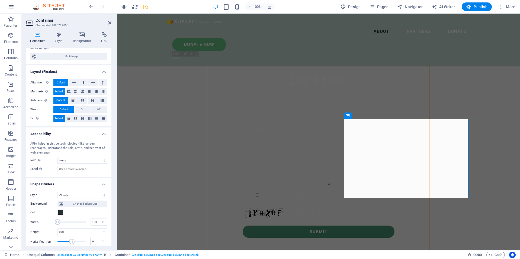
scroll to position [76, 0]
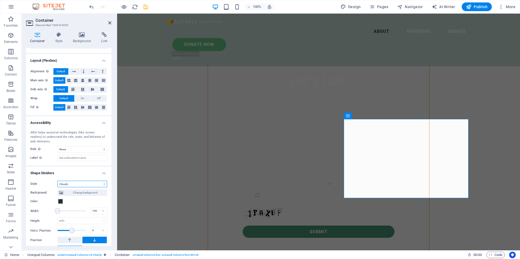
click at [88, 183] on select "None Triangle Square Diagonal Polygon 1 Polygon 2 Zigzag Multiple Zigzags Waves…" at bounding box center [83, 183] width 50 height 7
click at [58, 180] on select "None Triangle Square Diagonal Polygon 1 Polygon 2 Zigzag Multiple Zigzags Waves…" at bounding box center [83, 183] width 50 height 7
click at [94, 182] on select "None Triangle Square Diagonal Polygon 1 Polygon 2 Zigzag Multiple Zigzags Waves…" at bounding box center [83, 183] width 50 height 7
select select "pyramids"
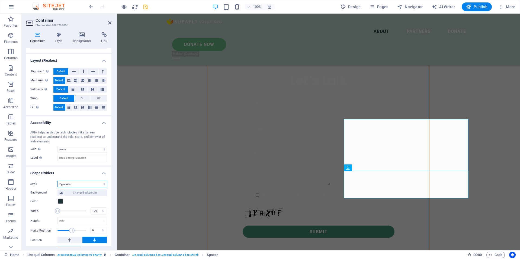
click at [58, 180] on select "None Triangle Square Diagonal Polygon 1 Polygon 2 Zigzag Multiple Zigzags Waves…" at bounding box center [83, 183] width 50 height 7
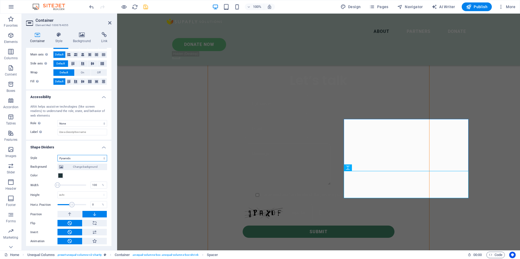
scroll to position [103, 0]
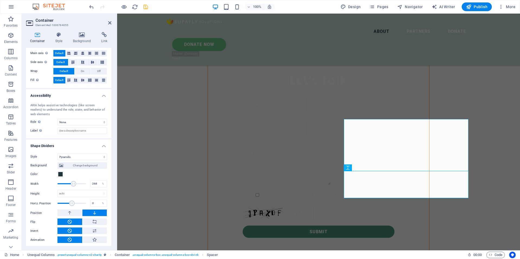
drag, startPoint x: 60, startPoint y: 183, endPoint x: 73, endPoint y: 186, distance: 13.5
click at [73, 186] on span at bounding box center [73, 183] width 5 height 5
click at [74, 184] on span at bounding box center [74, 183] width 5 height 5
drag, startPoint x: 74, startPoint y: 184, endPoint x: 69, endPoint y: 184, distance: 4.3
click at [70, 184] on span at bounding box center [72, 183] width 5 height 5
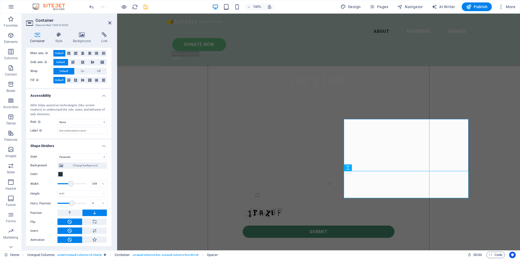
drag, startPoint x: 69, startPoint y: 184, endPoint x: 80, endPoint y: 184, distance: 10.1
click at [74, 184] on span at bounding box center [70, 183] width 5 height 5
type input "326"
click at [78, 183] on span at bounding box center [79, 183] width 5 height 5
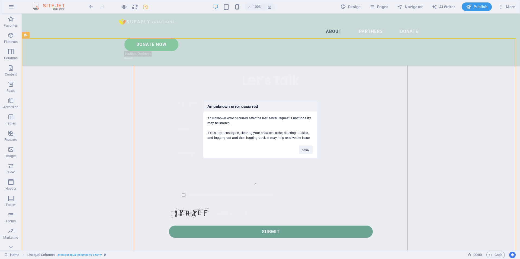
click at [144, 8] on div "An unknown error occurred An unknown error occurred after the last server reque…" at bounding box center [260, 129] width 520 height 259
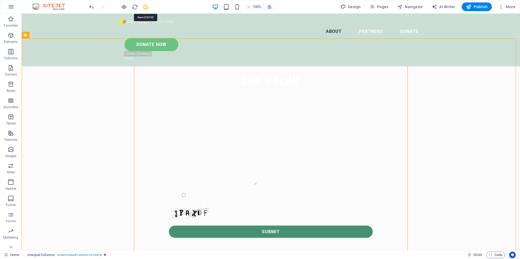
click at [144, 8] on icon "save" at bounding box center [146, 7] width 6 height 6
checkbox input "false"
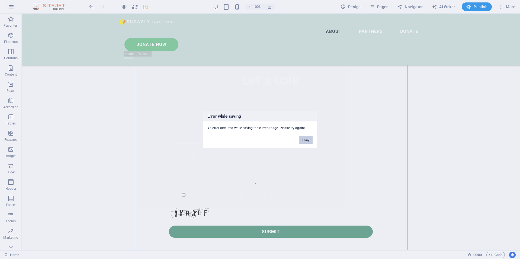
click at [305, 139] on button "Okay" at bounding box center [306, 139] width 14 height 8
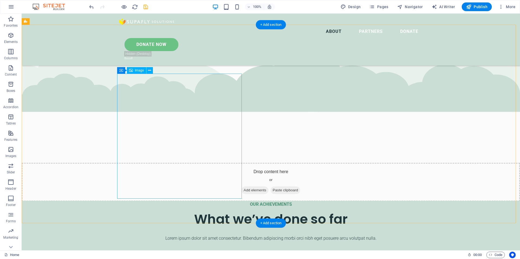
scroll to position [1031, 0]
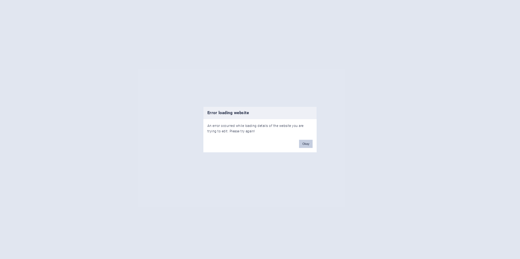
click at [306, 146] on button "Okay" at bounding box center [306, 143] width 14 height 8
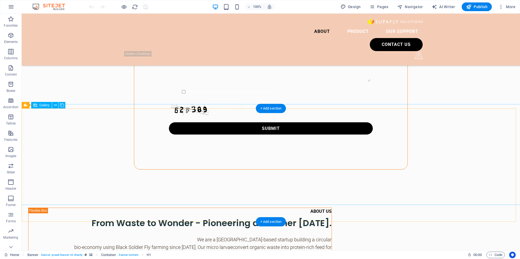
scroll to position [488, 0]
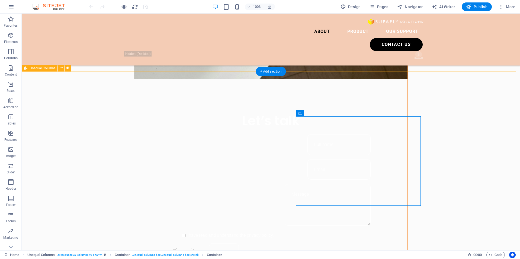
scroll to position [380, 0]
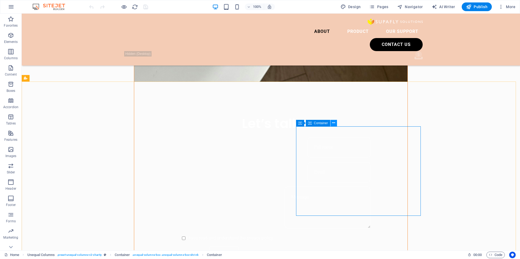
click at [334, 123] on icon at bounding box center [333, 123] width 3 height 6
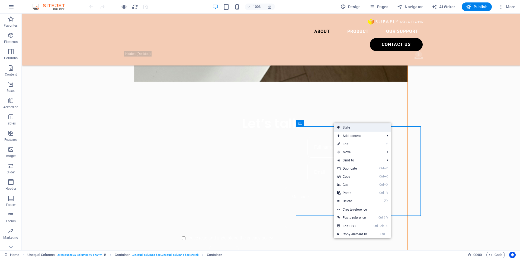
click at [339, 129] on icon at bounding box center [339, 127] width 3 height 8
select select "%"
select select "rem"
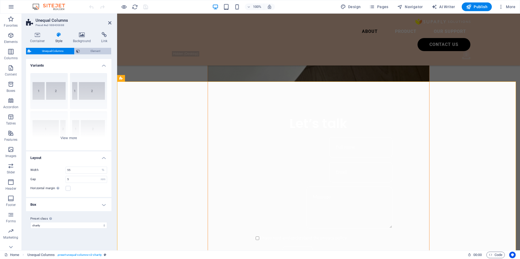
click at [87, 52] on span "Element" at bounding box center [96, 51] width 28 height 7
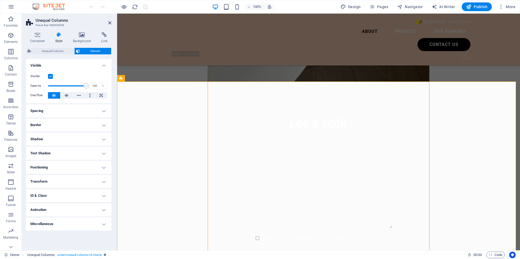
click at [93, 110] on h4 "Spacing" at bounding box center [68, 110] width 85 height 13
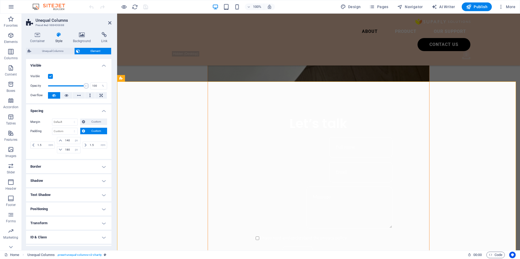
click at [85, 167] on h4 "Border" at bounding box center [68, 166] width 85 height 13
click at [94, 129] on span "Custom" at bounding box center [96, 131] width 19 height 7
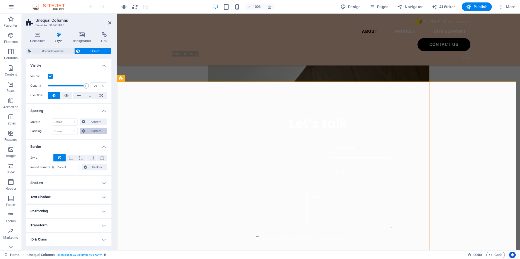
click at [95, 129] on span "Custom" at bounding box center [96, 131] width 19 height 7
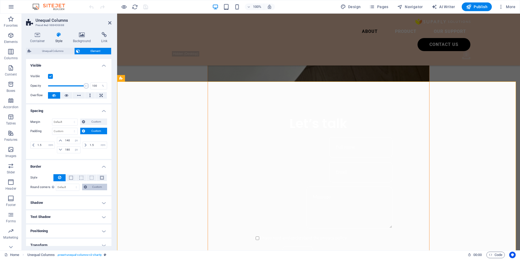
click at [96, 187] on span "Custom" at bounding box center [97, 186] width 17 height 7
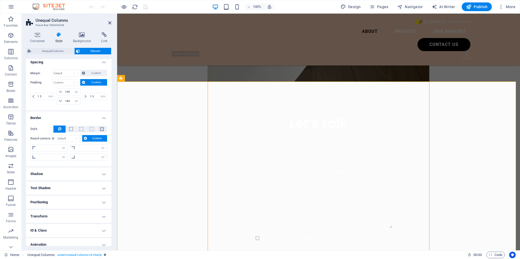
scroll to position [68, 0]
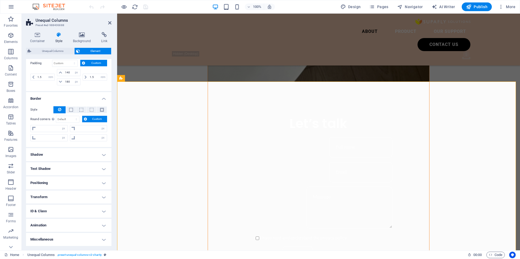
click at [92, 154] on h4 "Shadow" at bounding box center [68, 154] width 85 height 13
click at [87, 181] on h4 "Text Shadow" at bounding box center [68, 180] width 85 height 13
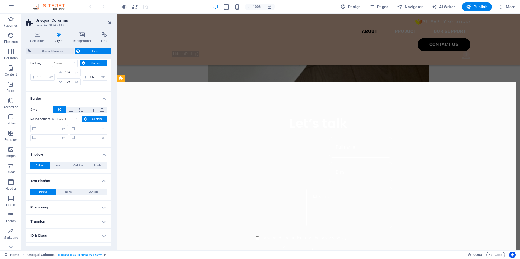
click at [77, 204] on h4 "Positioning" at bounding box center [68, 207] width 85 height 13
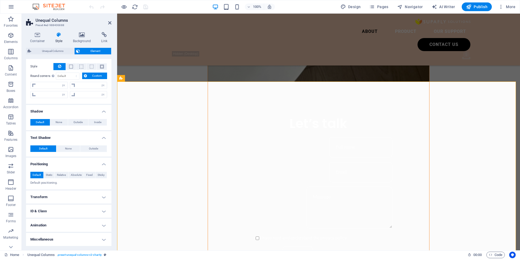
click at [77, 200] on h4 "Transform" at bounding box center [68, 196] width 85 height 13
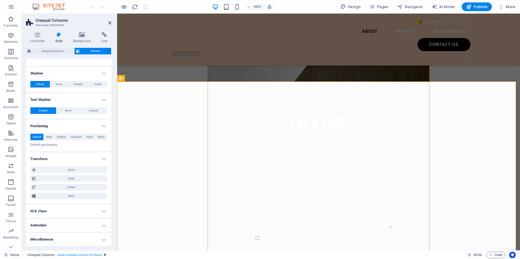
click at [72, 211] on h4 "ID & Class" at bounding box center [68, 210] width 85 height 13
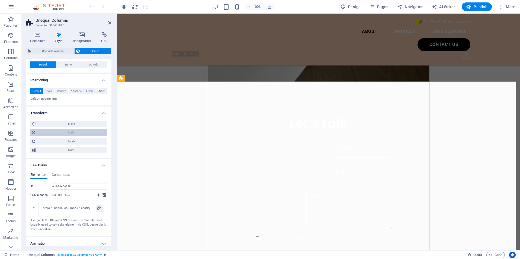
scroll to position [203, 0]
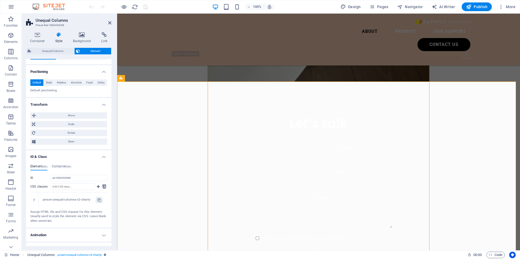
click at [66, 233] on h4 "Animation" at bounding box center [68, 234] width 85 height 13
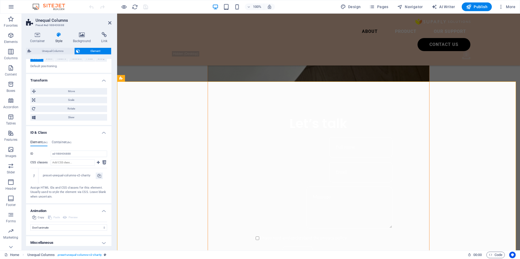
scroll to position [231, 0]
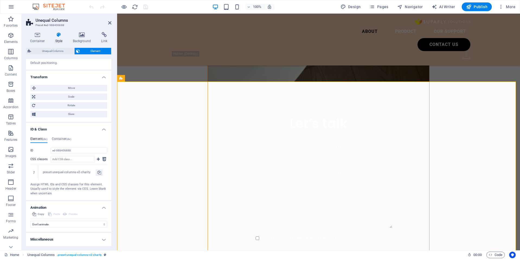
click at [78, 242] on h4 "Miscellaneous" at bounding box center [68, 239] width 85 height 13
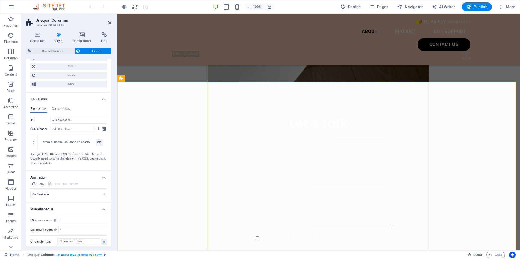
scroll to position [264, 0]
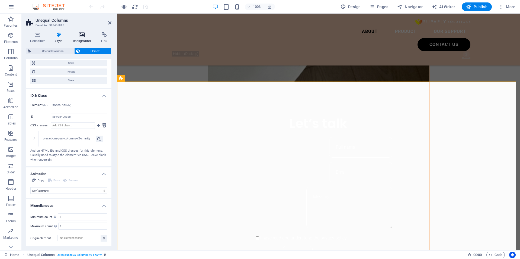
click at [83, 36] on icon at bounding box center [82, 34] width 26 height 5
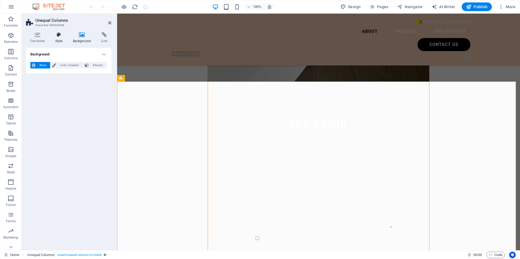
click at [59, 36] on icon at bounding box center [58, 34] width 15 height 5
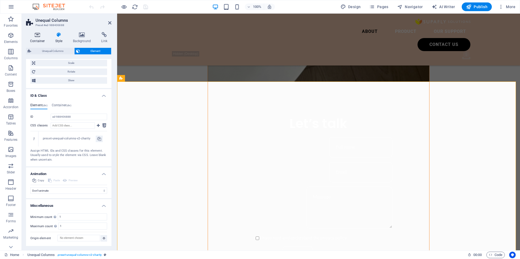
click at [41, 37] on icon at bounding box center [37, 34] width 23 height 5
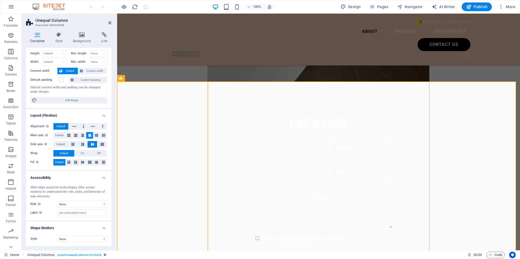
scroll to position [12, 0]
click at [83, 236] on select "None Triangle Square Diagonal Polygon 1 Polygon 2 Zigzag Multiple Zigzags Waves…" at bounding box center [83, 238] width 50 height 7
click at [42, 232] on div "Style None Triangle Square Diagonal Polygon 1 Polygon 2 Zigzag Multiple Zigzags…" at bounding box center [68, 237] width 85 height 15
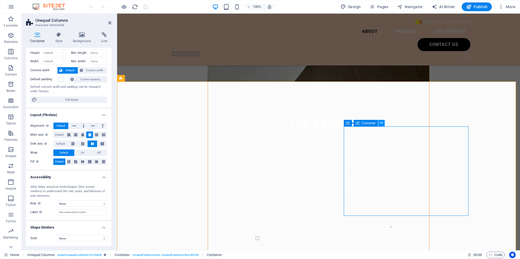
click at [384, 123] on button at bounding box center [382, 123] width 7 height 7
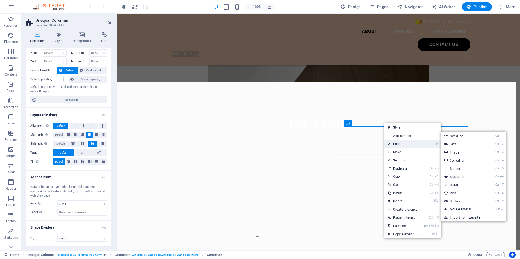
click at [392, 144] on link "⏎ Edit" at bounding box center [403, 144] width 36 height 8
select select "pyramids"
select select "px"
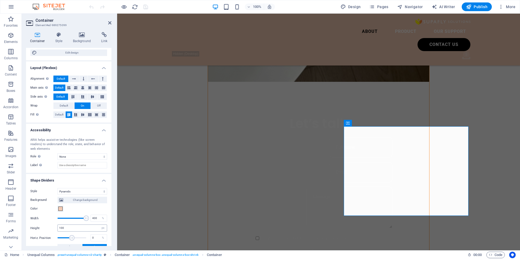
scroll to position [96, 0]
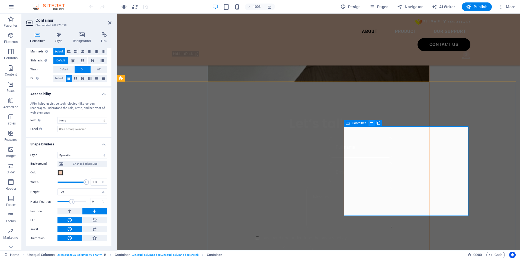
click at [372, 121] on icon at bounding box center [371, 123] width 3 height 6
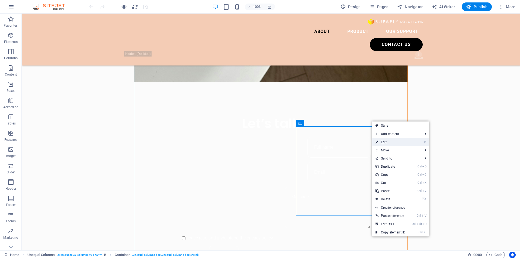
click at [385, 142] on link "⏎ Edit" at bounding box center [391, 142] width 36 height 8
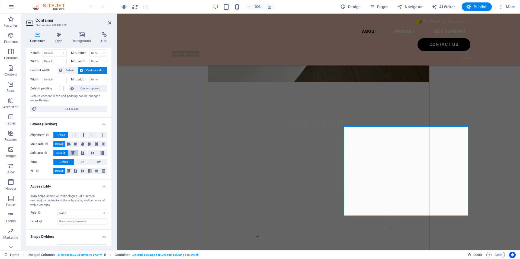
scroll to position [0, 0]
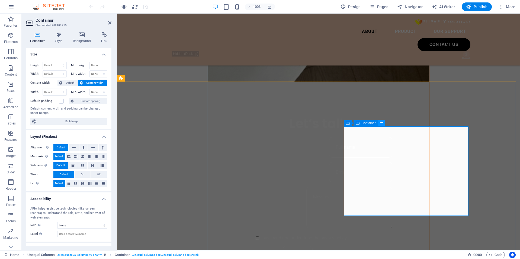
click at [379, 123] on button at bounding box center [382, 123] width 7 height 7
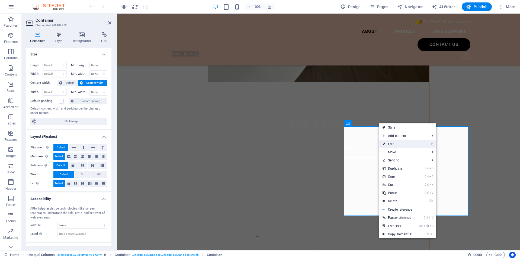
click at [388, 140] on link "⏎ Edit" at bounding box center [398, 144] width 36 height 8
select select "pyramids"
select select "px"
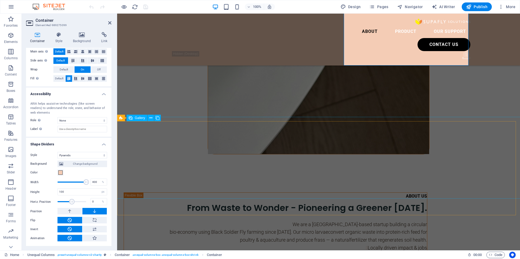
scroll to position [543, 0]
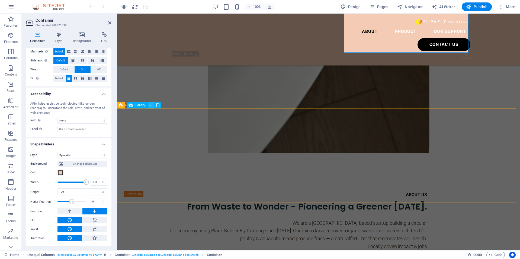
click at [152, 105] on icon at bounding box center [151, 105] width 3 height 6
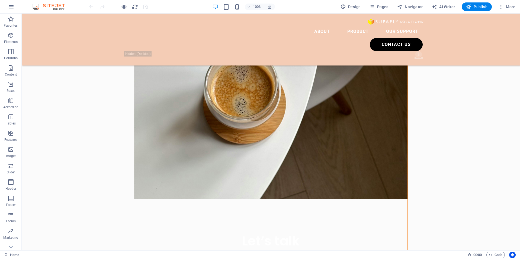
scroll to position [271, 0]
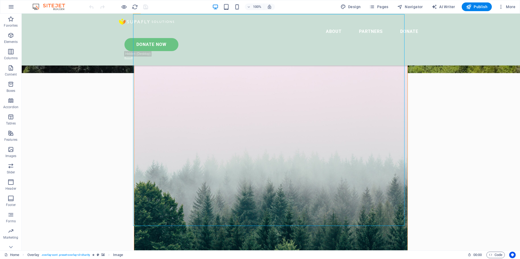
scroll to position [190, 0]
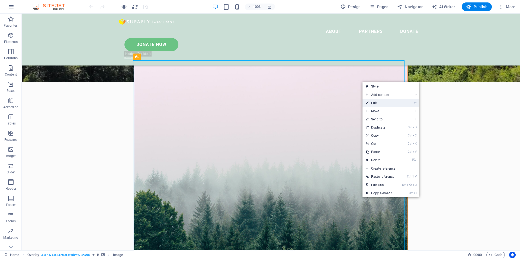
click at [377, 101] on link "⏎ Edit" at bounding box center [381, 103] width 36 height 8
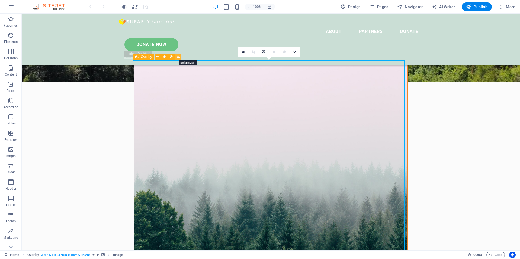
drag, startPoint x: 179, startPoint y: 56, endPoint x: 58, endPoint y: 45, distance: 120.9
click at [179, 56] on icon at bounding box center [178, 57] width 4 height 6
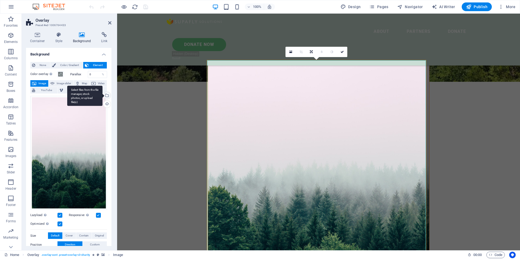
click at [107, 96] on div "Select files from the file manager, stock photos, or upload file(s)" at bounding box center [107, 96] width 8 height 8
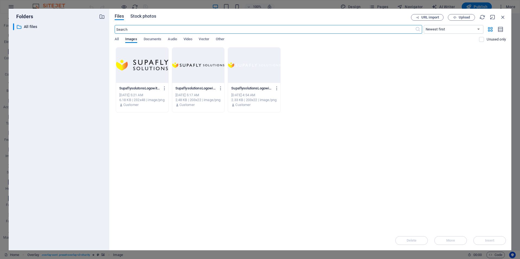
click at [156, 18] on span "Stock photos" at bounding box center [144, 16] width 26 height 7
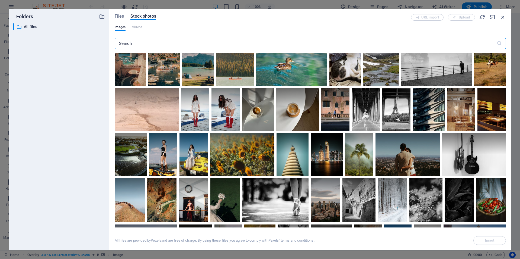
scroll to position [380, 0]
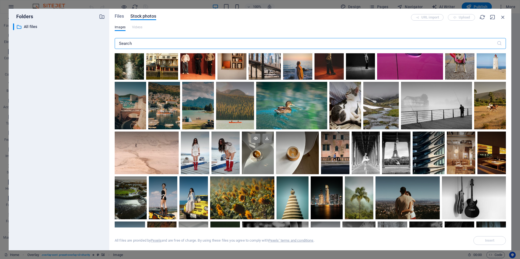
click at [256, 167] on div at bounding box center [258, 152] width 32 height 43
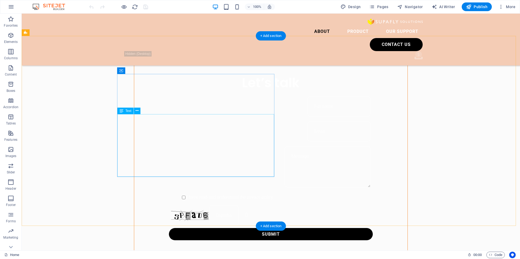
scroll to position [380, 0]
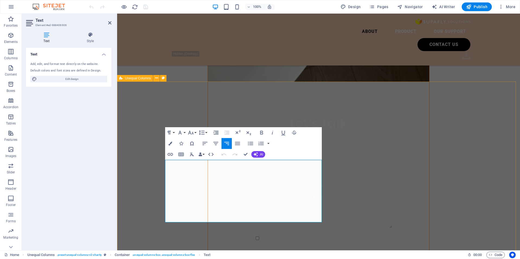
drag, startPoint x: 218, startPoint y: 164, endPoint x: 323, endPoint y: 216, distance: 117.7
copy div "We are a [GEOGRAPHIC_DATA]-based startup building a circular bio-economy using …"
drag, startPoint x: 220, startPoint y: 164, endPoint x: 322, endPoint y: 220, distance: 116.1
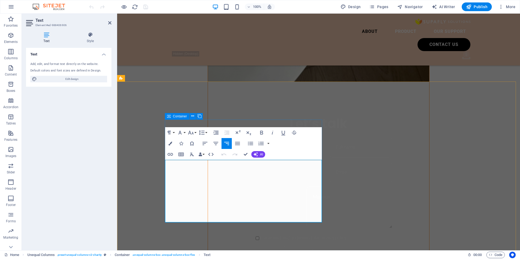
click at [204, 144] on icon "button" at bounding box center [205, 143] width 7 height 7
copy div "We are a [GEOGRAPHIC_DATA]-based startup building a circular bio-economy using …"
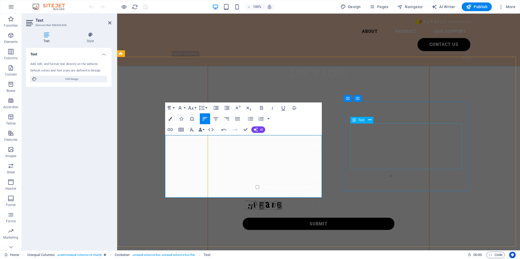
scroll to position [434, 0]
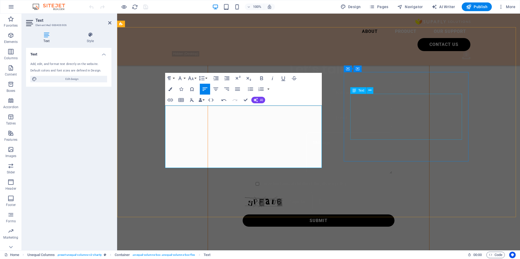
drag, startPoint x: 381, startPoint y: 95, endPoint x: 476, endPoint y: 96, distance: 95.5
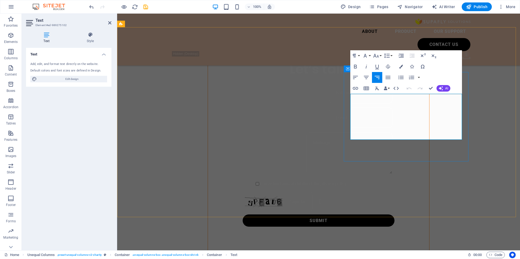
copy div ""Food scraps don't have to be waste. Through BSF, [GEOGRAPHIC_DATA] can create …"
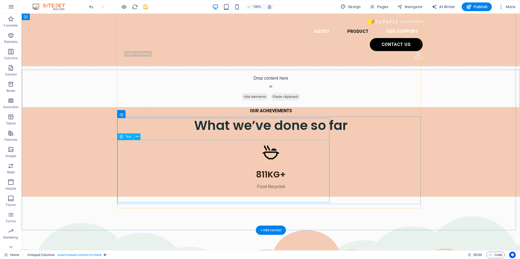
scroll to position [1302, 0]
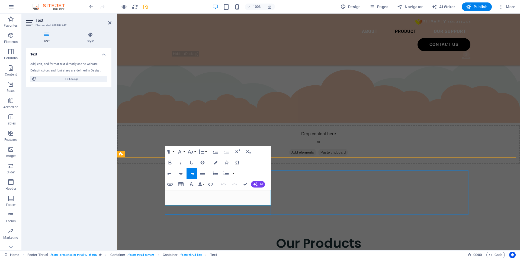
copy span "Sustainable Growth Starts with BSF - Turning Waste Into Fertility."
click at [172, 174] on icon "button" at bounding box center [170, 173] width 7 height 7
drag, startPoint x: 375, startPoint y: 160, endPoint x: 291, endPoint y: 125, distance: 91.2
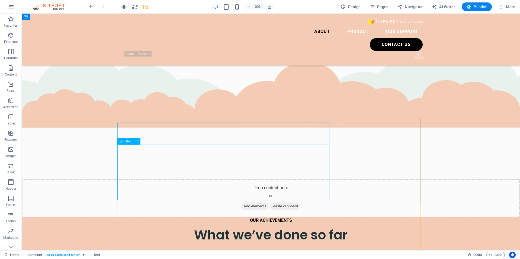
scroll to position [895, 0]
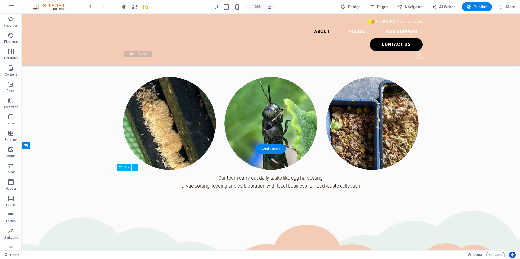
click at [136, 169] on icon at bounding box center [135, 167] width 3 height 6
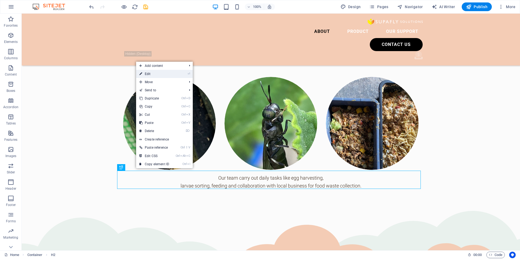
click at [157, 74] on link "⏎ Edit" at bounding box center [154, 74] width 36 height 8
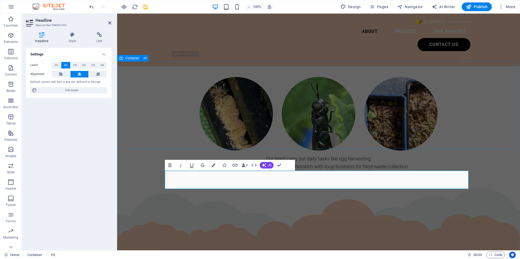
scroll to position [875, 0]
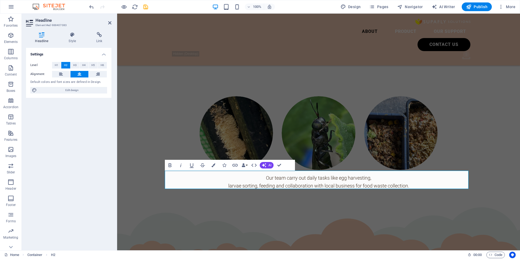
click at [70, 44] on div "Headline Style Link Settings Level H1 H2 H3 H4 H5 H6 Alignment Default colors a…" at bounding box center [68, 139] width 85 height 214
click at [74, 40] on h4 "Style" at bounding box center [74, 37] width 28 height 11
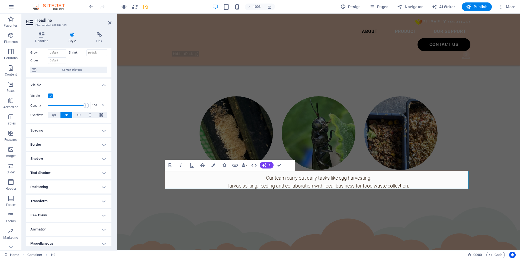
scroll to position [31, 0]
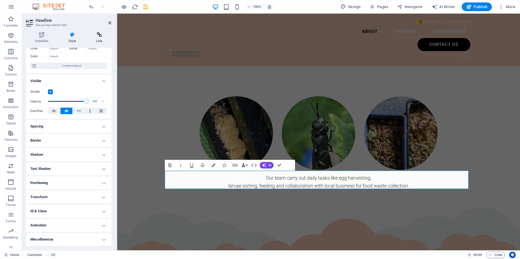
click at [96, 41] on h4 "Link" at bounding box center [99, 37] width 24 height 11
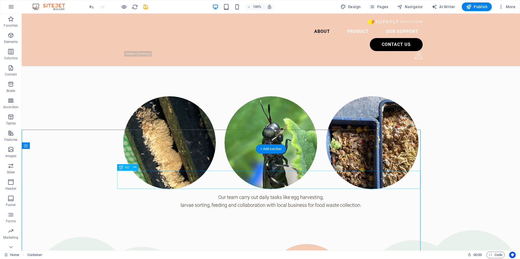
scroll to position [895, 0]
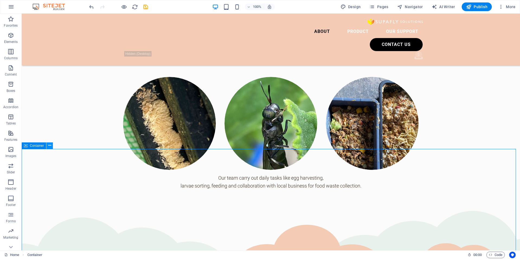
click at [50, 145] on icon at bounding box center [49, 145] width 3 height 6
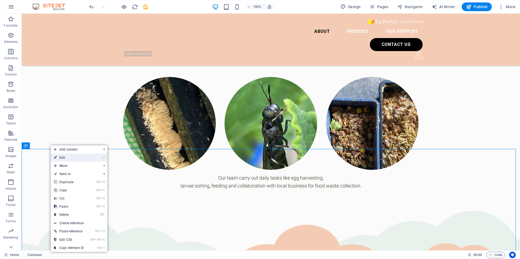
click at [61, 158] on link "⏎ Edit" at bounding box center [69, 157] width 36 height 8
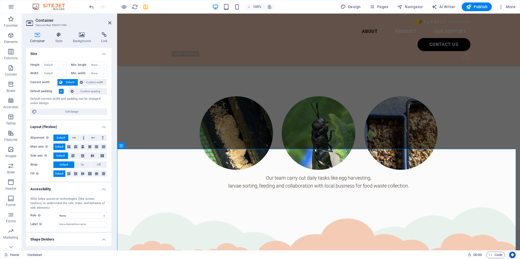
scroll to position [0, 0]
click at [62, 42] on h4 "Style" at bounding box center [60, 37] width 18 height 11
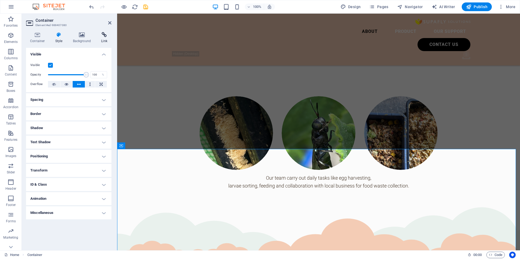
click at [109, 37] on icon at bounding box center [104, 34] width 14 height 5
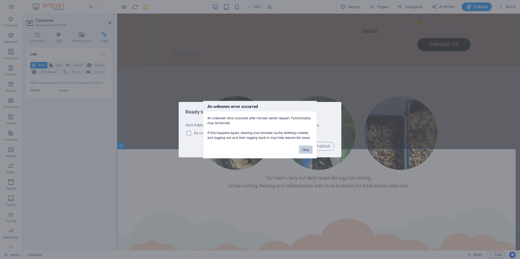
click at [307, 150] on button "Okay" at bounding box center [306, 149] width 14 height 8
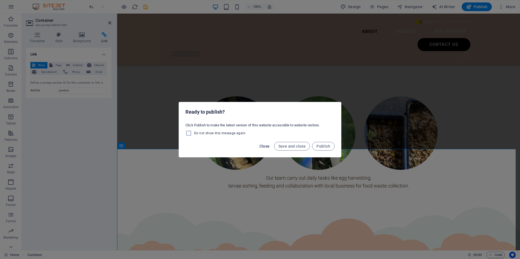
click at [259, 145] on button "Close" at bounding box center [265, 146] width 15 height 9
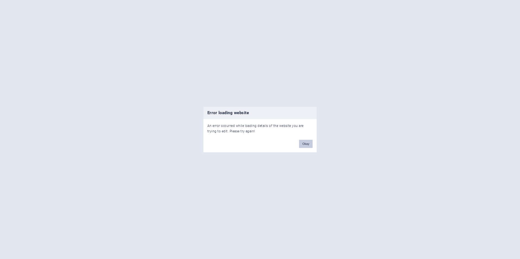
click at [306, 144] on button "Okay" at bounding box center [306, 143] width 14 height 8
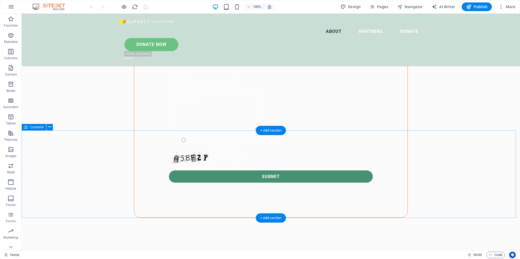
scroll to position [407, 0]
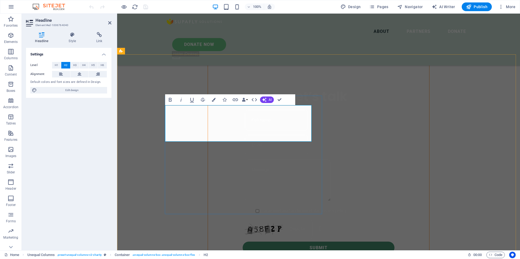
drag, startPoint x: 181, startPoint y: 113, endPoint x: 255, endPoint y: 128, distance: 75.9
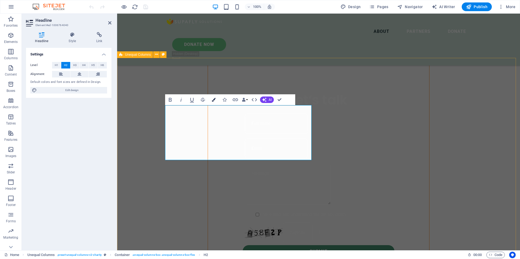
scroll to position [37, 1]
drag, startPoint x: 181, startPoint y: 114, endPoint x: 154, endPoint y: 113, distance: 26.6
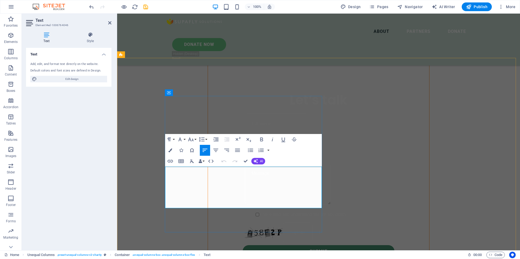
drag, startPoint x: 217, startPoint y: 202, endPoint x: 171, endPoint y: 172, distance: 54.3
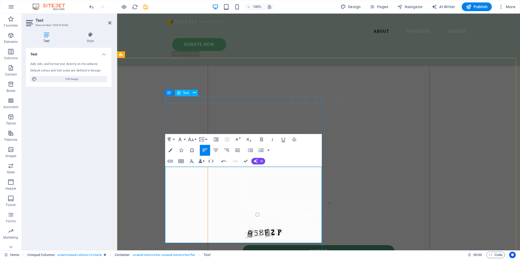
scroll to position [1703, 2]
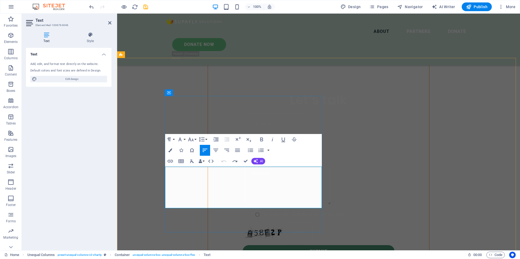
drag, startPoint x: 201, startPoint y: 189, endPoint x: 223, endPoint y: 203, distance: 26.4
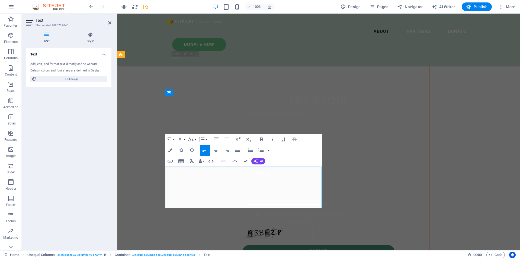
drag, startPoint x: 218, startPoint y: 206, endPoint x: 167, endPoint y: 167, distance: 63.5
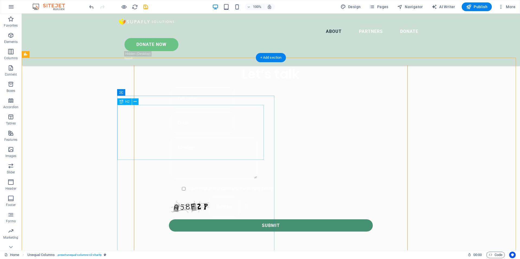
scroll to position [431, 0]
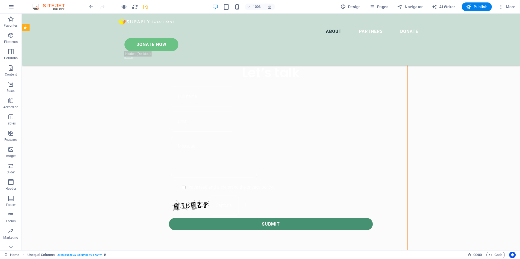
click at [146, 5] on icon "save" at bounding box center [146, 7] width 6 height 6
checkbox input "false"
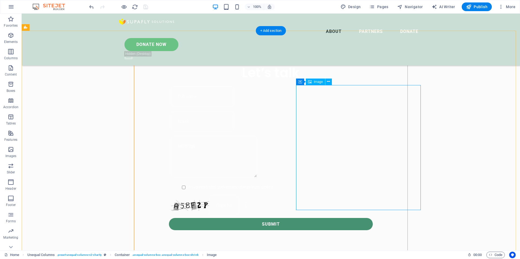
select select "%"
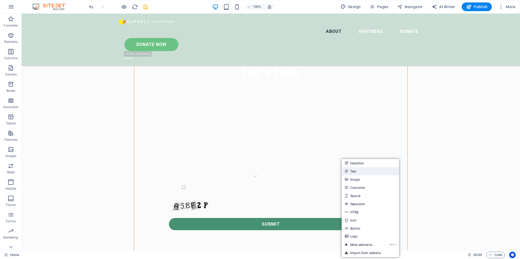
click at [349, 169] on link "Text" at bounding box center [371, 171] width 58 height 8
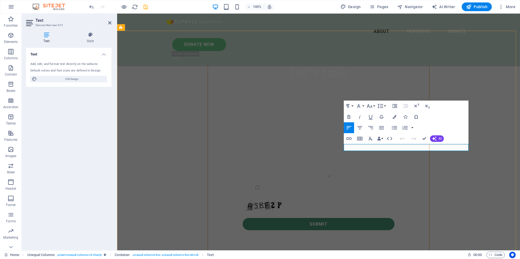
drag, startPoint x: 382, startPoint y: 148, endPoint x: 342, endPoint y: 147, distance: 39.3
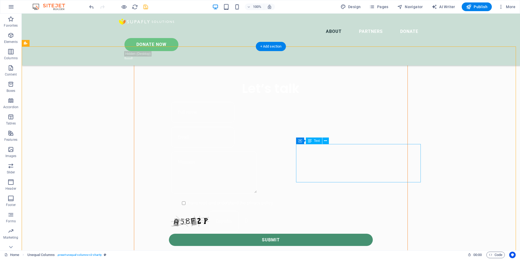
click at [326, 141] on icon at bounding box center [325, 141] width 3 height 6
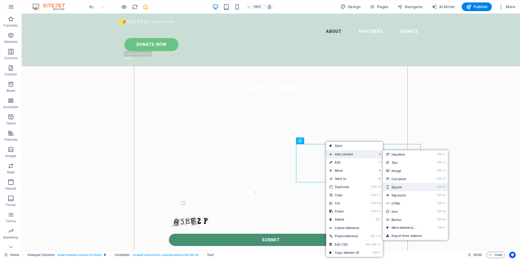
click at [411, 186] on link "Ctrl 5 Spacer" at bounding box center [405, 187] width 45 height 8
select select "px"
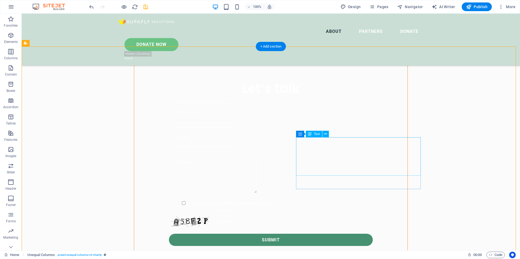
click at [325, 134] on icon at bounding box center [324, 134] width 3 height 6
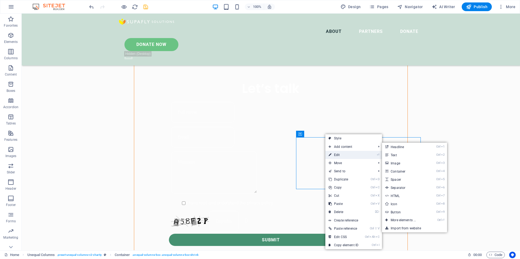
click at [336, 157] on link "⏎ Edit" at bounding box center [344, 155] width 36 height 8
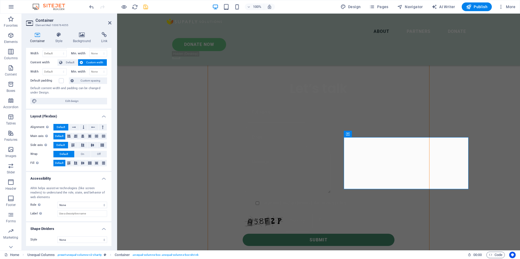
scroll to position [22, 0]
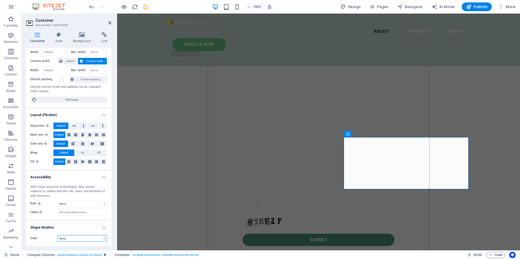
click at [80, 238] on select "None Triangle Square Diagonal Polygon 1 Polygon 2 Zigzag Multiple Zigzags Waves…" at bounding box center [83, 238] width 50 height 7
select select "pyramids"
click at [58, 235] on select "None Triangle Square Diagonal Polygon 1 Polygon 2 Zigzag Multiple Zigzags Waves…" at bounding box center [83, 238] width 50 height 7
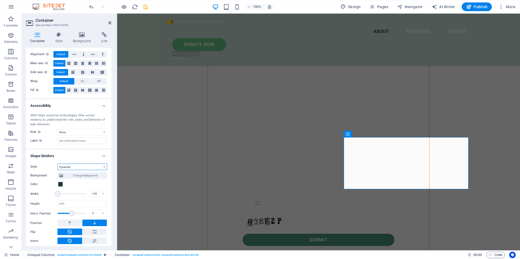
scroll to position [105, 0]
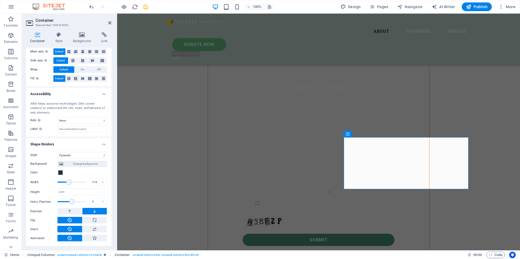
drag, startPoint x: 59, startPoint y: 181, endPoint x: 68, endPoint y: 182, distance: 9.2
click at [68, 182] on span at bounding box center [68, 181] width 5 height 5
type input "303"
drag, startPoint x: 68, startPoint y: 182, endPoint x: 76, endPoint y: 181, distance: 7.9
click at [76, 181] on span at bounding box center [76, 181] width 5 height 5
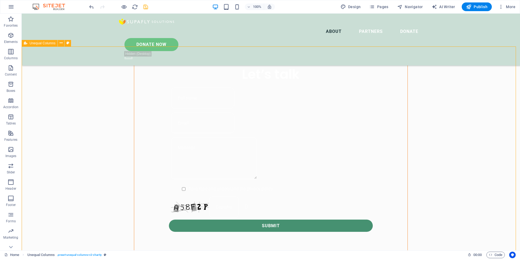
scroll to position [442, 0]
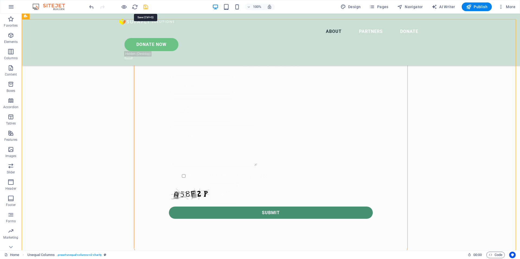
click at [147, 7] on icon "save" at bounding box center [146, 7] width 6 height 6
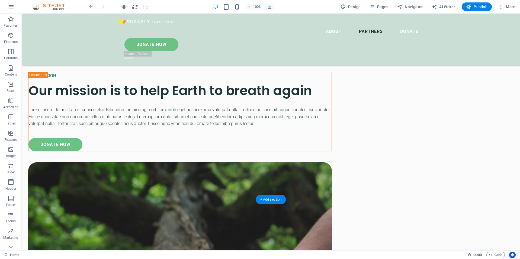
scroll to position [1853, 0]
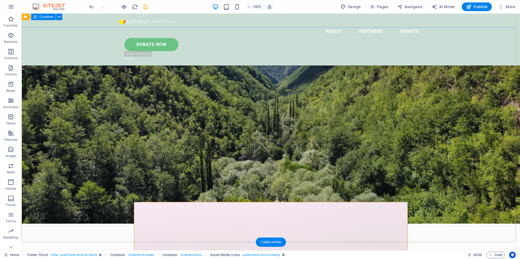
scroll to position [0, 0]
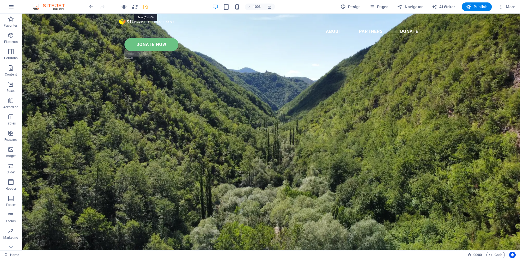
click at [147, 7] on icon "save" at bounding box center [146, 7] width 6 height 6
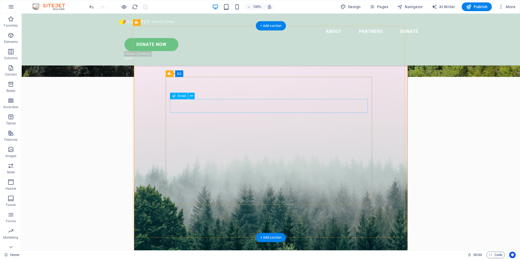
scroll to position [190, 0]
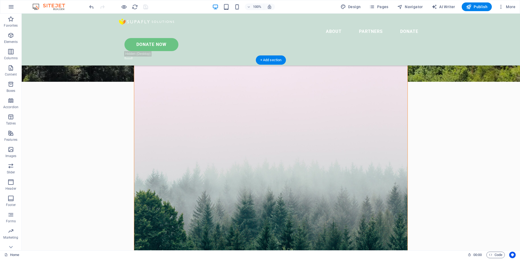
click at [375, 83] on figure at bounding box center [271, 165] width 274 height 211
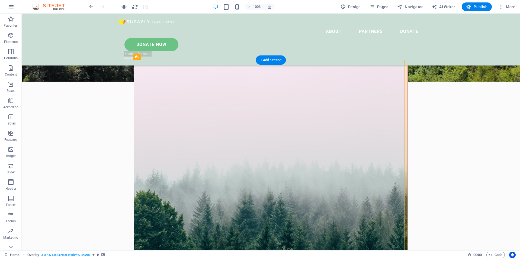
click at [375, 83] on figure at bounding box center [271, 165] width 274 height 211
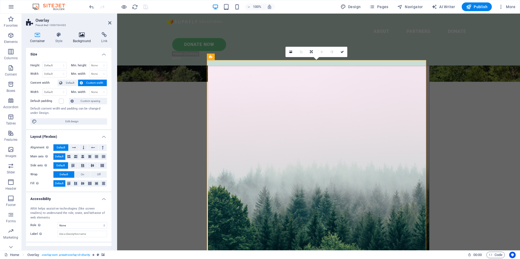
click at [83, 36] on icon at bounding box center [82, 34] width 26 height 5
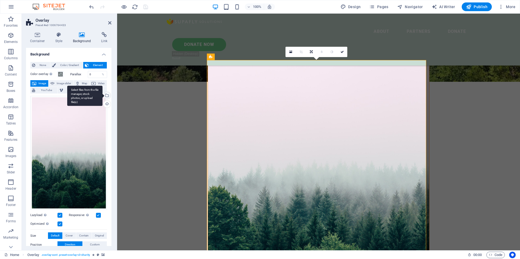
click at [103, 95] on div "Select files from the file manager, stock photos, or upload file(s)" at bounding box center [84, 95] width 35 height 20
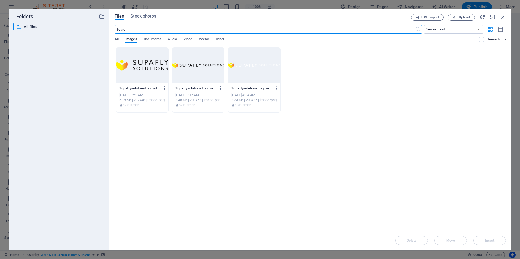
click at [150, 20] on div "Files Stock photos" at bounding box center [263, 17] width 297 height 7
click at [151, 18] on span "Stock photos" at bounding box center [144, 16] width 26 height 7
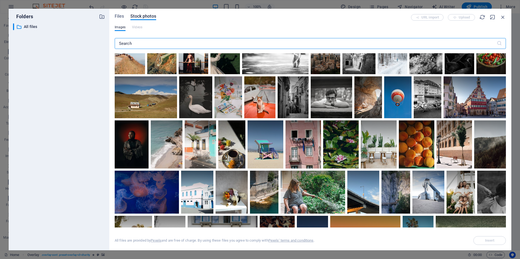
scroll to position [407, 0]
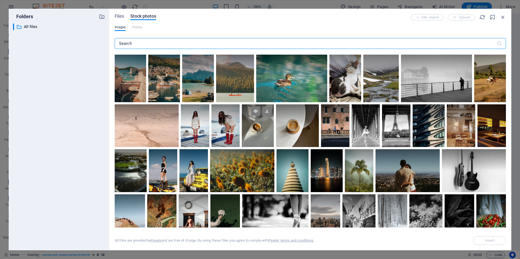
click at [263, 138] on div at bounding box center [258, 125] width 32 height 43
click at [263, 138] on div at bounding box center [258, 136] width 32 height 21
click at [263, 138] on div at bounding box center [258, 125] width 32 height 43
click at [258, 138] on div at bounding box center [258, 125] width 32 height 43
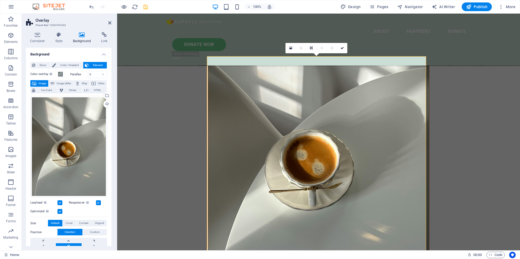
scroll to position [217, 0]
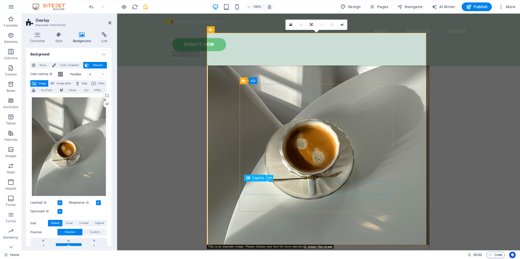
click at [270, 177] on icon at bounding box center [270, 178] width 3 height 6
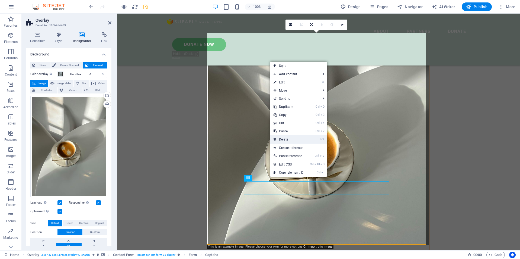
click at [286, 139] on link "⌦ Delete" at bounding box center [289, 139] width 36 height 8
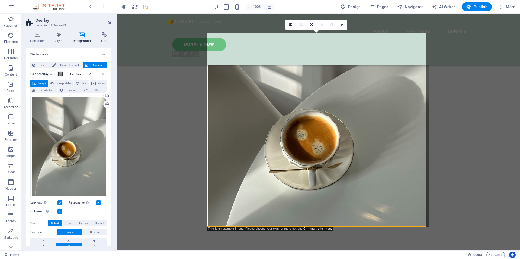
click at [112, 24] on aside "Overlay Preset #ed-1006764433 Container Style Background Link Size Height Defau…" at bounding box center [70, 132] width 96 height 236
click at [110, 24] on icon at bounding box center [109, 23] width 3 height 4
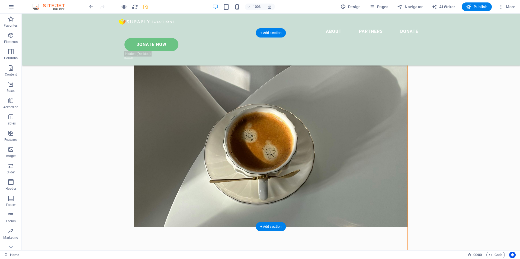
click at [156, 74] on figure at bounding box center [271, 129] width 274 height 193
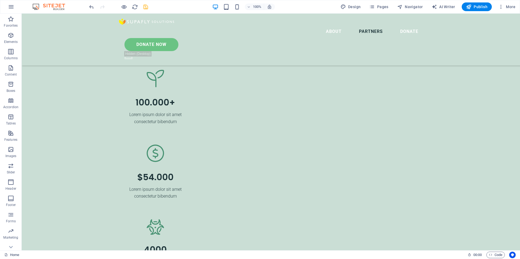
scroll to position [1122, 0]
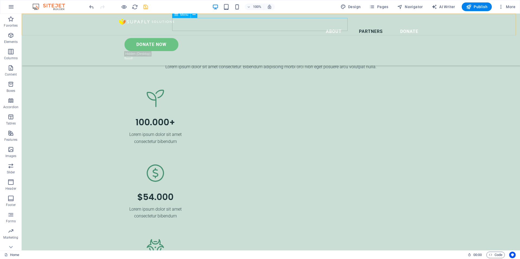
click at [296, 25] on nav "About Partners Donate" at bounding box center [271, 31] width 304 height 13
click at [330, 25] on nav "About Partners Donate" at bounding box center [271, 31] width 304 height 13
click at [334, 25] on nav "About Partners Donate" at bounding box center [271, 31] width 304 height 13
click at [143, 7] on icon "save" at bounding box center [146, 7] width 6 height 6
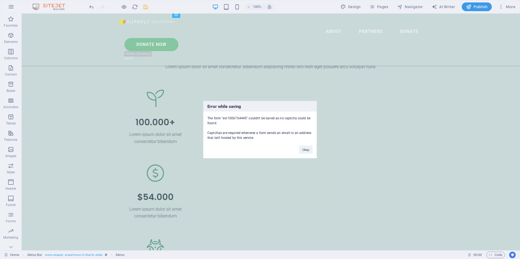
scroll to position [285, 0]
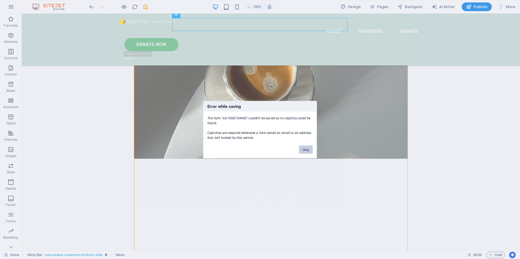
click at [304, 148] on button "Okay" at bounding box center [306, 149] width 14 height 8
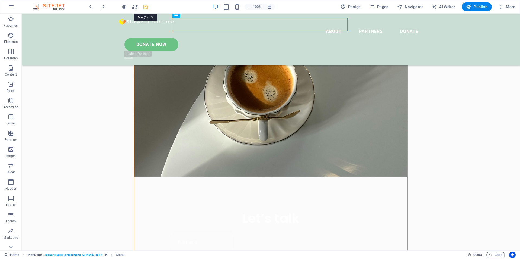
click at [143, 7] on icon "save" at bounding box center [146, 7] width 6 height 6
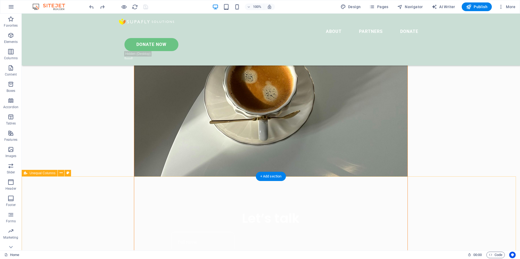
drag, startPoint x: 32, startPoint y: 230, endPoint x: 187, endPoint y: 179, distance: 162.7
drag, startPoint x: 155, startPoint y: 160, endPoint x: 270, endPoint y: 174, distance: 115.8
click at [270, 174] on div "+ Add section" at bounding box center [271, 175] width 30 height 9
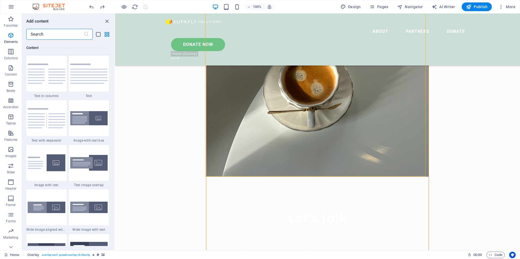
scroll to position [949, 0]
click at [10, 216] on icon "button" at bounding box center [11, 214] width 7 height 7
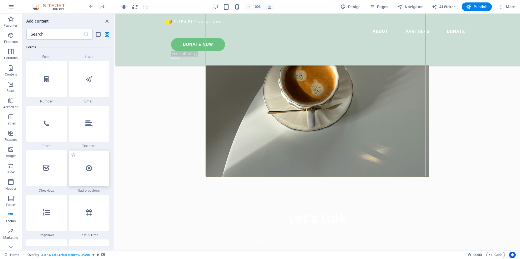
scroll to position [4152, 0]
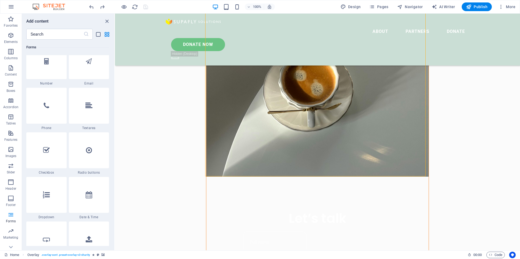
click at [109, 19] on icon "close panel" at bounding box center [107, 21] width 6 height 6
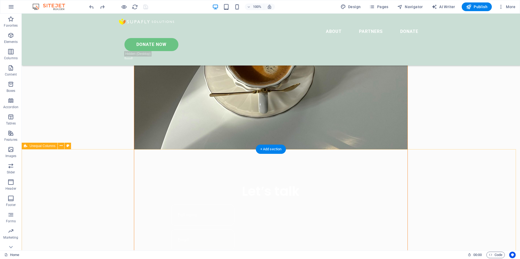
scroll to position [258, 0]
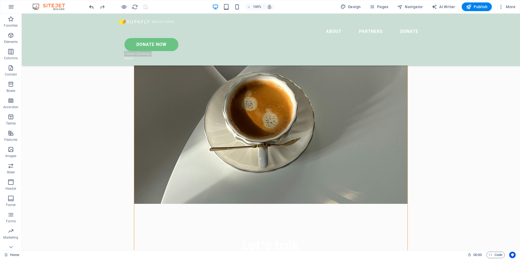
click at [91, 8] on icon "undo" at bounding box center [91, 7] width 6 height 6
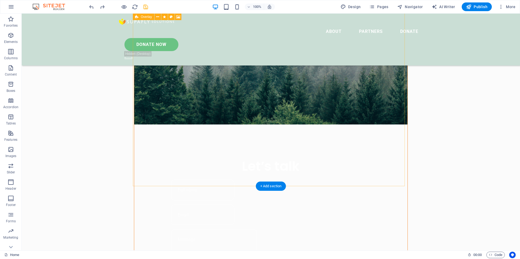
scroll to position [339, 0]
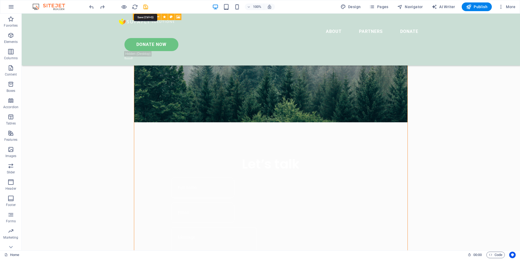
click at [149, 5] on icon "save" at bounding box center [146, 7] width 6 height 6
checkbox input "false"
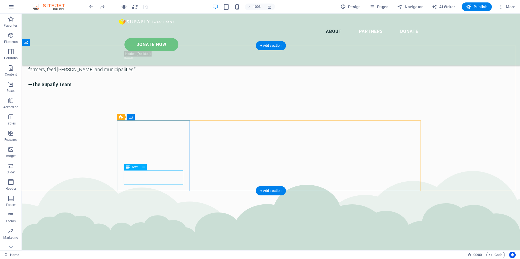
scroll to position [746, 0]
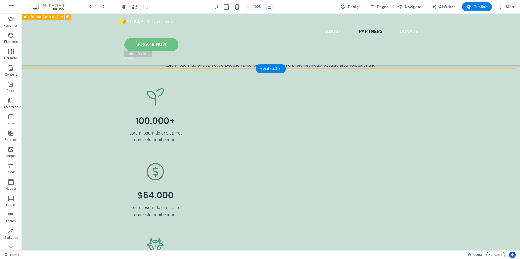
scroll to position [1154, 0]
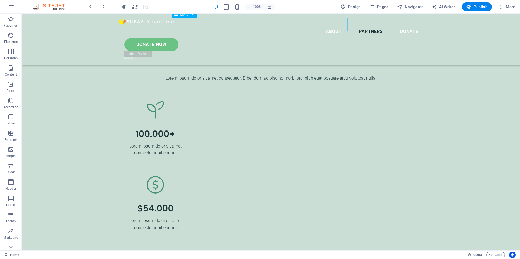
click at [259, 26] on nav "About Partners Donate" at bounding box center [271, 31] width 304 height 13
click at [302, 25] on nav "About Partners Donate" at bounding box center [271, 31] width 304 height 13
select select
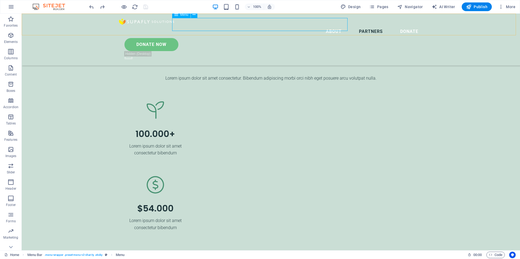
select select
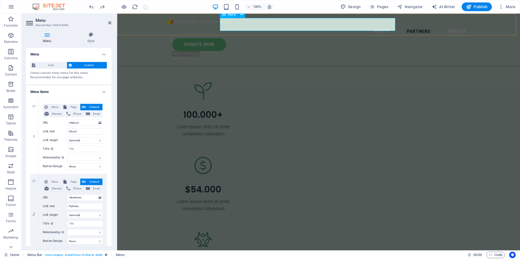
click at [344, 25] on nav "About Partners Donate" at bounding box center [319, 31] width 304 height 13
drag, startPoint x: 72, startPoint y: 196, endPoint x: 109, endPoint y: 200, distance: 37.6
click at [109, 200] on div "1 None Page External Element Phone Email Page Home Legal Notice Privacy Subpage…" at bounding box center [68, 211] width 85 height 232
type input "/#product"
select select
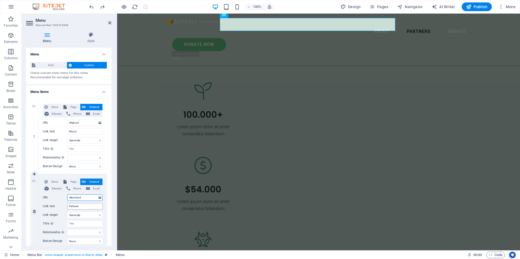
select select
type input "/#product"
drag, startPoint x: 83, startPoint y: 205, endPoint x: 40, endPoint y: 200, distance: 44.0
click at [40, 200] on div "None Page External Element Phone Email Page Home Legal Notice Privacy Subpage E…" at bounding box center [73, 211] width 69 height 74
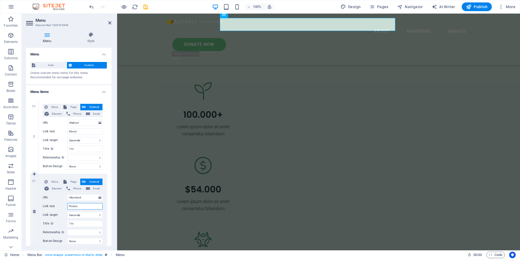
type input "Product"
select select
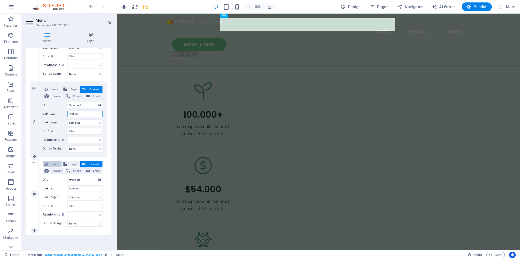
scroll to position [93, 0]
type input "Product"
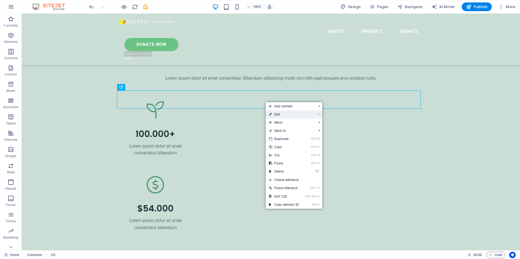
drag, startPoint x: 288, startPoint y: 114, endPoint x: 171, endPoint y: 101, distance: 117.5
click at [288, 114] on link "⏎ Edit" at bounding box center [284, 114] width 36 height 8
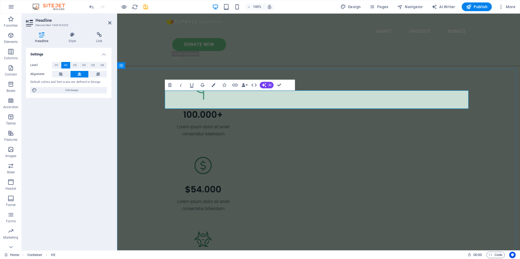
drag, startPoint x: 245, startPoint y: 101, endPoint x: 418, endPoint y: 101, distance: 173.1
click at [72, 41] on h4 "Style" at bounding box center [74, 37] width 28 height 11
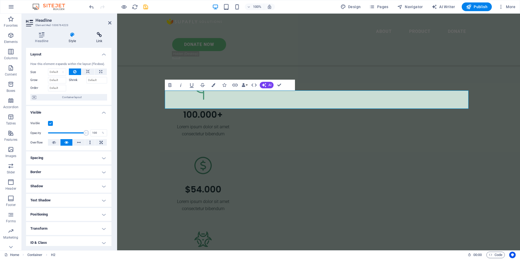
click at [101, 39] on h4 "Link" at bounding box center [99, 37] width 24 height 11
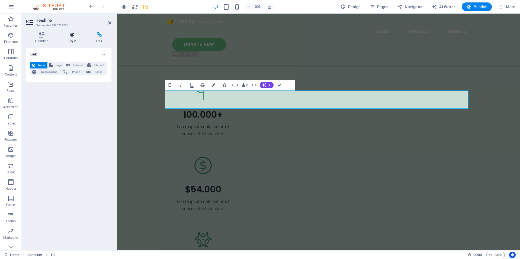
click at [75, 37] on icon at bounding box center [73, 34] width 26 height 5
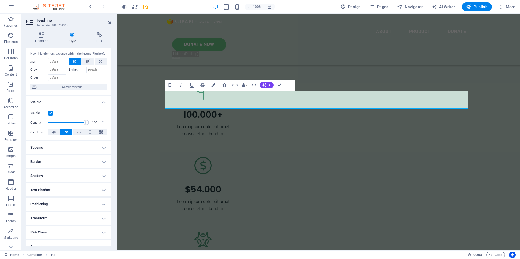
scroll to position [31, 0]
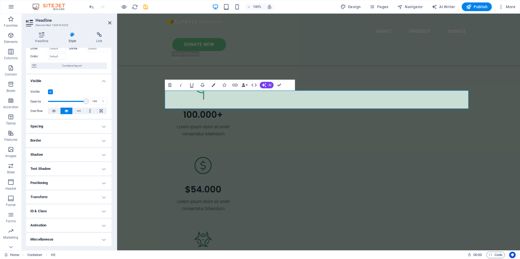
click at [93, 211] on h4 "ID & Class" at bounding box center [68, 210] width 85 height 13
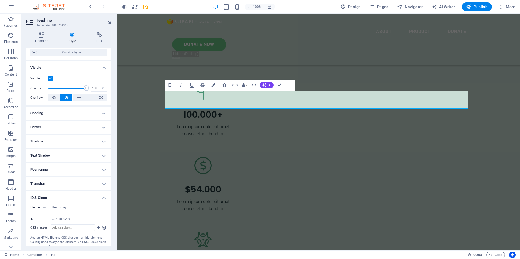
scroll to position [80, 0]
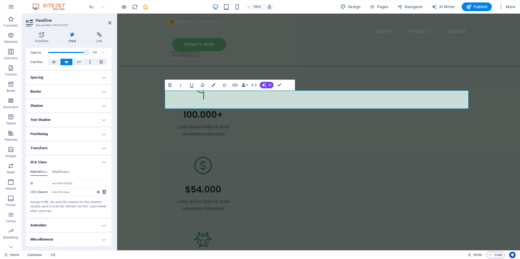
click at [87, 223] on h4 "Animation" at bounding box center [68, 224] width 85 height 13
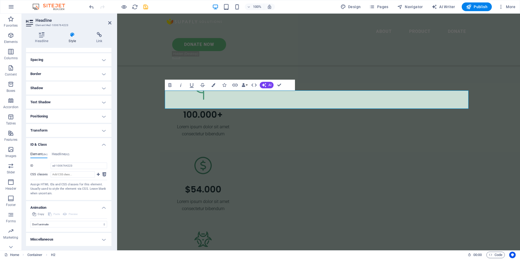
click at [83, 239] on h4 "Miscellaneous" at bounding box center [68, 239] width 85 height 13
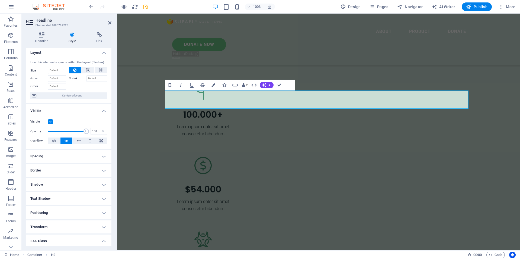
scroll to position [0, 0]
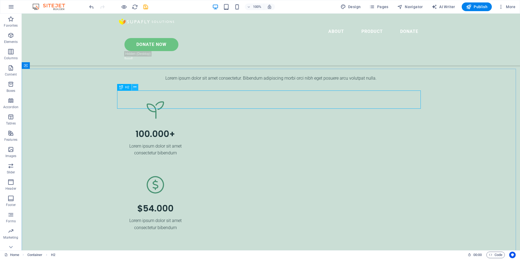
click at [134, 89] on icon at bounding box center [135, 87] width 3 height 6
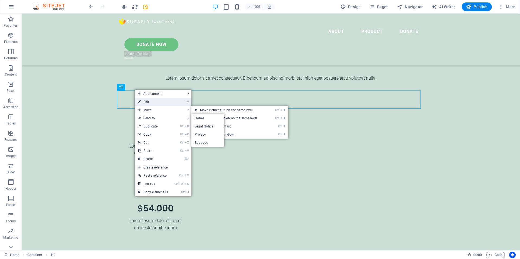
click at [148, 101] on link "⏎ Edit" at bounding box center [153, 102] width 36 height 8
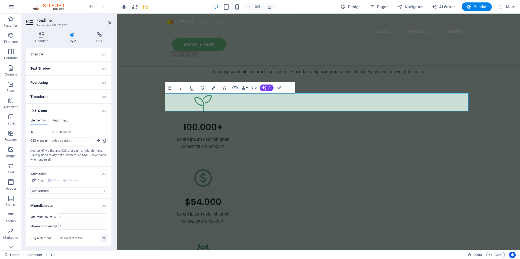
scroll to position [1132, 0]
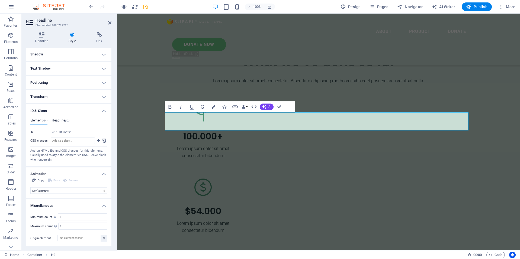
click at [62, 120] on h4 "Headline (h2)" at bounding box center [61, 121] width 18 height 6
click at [36, 118] on h4 "Element (div)" at bounding box center [38, 121] width 17 height 6
click at [46, 99] on h4 "Transform" at bounding box center [68, 96] width 85 height 13
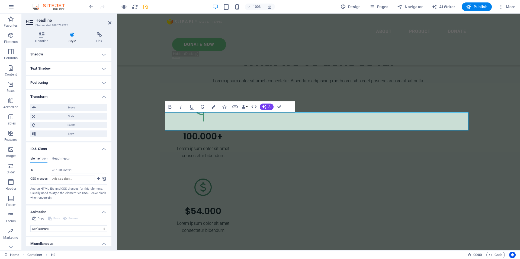
click at [49, 85] on h4 "Positioning" at bounding box center [68, 82] width 85 height 13
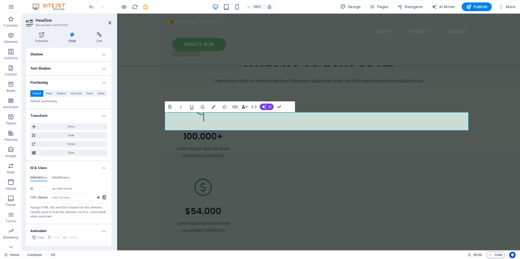
click at [52, 72] on h4 "Text Shadow" at bounding box center [68, 68] width 85 height 13
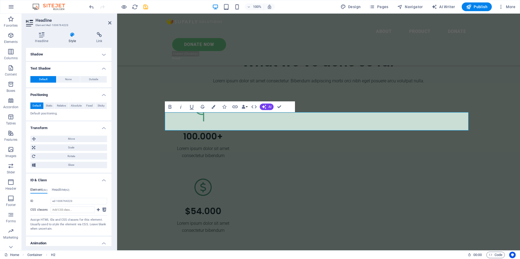
click at [58, 54] on h4 "Shadow" at bounding box center [68, 54] width 85 height 13
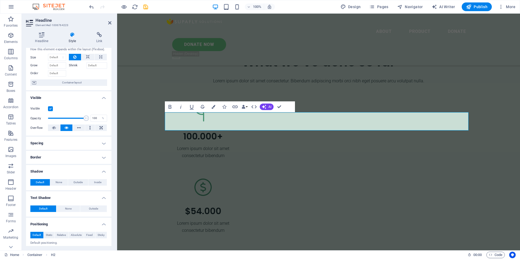
scroll to position [0, 0]
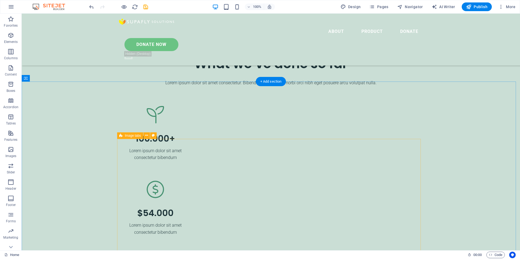
scroll to position [1186, 0]
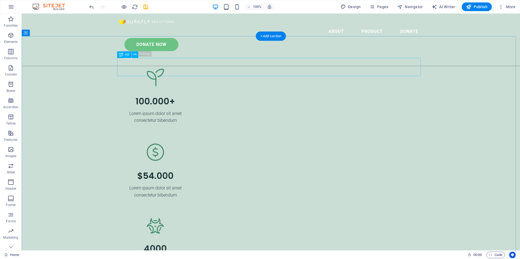
click at [137, 56] on button at bounding box center [135, 54] width 7 height 7
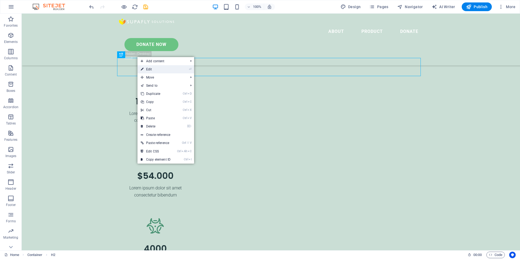
click at [143, 68] on icon at bounding box center [142, 69] width 3 height 8
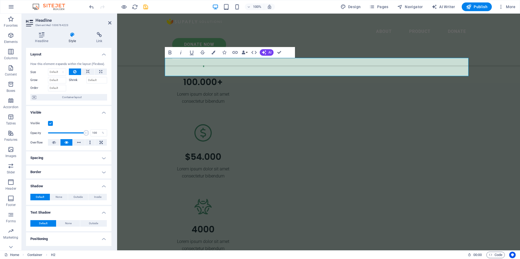
click at [78, 161] on h4 "Spacing" at bounding box center [68, 157] width 85 height 13
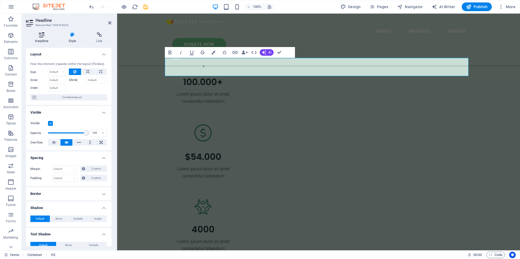
click at [47, 37] on h4 "Headline" at bounding box center [43, 37] width 34 height 11
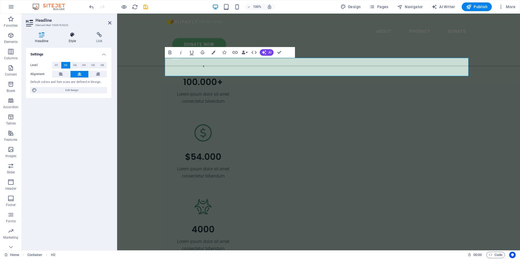
click at [69, 38] on h4 "Style" at bounding box center [74, 37] width 28 height 11
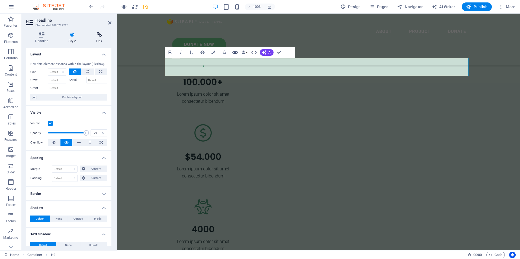
click at [96, 39] on h4 "Link" at bounding box center [99, 37] width 24 height 11
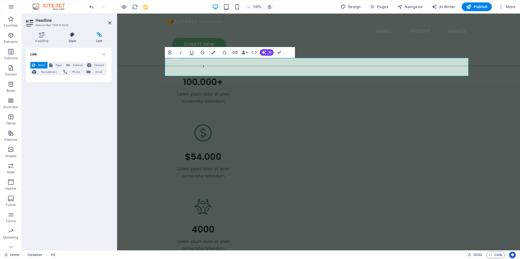
click at [77, 39] on h4 "Style" at bounding box center [74, 37] width 28 height 11
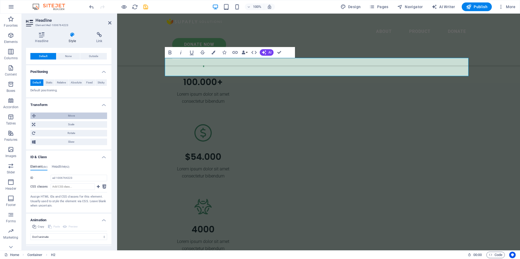
scroll to position [190, 0]
click at [66, 166] on h4 "Headline (h2)" at bounding box center [61, 166] width 18 height 6
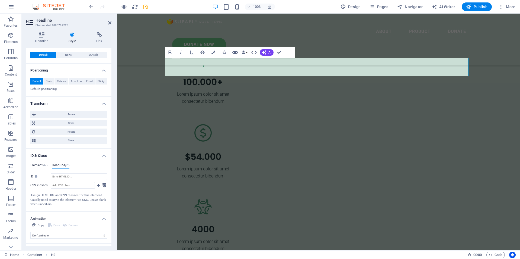
click at [43, 167] on h4 "Element (div)" at bounding box center [38, 166] width 17 height 6
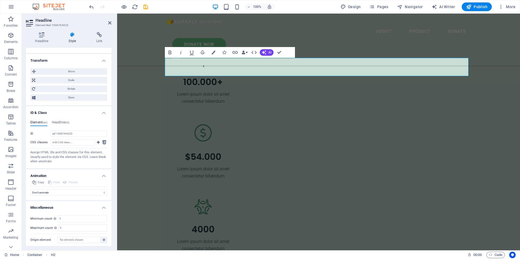
scroll to position [235, 0]
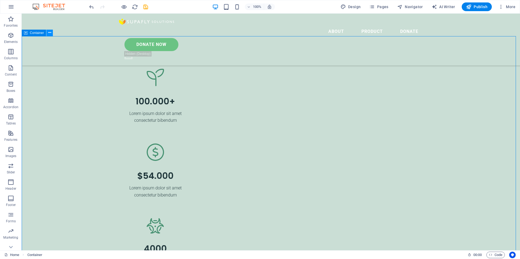
click at [51, 33] on button at bounding box center [49, 33] width 7 height 7
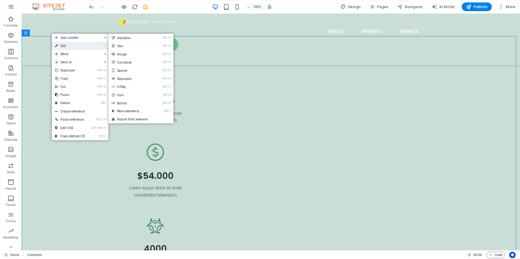
click at [59, 45] on link "⏎ Edit" at bounding box center [70, 46] width 36 height 8
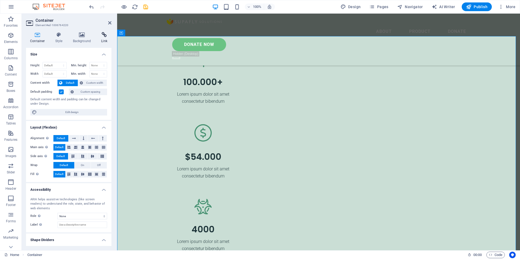
click at [101, 39] on h4 "Link" at bounding box center [104, 37] width 14 height 11
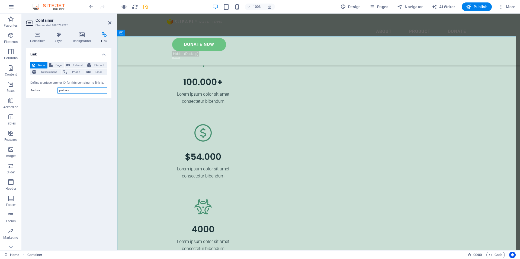
drag, startPoint x: 78, startPoint y: 92, endPoint x: 59, endPoint y: 92, distance: 18.2
click at [59, 92] on input "partners" at bounding box center [83, 90] width 50 height 7
type input "product"
click at [149, 4] on icon "save" at bounding box center [146, 7] width 6 height 6
checkbox input "false"
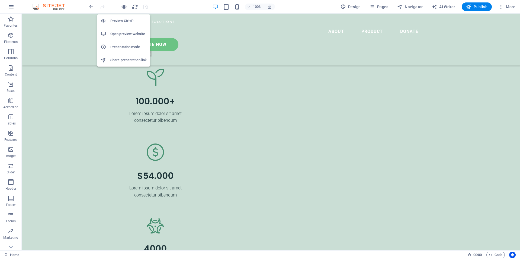
click at [121, 45] on h6 "Presentation mode" at bounding box center [128, 47] width 36 height 7
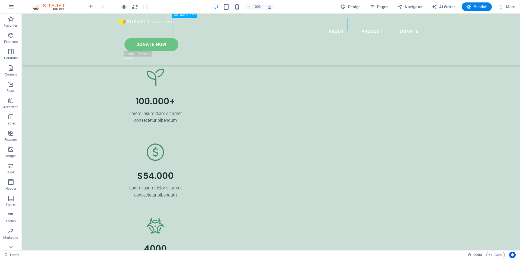
click at [331, 25] on nav "About Product Donate" at bounding box center [271, 31] width 304 height 13
click at [329, 26] on nav "About Product Donate" at bounding box center [271, 31] width 304 height 13
select select
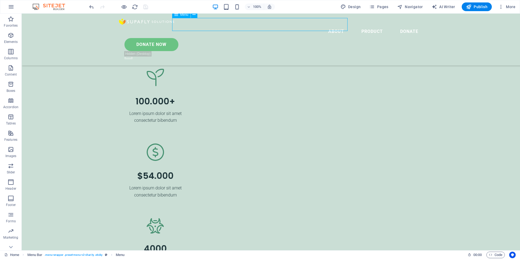
select select
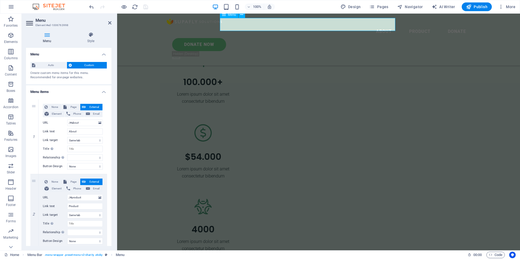
click at [372, 25] on nav "About Product Donate" at bounding box center [319, 31] width 304 height 13
click at [378, 25] on nav "About Product Donate" at bounding box center [319, 31] width 304 height 13
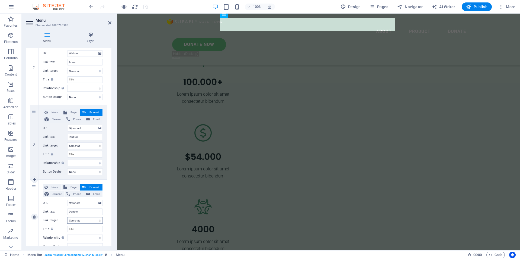
scroll to position [81, 0]
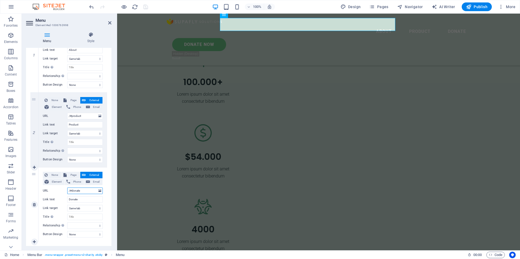
drag, startPoint x: 71, startPoint y: 190, endPoint x: 86, endPoint y: 189, distance: 14.9
click at [86, 189] on input "/#donate" at bounding box center [85, 190] width 36 height 7
click at [71, 189] on input "/#donate" at bounding box center [85, 190] width 36 height 7
drag, startPoint x: 72, startPoint y: 190, endPoint x: 86, endPoint y: 190, distance: 13.8
click at [86, 190] on input "/#donate" at bounding box center [85, 190] width 36 height 7
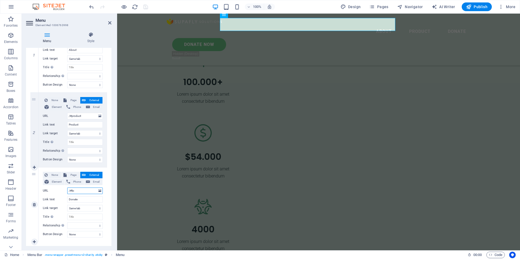
type input "/#li"
select select
type input "/#lifecycle"
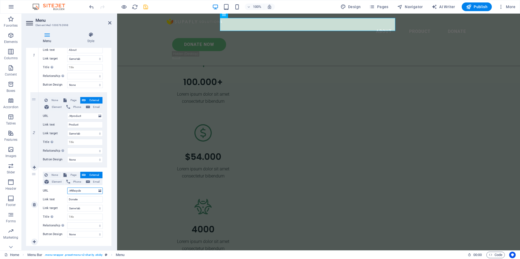
select select
type input "/#lifecycle"
drag, startPoint x: 84, startPoint y: 201, endPoint x: 42, endPoint y: 198, distance: 42.2
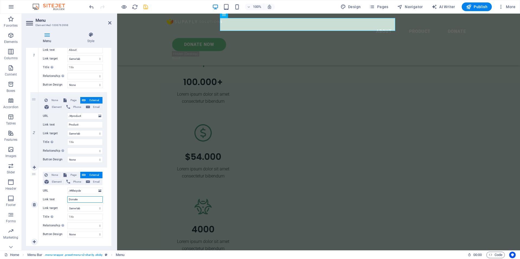
click at [42, 198] on div "None Page External Element Phone Email Page Home Legal Notice Privacy Subpage E…" at bounding box center [73, 204] width 69 height 74
type input "Lifecycle"
select select
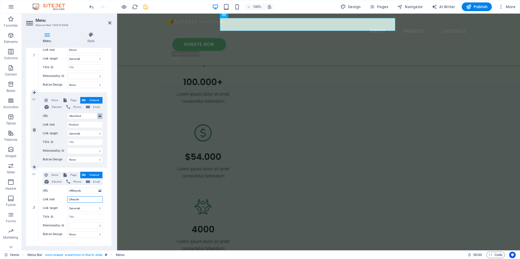
scroll to position [93, 0]
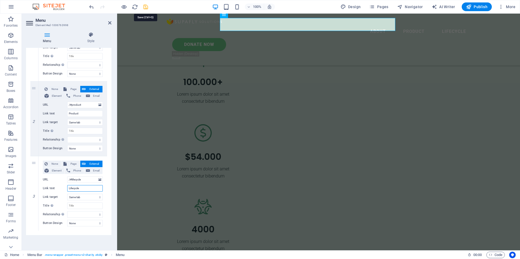
type input "Lifecycle"
click at [145, 9] on icon "save" at bounding box center [146, 7] width 6 height 6
checkbox input "false"
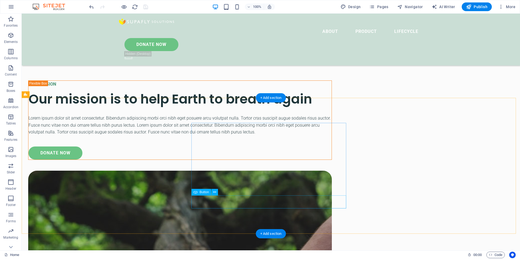
scroll to position [1783, 0]
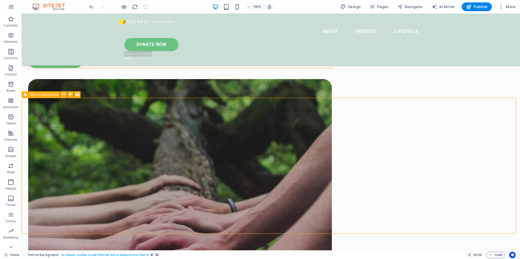
click at [64, 94] on icon at bounding box center [63, 94] width 3 height 6
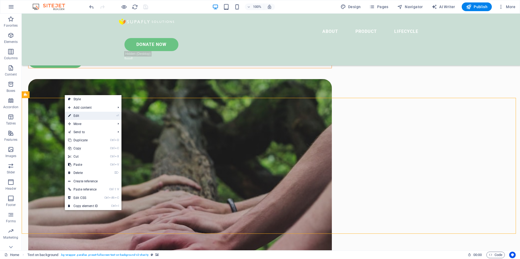
click at [78, 115] on link "⏎ Edit" at bounding box center [83, 116] width 36 height 8
select select "px"
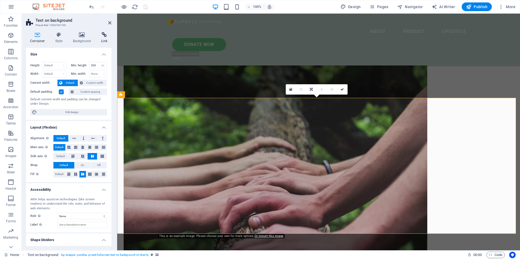
click at [106, 37] on icon at bounding box center [104, 34] width 14 height 5
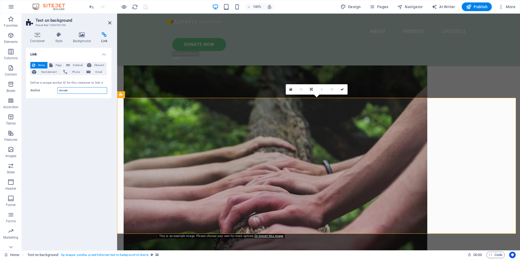
drag, startPoint x: 71, startPoint y: 91, endPoint x: 51, endPoint y: 94, distance: 20.7
click at [53, 94] on div "None Page External Element Next element Phone Email Page Home Legal Notice Priv…" at bounding box center [68, 78] width 85 height 41
type input "lifecycle"
click at [148, 5] on icon "save" at bounding box center [146, 7] width 6 height 6
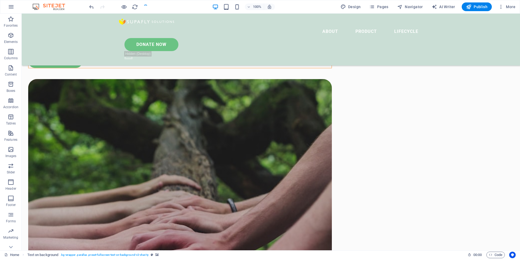
checkbox input "false"
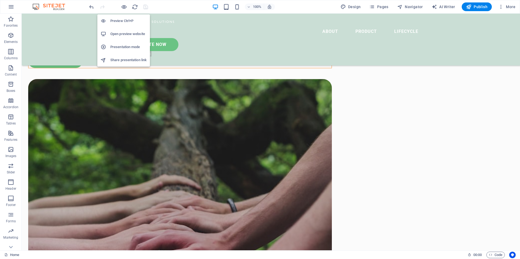
click at [126, 49] on h6 "Presentation mode" at bounding box center [128, 47] width 36 height 7
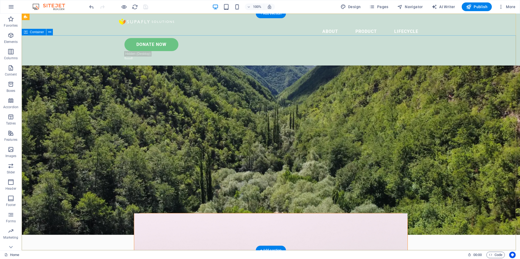
scroll to position [0, 0]
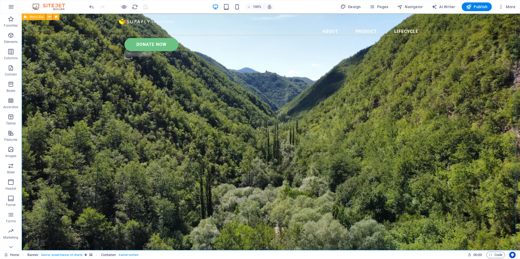
click at [49, 17] on icon at bounding box center [49, 17] width 3 height 6
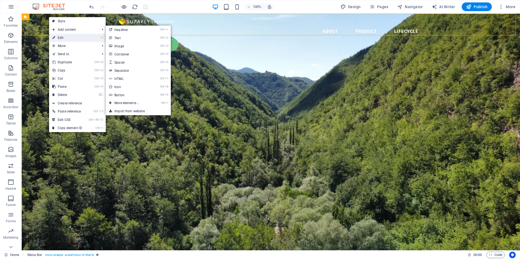
click at [60, 37] on link "⏎ Edit" at bounding box center [67, 38] width 36 height 8
select select "header"
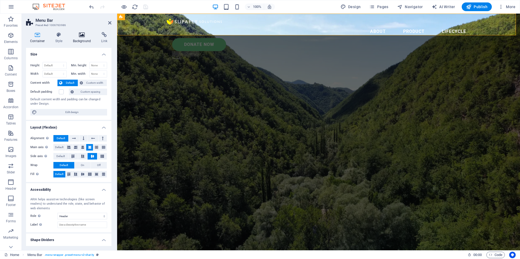
click at [78, 36] on icon at bounding box center [82, 34] width 26 height 5
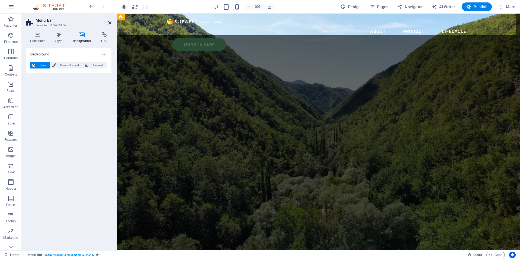
click at [109, 21] on icon at bounding box center [109, 23] width 3 height 4
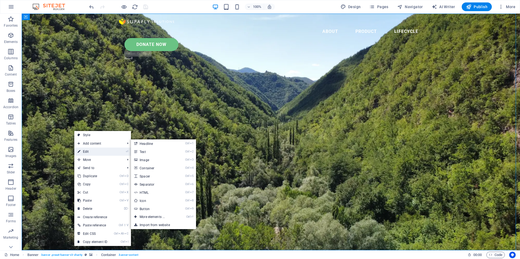
click at [93, 149] on link "⏎ Edit" at bounding box center [92, 151] width 36 height 8
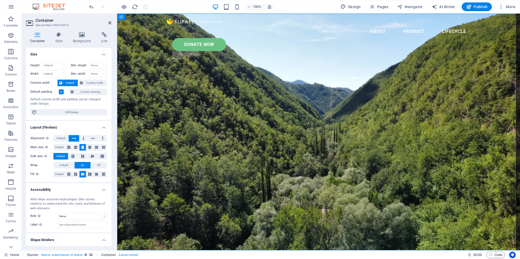
click at [87, 43] on h4 "Background" at bounding box center [83, 37] width 28 height 11
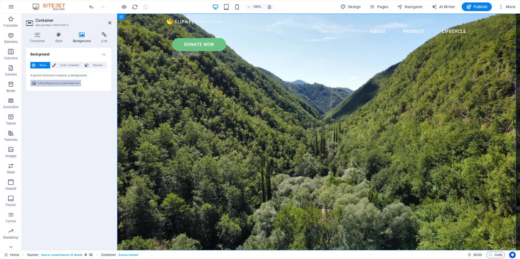
click at [64, 86] on span "Edit background on parent element" at bounding box center [59, 83] width 42 height 7
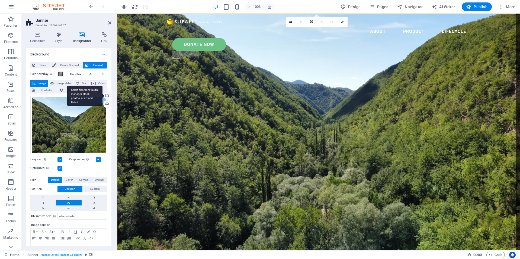
click at [106, 95] on div "Select files from the file manager, stock photos, or upload file(s)" at bounding box center [107, 96] width 8 height 8
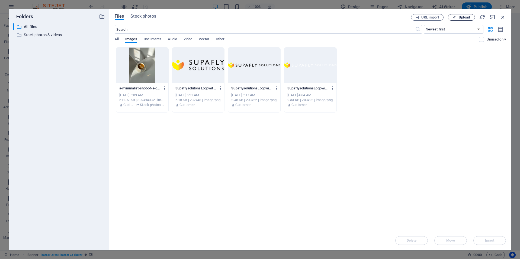
click at [461, 15] on button "Upload" at bounding box center [461, 17] width 27 height 7
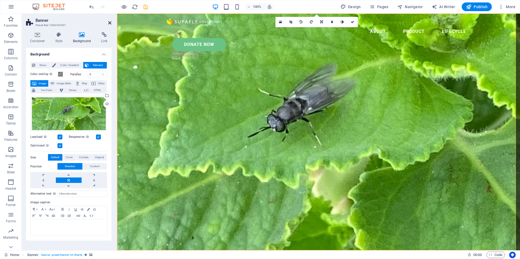
click at [109, 21] on icon at bounding box center [109, 23] width 3 height 4
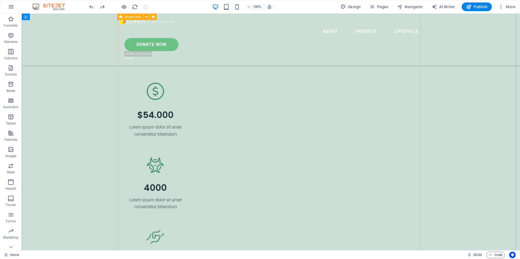
scroll to position [1194, 0]
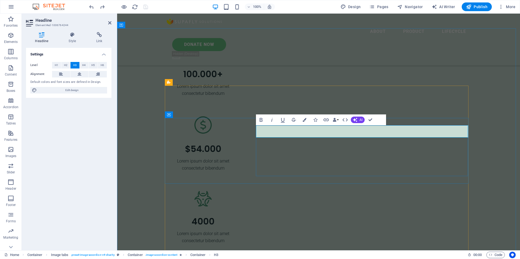
drag, startPoint x: 315, startPoint y: 132, endPoint x: 258, endPoint y: 133, distance: 57.3
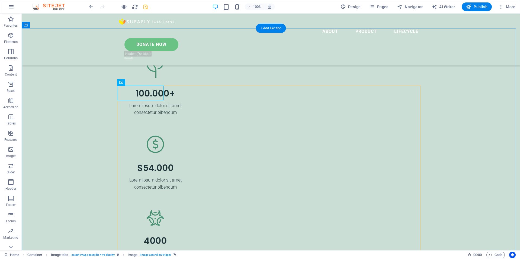
select select "%"
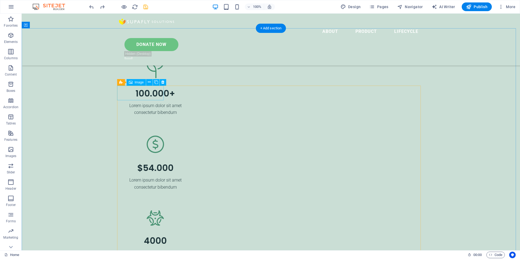
click at [150, 83] on icon at bounding box center [149, 82] width 3 height 6
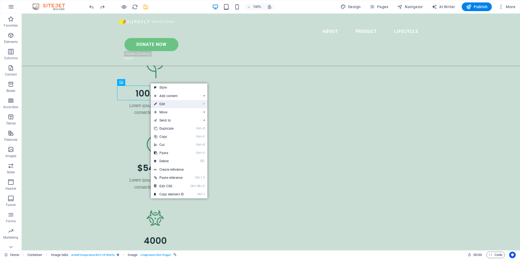
click at [162, 103] on link "⏎ Edit" at bounding box center [169, 104] width 36 height 8
select select "%"
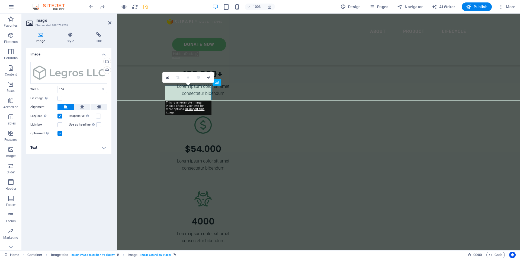
click at [99, 147] on h4 "Text" at bounding box center [68, 147] width 85 height 13
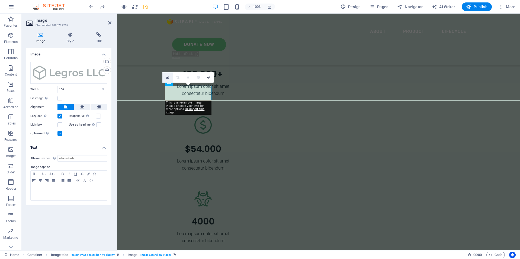
click at [167, 78] on icon at bounding box center [167, 77] width 3 height 4
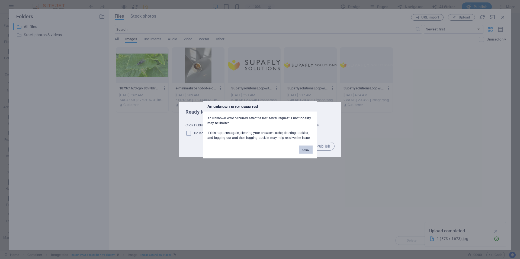
click at [303, 150] on button "Okay" at bounding box center [306, 149] width 14 height 8
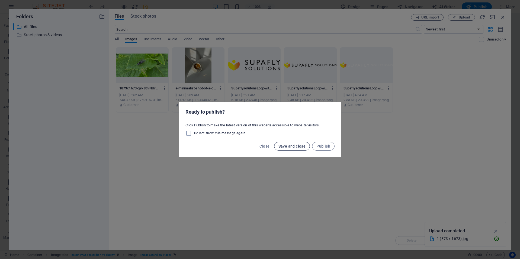
click at [290, 145] on span "Save and close" at bounding box center [292, 146] width 27 height 4
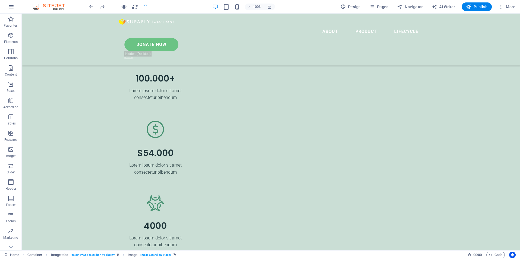
checkbox input "false"
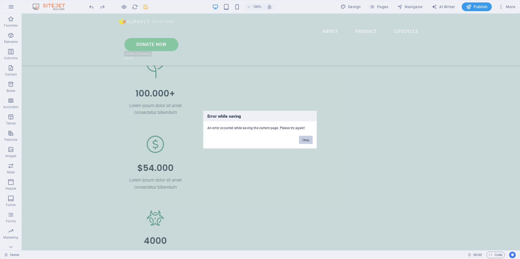
click at [303, 139] on button "Okay" at bounding box center [306, 139] width 14 height 8
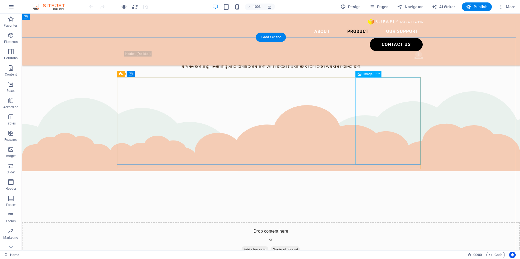
scroll to position [1004, 0]
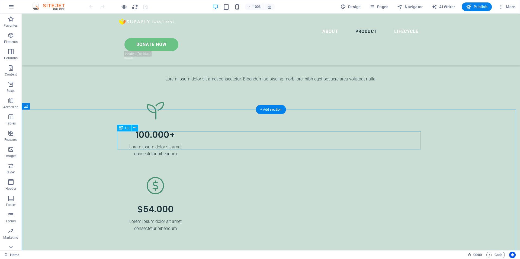
scroll to position [1167, 0]
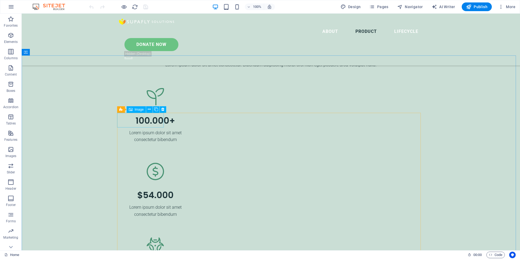
click at [139, 109] on span "Image" at bounding box center [139, 109] width 9 height 3
click at [148, 111] on icon at bounding box center [146, 109] width 3 height 6
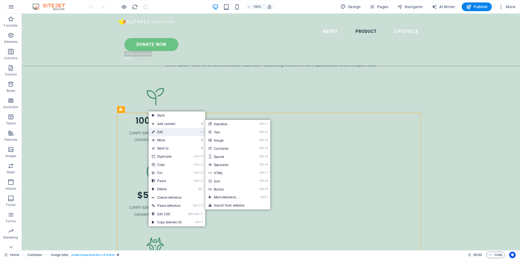
click at [165, 129] on link "⏎ Edit" at bounding box center [167, 132] width 36 height 8
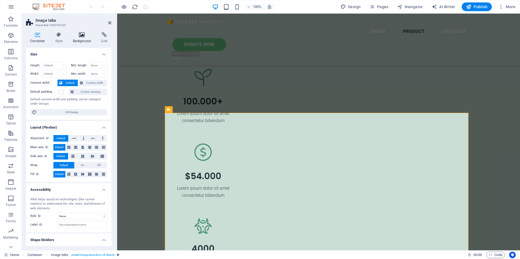
click at [81, 39] on h4 "Background" at bounding box center [83, 37] width 28 height 11
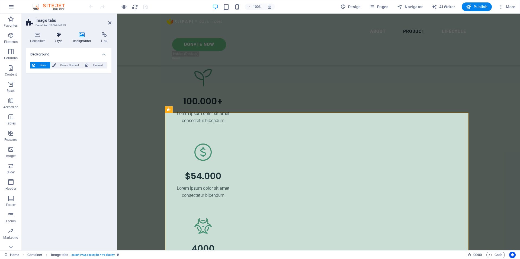
click at [59, 40] on h4 "Style" at bounding box center [60, 37] width 18 height 11
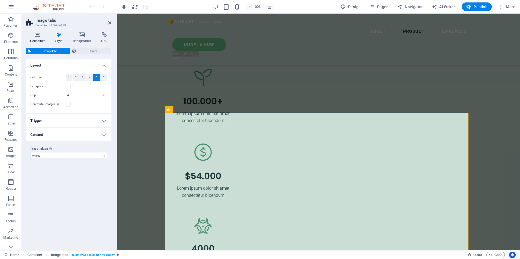
click at [42, 39] on h4 "Container" at bounding box center [38, 37] width 25 height 11
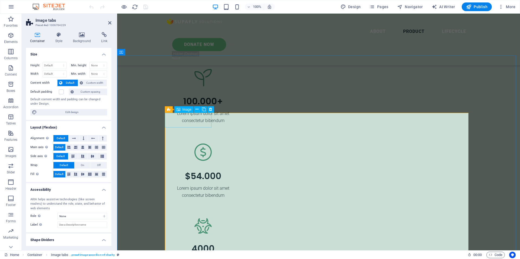
click at [188, 108] on span "Image" at bounding box center [187, 109] width 9 height 3
click at [196, 109] on icon at bounding box center [197, 109] width 3 height 6
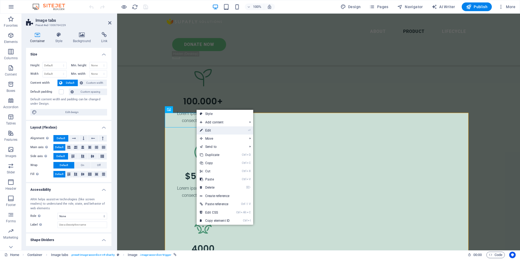
drag, startPoint x: 210, startPoint y: 131, endPoint x: 93, endPoint y: 117, distance: 118.0
click at [210, 131] on link "⏎ Edit" at bounding box center [215, 130] width 36 height 8
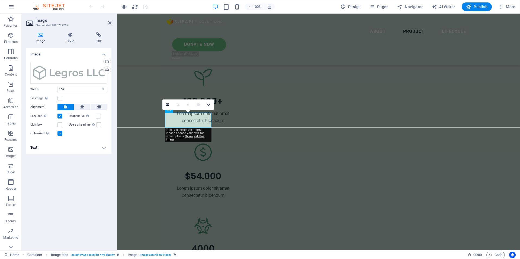
click at [87, 151] on h4 "Text" at bounding box center [68, 147] width 85 height 13
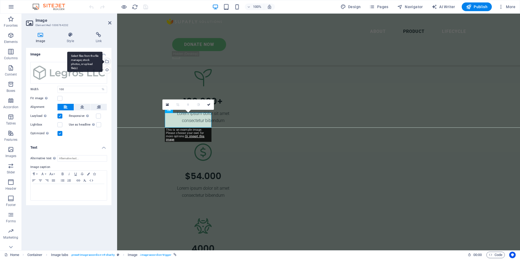
click at [108, 63] on div "Select files from the file manager, stock photos, or upload file(s)" at bounding box center [107, 62] width 8 height 8
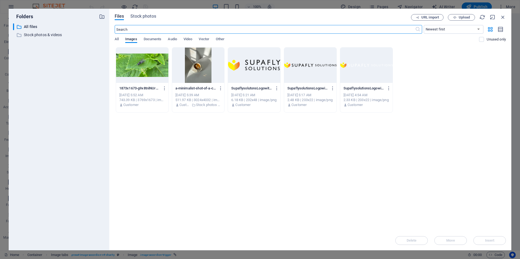
scroll to position [1203, 0]
click at [502, 18] on icon "button" at bounding box center [503, 17] width 6 height 6
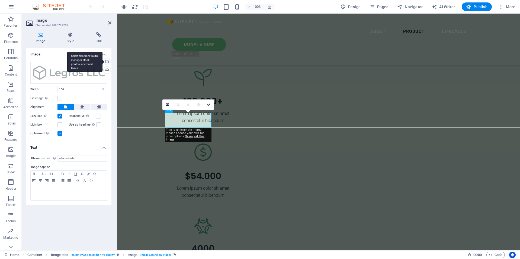
click at [103, 61] on div "Select files from the file manager, stock photos, or upload file(s)" at bounding box center [84, 62] width 35 height 20
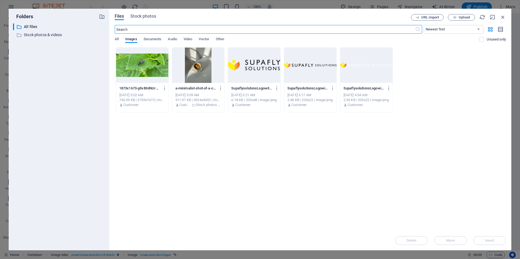
scroll to position [1203, 0]
click at [460, 18] on span "Upload" at bounding box center [464, 17] width 11 height 3
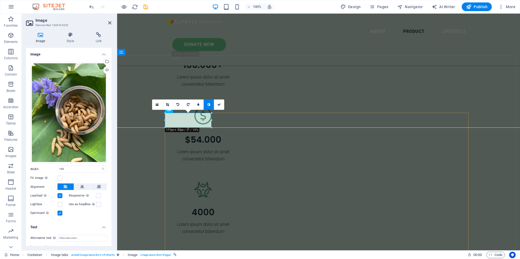
scroll to position [1167, 0]
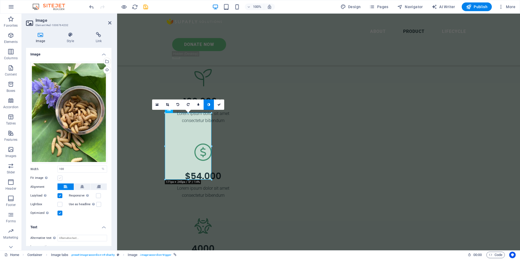
click at [60, 176] on label at bounding box center [60, 177] width 5 height 5
click at [0, 0] on input "Fit image Automatically fit image to a fixed width and height" at bounding box center [0, 0] width 0 height 0
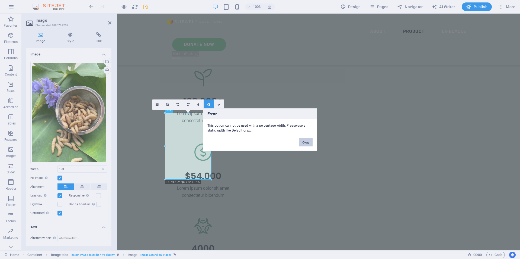
click at [303, 143] on button "Okay" at bounding box center [306, 142] width 14 height 8
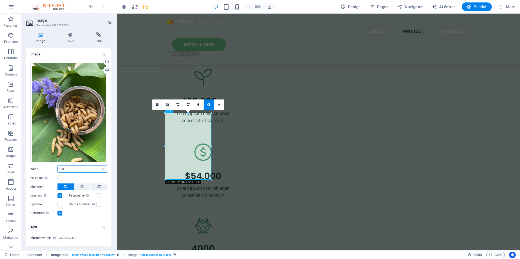
click at [91, 168] on input "100" at bounding box center [82, 169] width 49 height 7
click at [102, 167] on select "Default auto px rem % em vh vw" at bounding box center [103, 169] width 8 height 7
select select "px"
click at [99, 166] on select "Default auto px rem % em vh vw" at bounding box center [103, 169] width 8 height 7
type input "171"
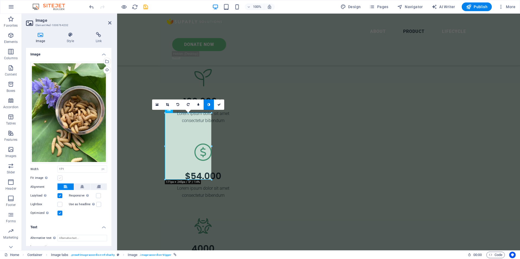
click at [60, 177] on label at bounding box center [60, 177] width 5 height 5
click at [0, 0] on input "Fit image Automatically fit image to a fixed width and height" at bounding box center [0, 0] width 0 height 0
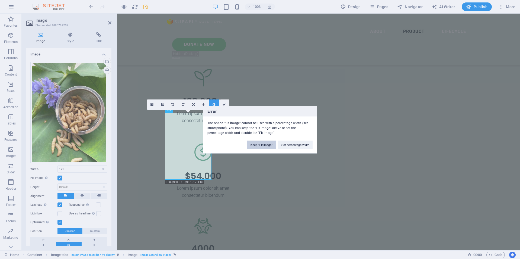
click at [268, 145] on button "Keep "Fit image"" at bounding box center [261, 144] width 29 height 8
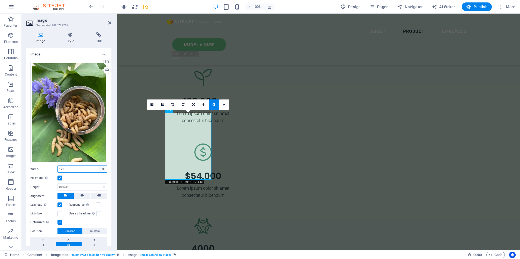
click at [103, 168] on select "Default auto px rem % em vh vw" at bounding box center [103, 169] width 8 height 7
select select "%"
click at [99, 166] on select "Default auto px rem % em vh vw" at bounding box center [103, 169] width 8 height 7
type input "14.4"
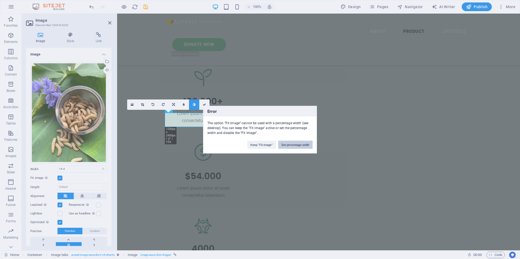
click at [288, 147] on button "Set percentage width" at bounding box center [295, 144] width 34 height 8
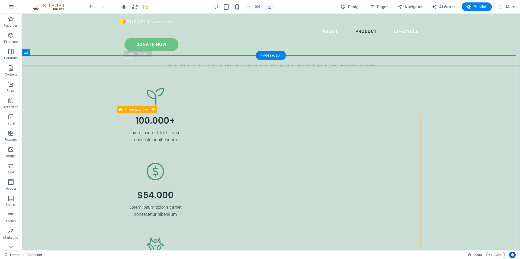
click at [151, 110] on icon at bounding box center [149, 109] width 3 height 6
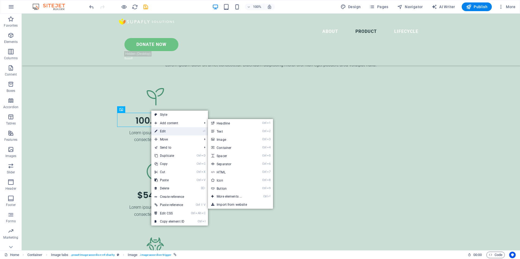
drag, startPoint x: 166, startPoint y: 132, endPoint x: 49, endPoint y: 118, distance: 118.0
click at [166, 132] on link "⏎ Edit" at bounding box center [169, 131] width 36 height 8
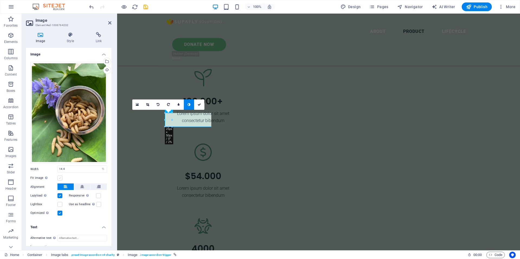
click at [60, 176] on label at bounding box center [60, 177] width 5 height 5
click at [0, 0] on input "Fit image Automatically fit image to a fixed width and height" at bounding box center [0, 0] width 0 height 0
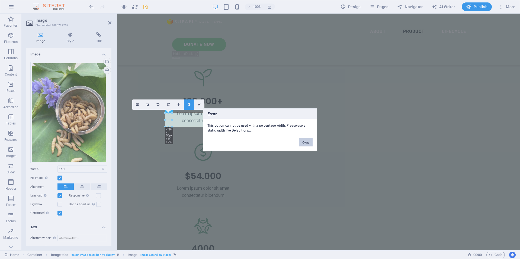
drag, startPoint x: 307, startPoint y: 141, endPoint x: 170, endPoint y: 132, distance: 137.6
click at [307, 141] on button "Okay" at bounding box center [306, 142] width 14 height 8
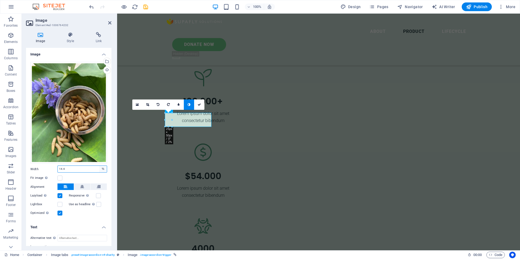
click at [104, 167] on select "Default auto px rem % em vh vw" at bounding box center [103, 169] width 8 height 7
select select "px"
click at [99, 166] on select "Default auto px rem % em vh vw" at bounding box center [103, 169] width 8 height 7
type input "25"
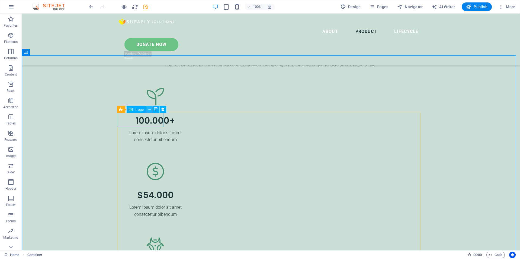
click at [149, 111] on icon at bounding box center [149, 109] width 3 height 6
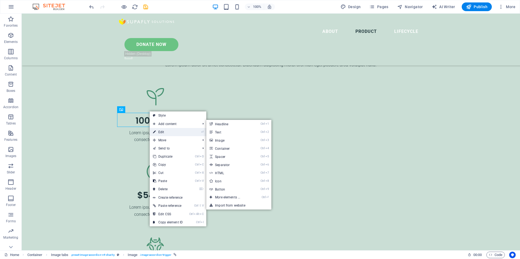
click at [159, 132] on link "⏎ Edit" at bounding box center [168, 132] width 36 height 8
select select "px"
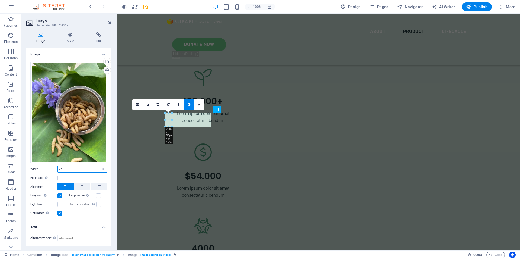
drag, startPoint x: 71, startPoint y: 169, endPoint x: 57, endPoint y: 169, distance: 14.4
click at [57, 169] on div "Width 25 Default auto px rem % em vh vw" at bounding box center [68, 168] width 77 height 7
type input "48"
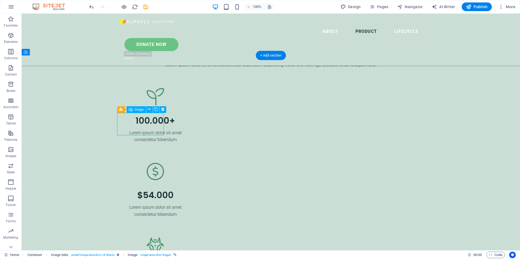
select select "px"
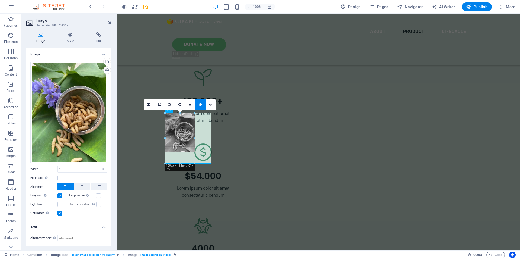
drag, startPoint x: 178, startPoint y: 126, endPoint x: 76, endPoint y: 115, distance: 102.4
type input "109"
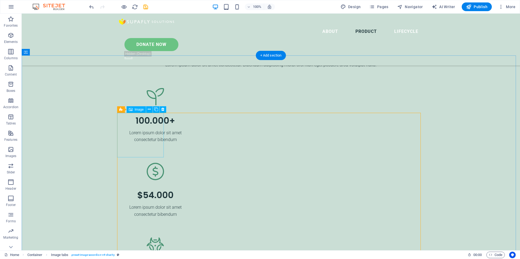
click at [152, 110] on button at bounding box center [149, 109] width 7 height 7
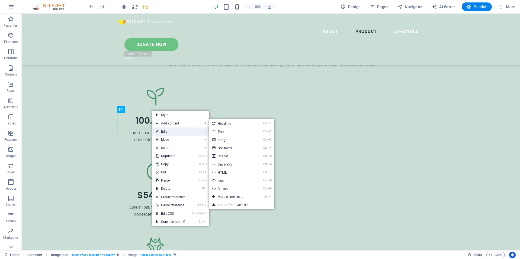
click at [166, 130] on link "⏎ Edit" at bounding box center [170, 131] width 36 height 8
select select "px"
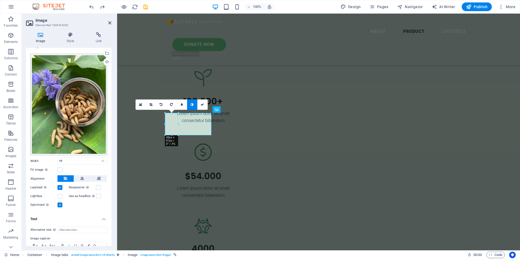
scroll to position [0, 0]
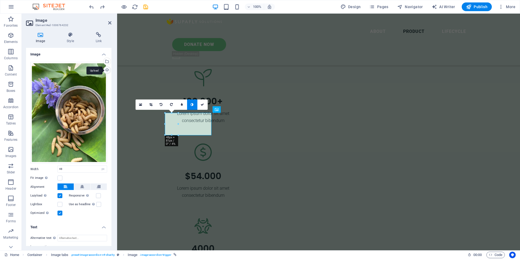
click at [105, 70] on div "Upload" at bounding box center [107, 70] width 8 height 8
click at [107, 61] on div "Select files from the file manager, stock photos, or upload file(s)" at bounding box center [107, 62] width 8 height 8
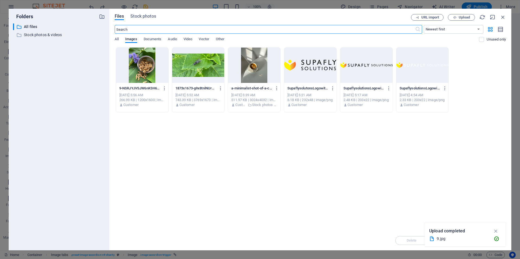
scroll to position [1203, 0]
click at [151, 18] on span "Stock photos" at bounding box center [144, 16] width 26 height 7
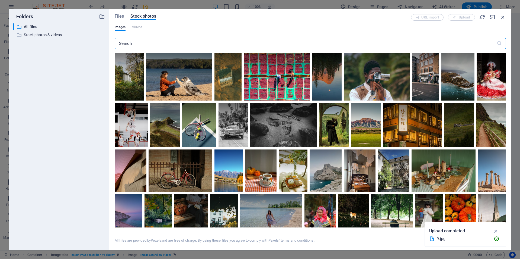
scroll to position [81, 0]
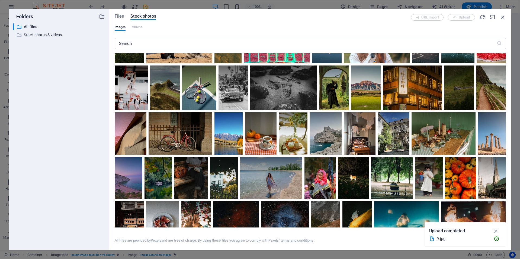
drag, startPoint x: 504, startPoint y: 96, endPoint x: 509, endPoint y: 143, distance: 47.5
click at [509, 147] on div "Files Stock photos URL import Upload Images Videos ​ All files are provided by …" at bounding box center [310, 129] width 402 height 241
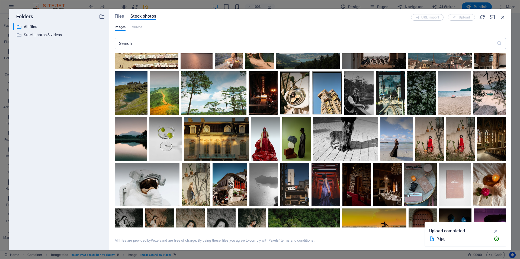
scroll to position [899, 0]
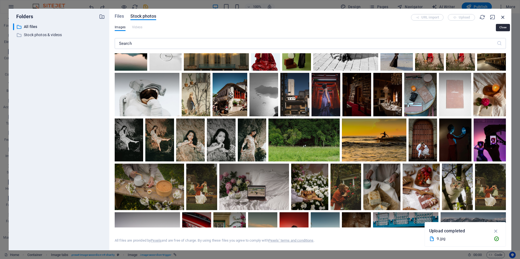
click at [504, 17] on icon "button" at bounding box center [503, 17] width 6 height 6
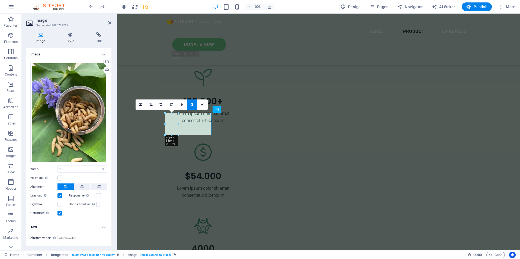
click at [97, 204] on label at bounding box center [98, 204] width 5 height 5
click at [0, 0] on input "Use as headline The image will be wrapped in an H1 headline tag. Useful for giv…" at bounding box center [0, 0] width 0 height 0
click at [97, 204] on label at bounding box center [98, 204] width 5 height 5
click at [0, 0] on input "Use as headline The image will be wrapped in an H1 headline tag. Useful for giv…" at bounding box center [0, 0] width 0 height 0
click at [97, 204] on label at bounding box center [98, 204] width 5 height 5
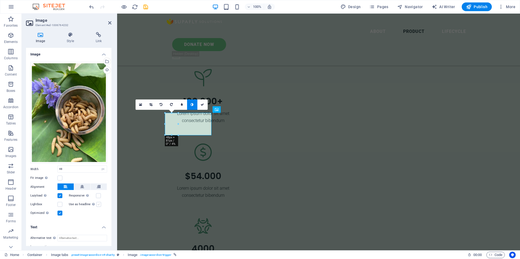
click at [0, 0] on input "Use as headline The image will be wrapped in an H1 headline tag. Useful for giv…" at bounding box center [0, 0] width 0 height 0
click at [97, 204] on label at bounding box center [98, 204] width 5 height 5
click at [0, 0] on input "Use as headline The image will be wrapped in an H1 headline tag. Useful for giv…" at bounding box center [0, 0] width 0 height 0
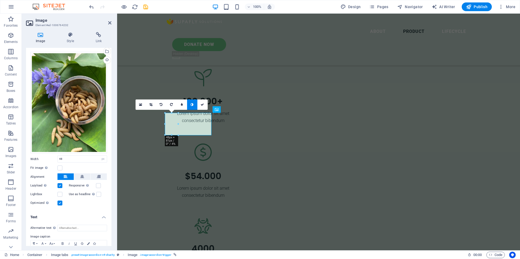
scroll to position [0, 0]
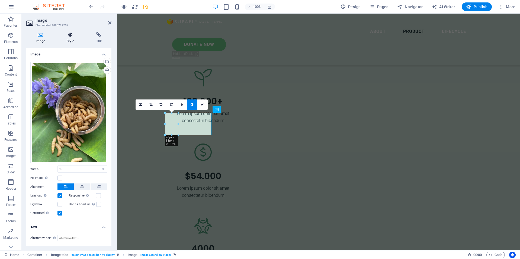
click at [69, 38] on h4 "Style" at bounding box center [71, 37] width 29 height 11
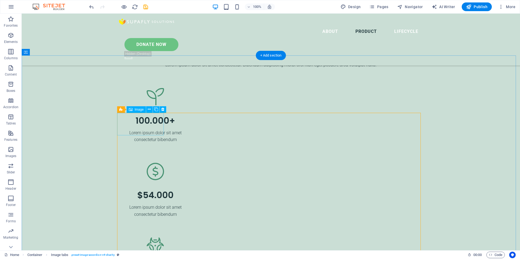
click at [145, 109] on icon at bounding box center [146, 109] width 3 height 6
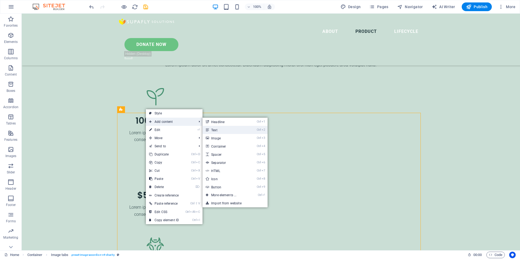
click at [218, 129] on link "Ctrl 2 Text" at bounding box center [225, 130] width 45 height 8
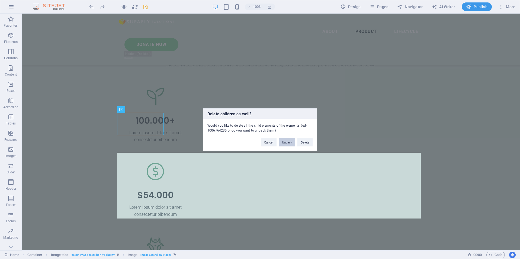
click at [288, 144] on button "Unpack" at bounding box center [287, 142] width 17 height 8
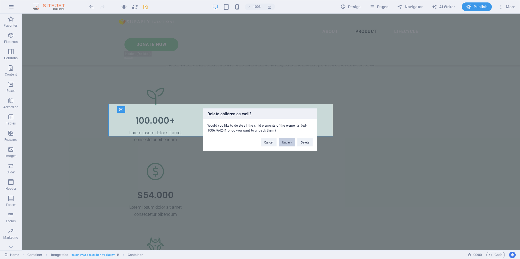
click at [285, 144] on button "Unpack" at bounding box center [287, 142] width 17 height 8
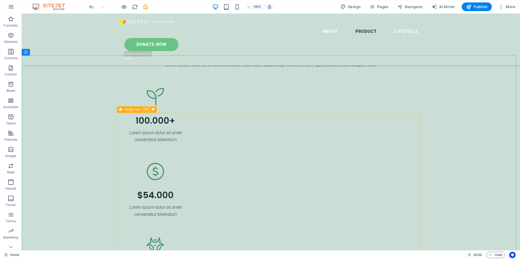
click at [147, 111] on icon at bounding box center [146, 109] width 3 height 6
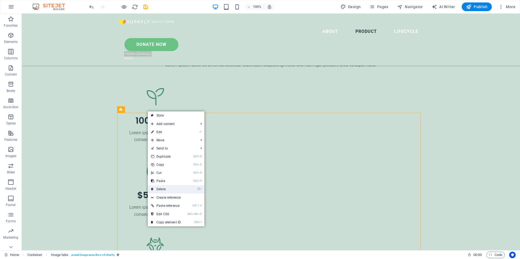
click at [165, 187] on link "⌦ Delete" at bounding box center [166, 189] width 36 height 8
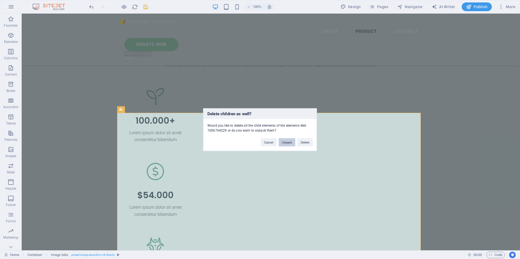
click at [284, 141] on button "Unpack" at bounding box center [287, 142] width 17 height 8
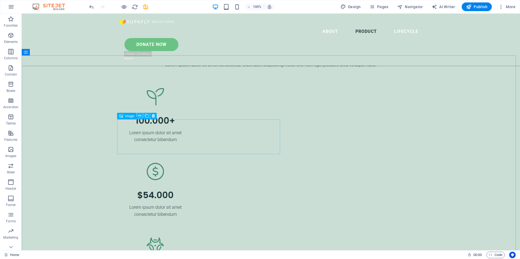
click at [140, 116] on icon at bounding box center [139, 116] width 3 height 6
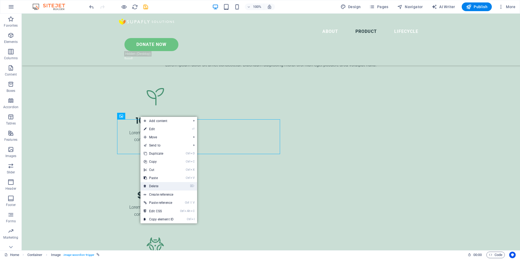
click at [155, 184] on link "⌦ Delete" at bounding box center [159, 186] width 36 height 8
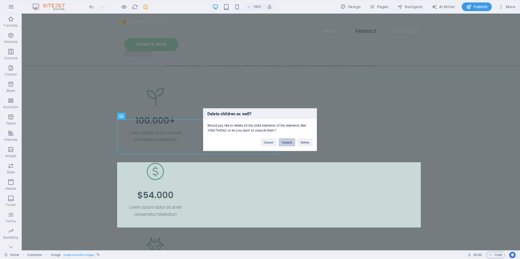
click at [286, 141] on button "Unpack" at bounding box center [287, 142] width 17 height 8
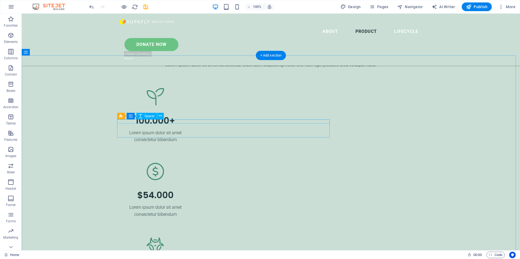
click at [155, 117] on icon at bounding box center [156, 116] width 3 height 6
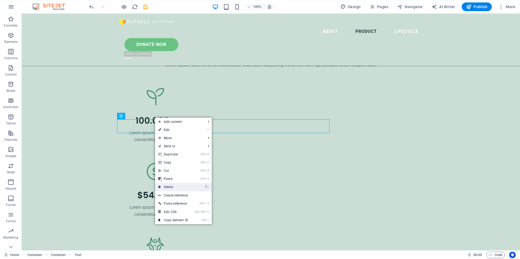
click at [167, 185] on link "⌦ Delete" at bounding box center [173, 187] width 36 height 8
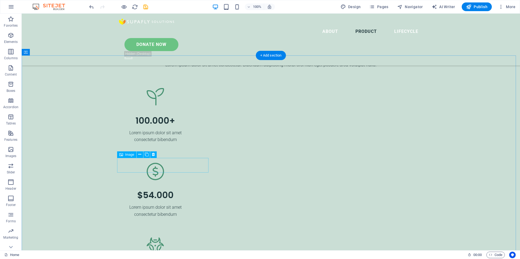
drag, startPoint x: 131, startPoint y: 142, endPoint x: 152, endPoint y: 156, distance: 25.6
click at [152, 156] on icon at bounding box center [153, 154] width 3 height 6
click at [154, 156] on icon at bounding box center [153, 154] width 3 height 6
click at [142, 155] on button at bounding box center [140, 154] width 7 height 7
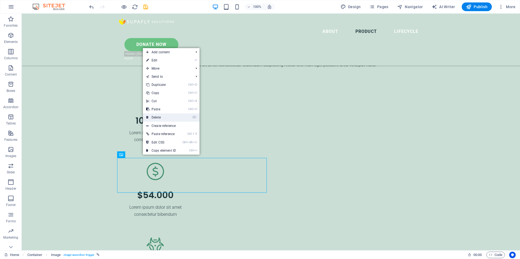
click at [160, 117] on link "⌦ Delete" at bounding box center [161, 117] width 36 height 8
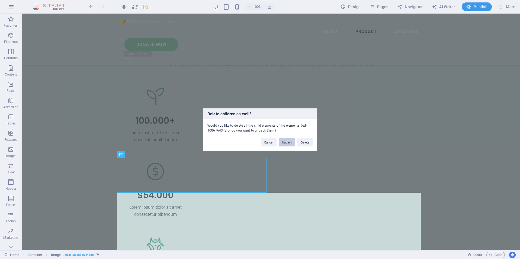
click at [284, 142] on button "Unpack" at bounding box center [287, 142] width 17 height 8
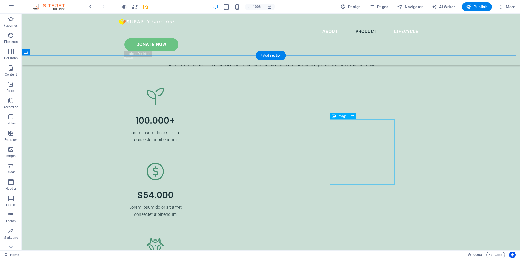
click at [147, 164] on icon at bounding box center [146, 161] width 3 height 6
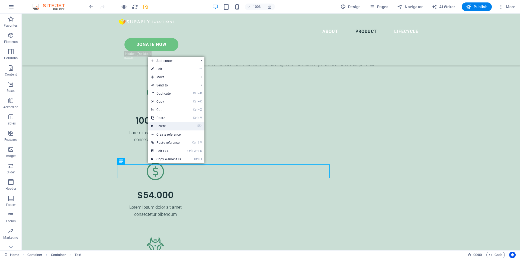
click at [167, 127] on link "⌦ Delete" at bounding box center [166, 126] width 36 height 8
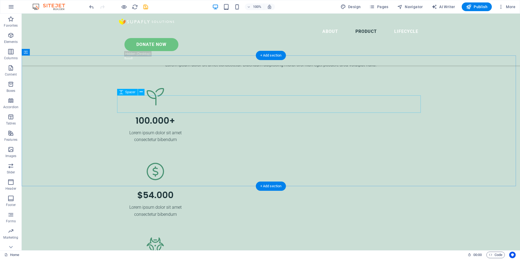
click at [142, 91] on icon at bounding box center [141, 92] width 3 height 6
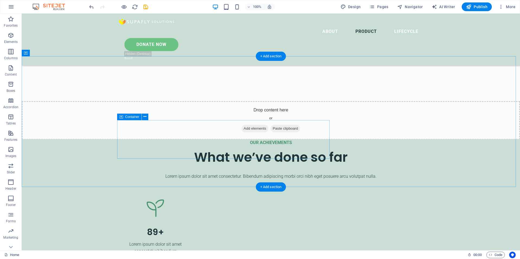
scroll to position [1167, 0]
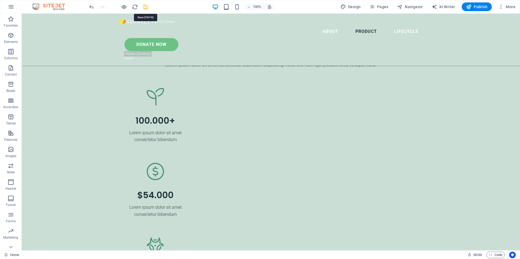
click at [147, 9] on icon "save" at bounding box center [146, 7] width 6 height 6
checkbox input "false"
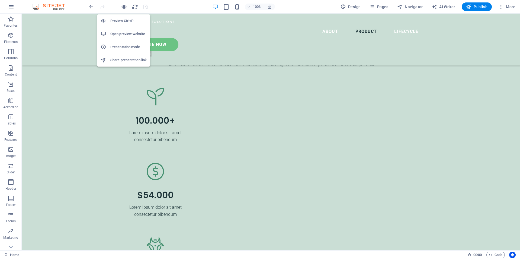
click at [123, 46] on h6 "Presentation mode" at bounding box center [128, 47] width 36 height 7
